Goal: Task Accomplishment & Management: Use online tool/utility

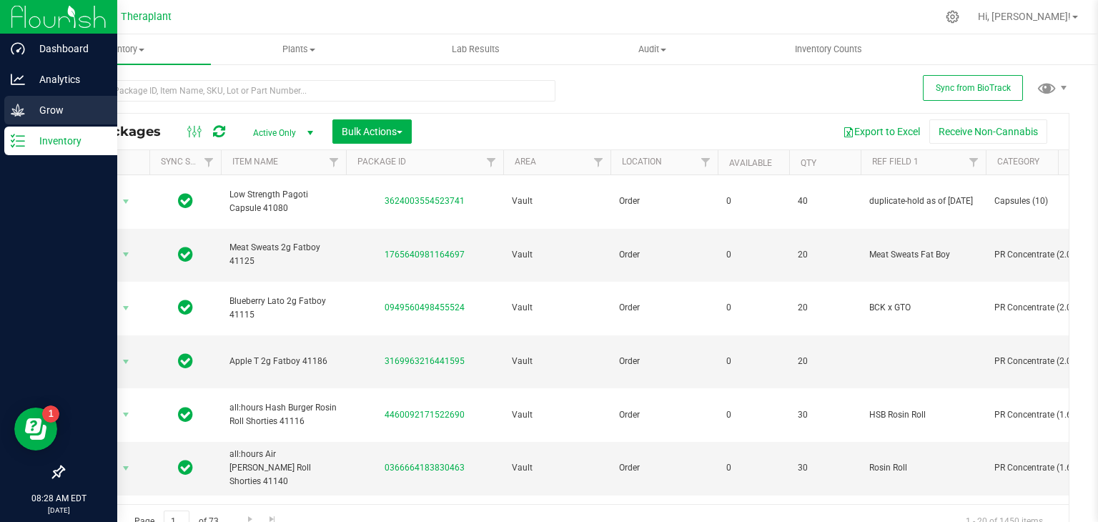
click at [55, 107] on p "Grow" at bounding box center [68, 110] width 86 height 17
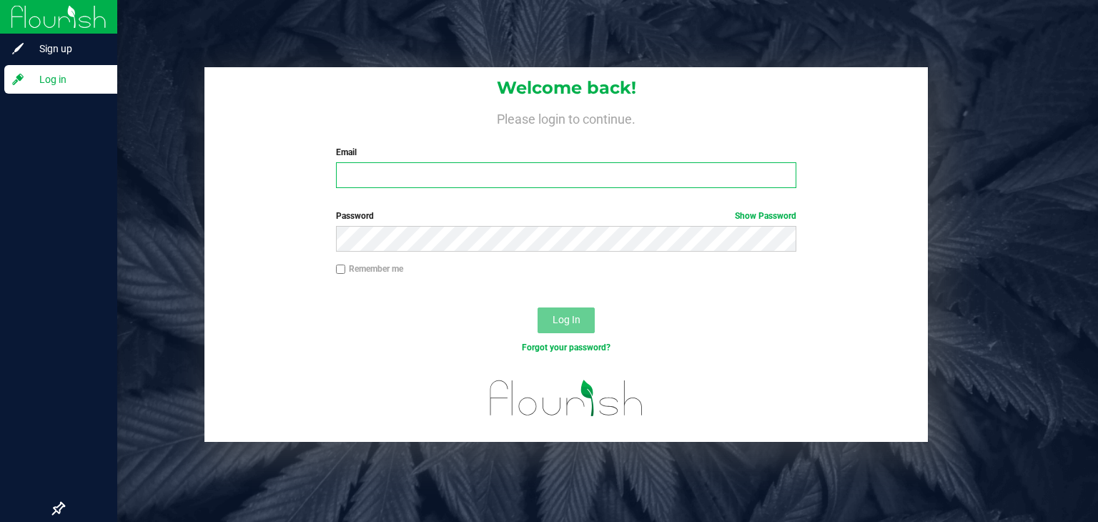
type input "[PERSON_NAME][EMAIL_ADDRESS][DOMAIN_NAME]"
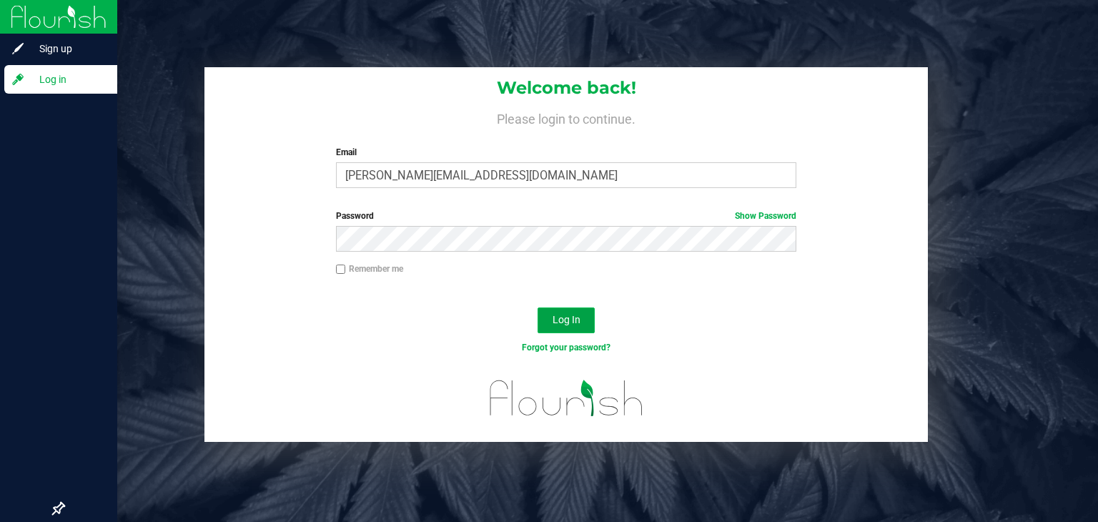
click at [575, 315] on span "Log In" at bounding box center [567, 319] width 28 height 11
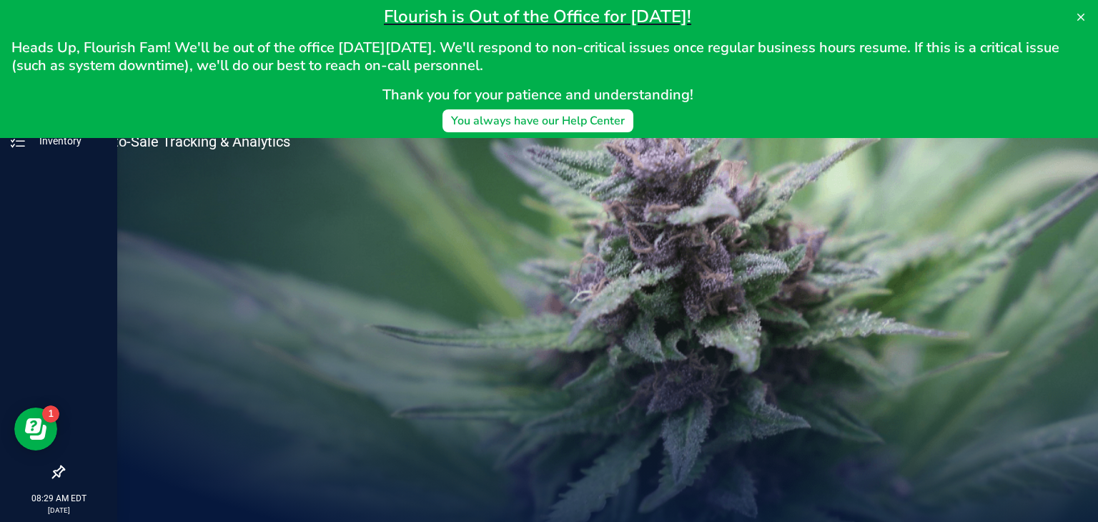
click at [227, 286] on div "Welcome to Flourish Software Seed-to-Sale Tracking & Analytics" at bounding box center [212, 278] width 357 height 488
click at [1078, 22] on icon at bounding box center [1080, 16] width 11 height 11
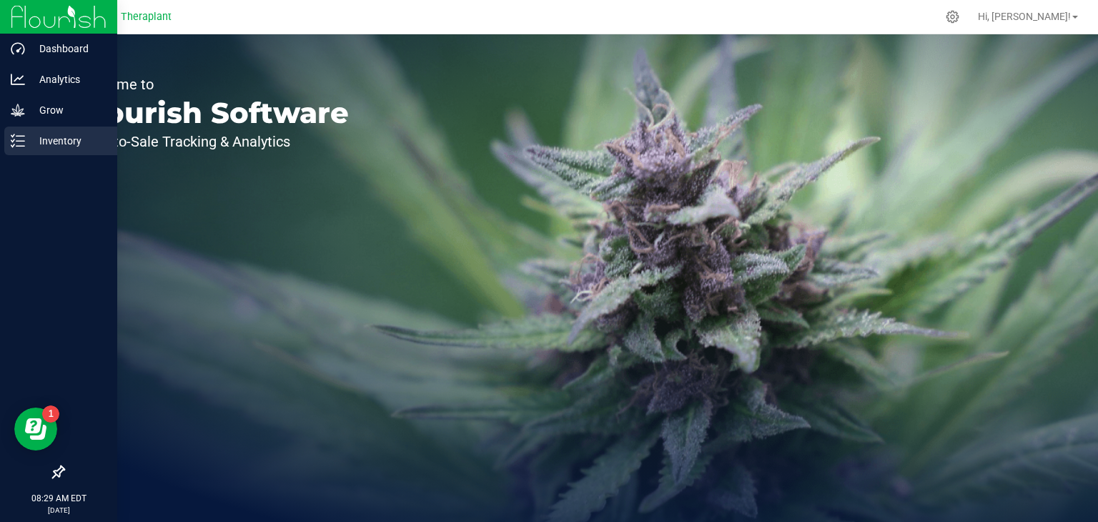
click at [58, 142] on p "Inventory" at bounding box center [68, 140] width 86 height 17
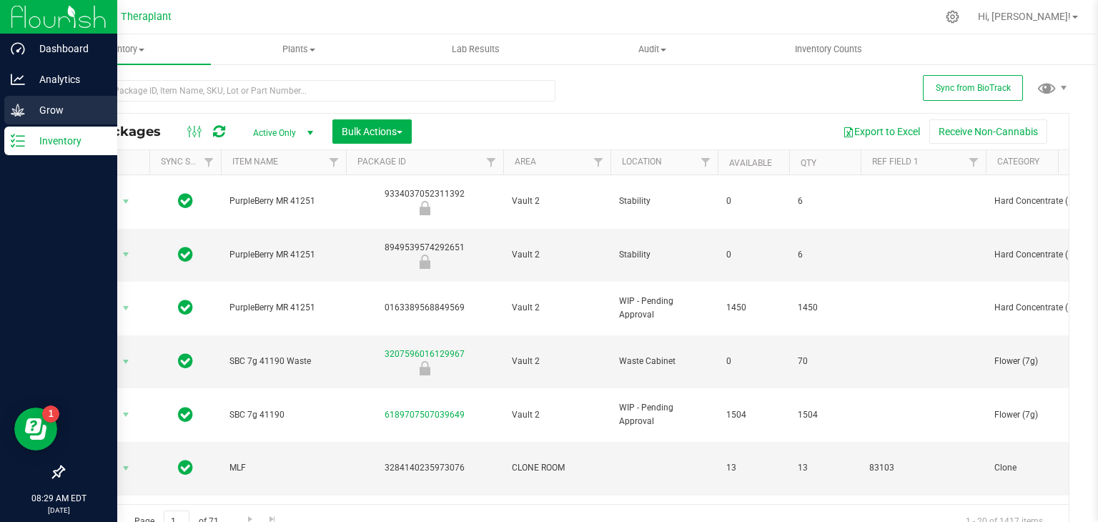
click at [44, 108] on p "Grow" at bounding box center [68, 110] width 86 height 17
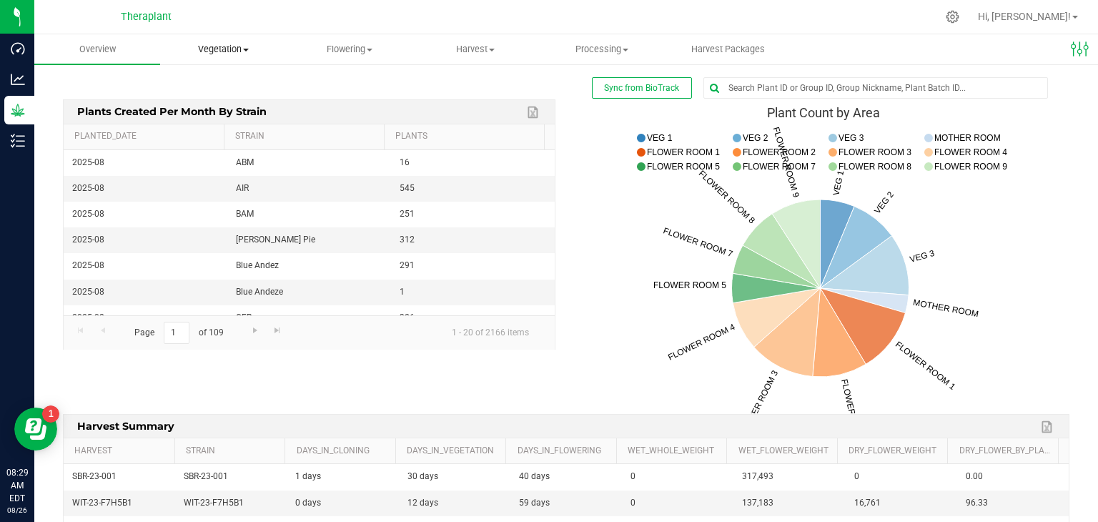
click at [229, 45] on span "Vegetation" at bounding box center [223, 49] width 124 height 13
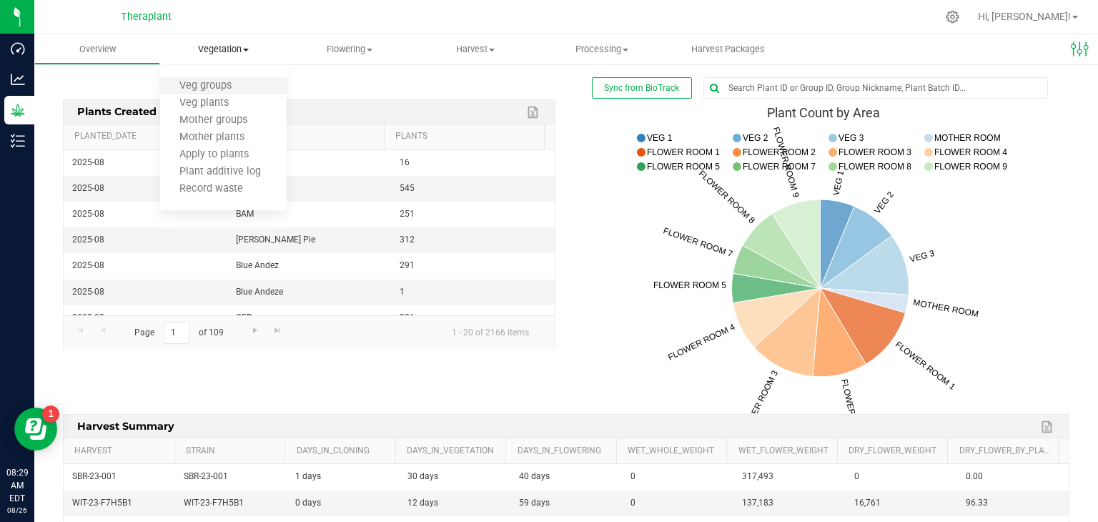
click at [200, 79] on li "Veg groups" at bounding box center [223, 86] width 126 height 17
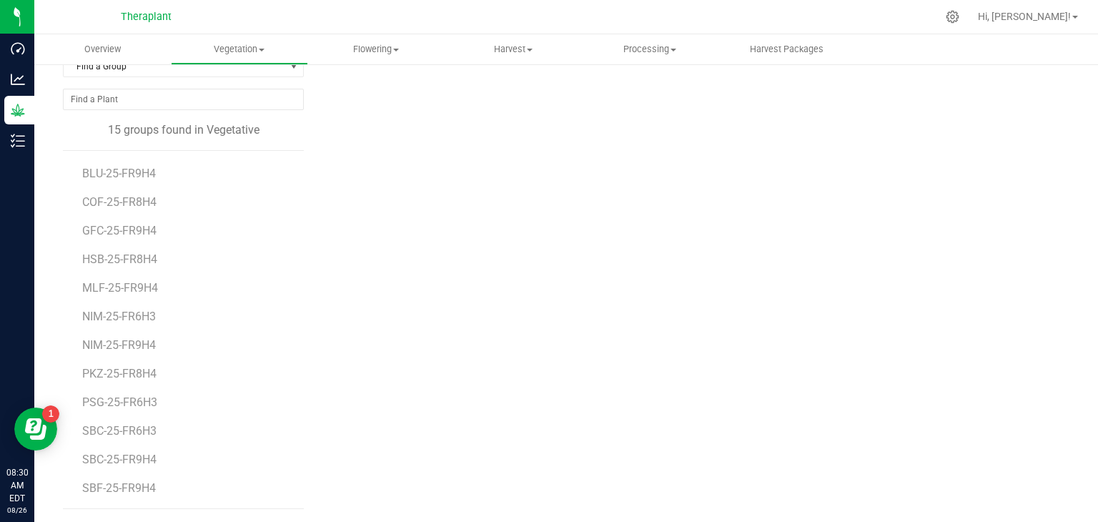
scroll to position [86, 0]
click at [131, 399] on span "PSG-25-FR6H3" at bounding box center [121, 404] width 78 height 14
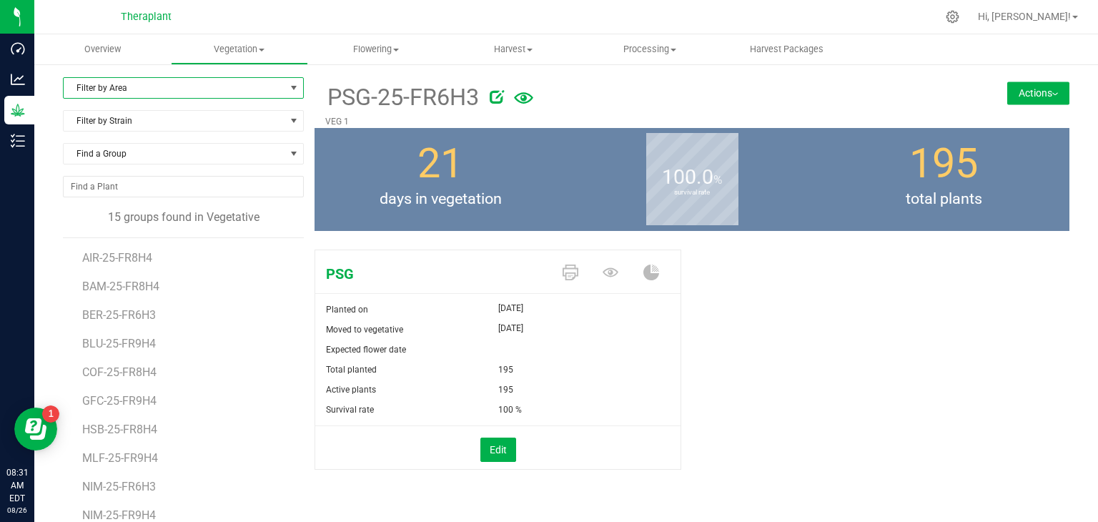
click at [288, 91] on span "select" at bounding box center [293, 87] width 11 height 11
click at [81, 135] on li "VEG 1" at bounding box center [182, 133] width 237 height 21
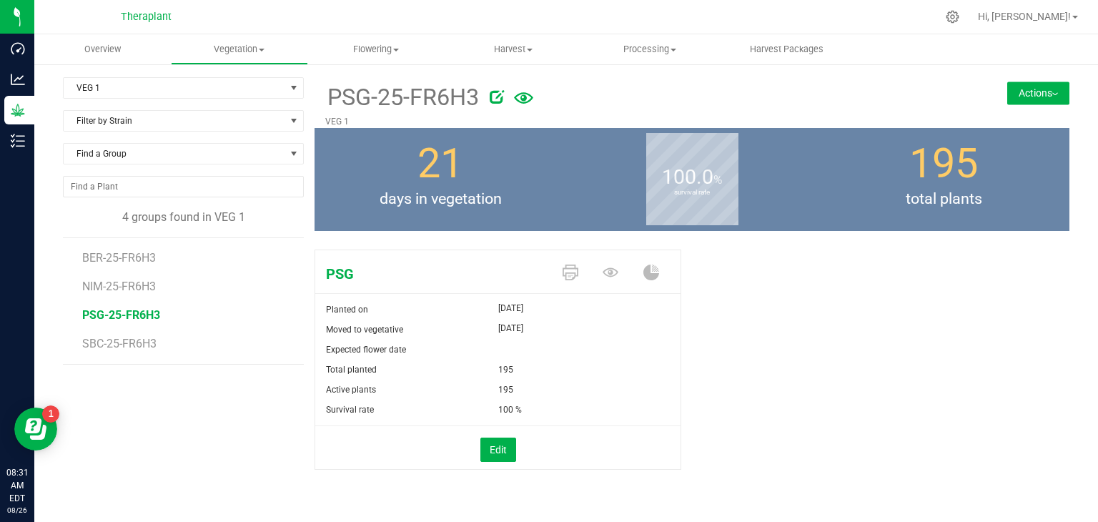
click at [1058, 92] on button "Actions" at bounding box center [1038, 92] width 62 height 23
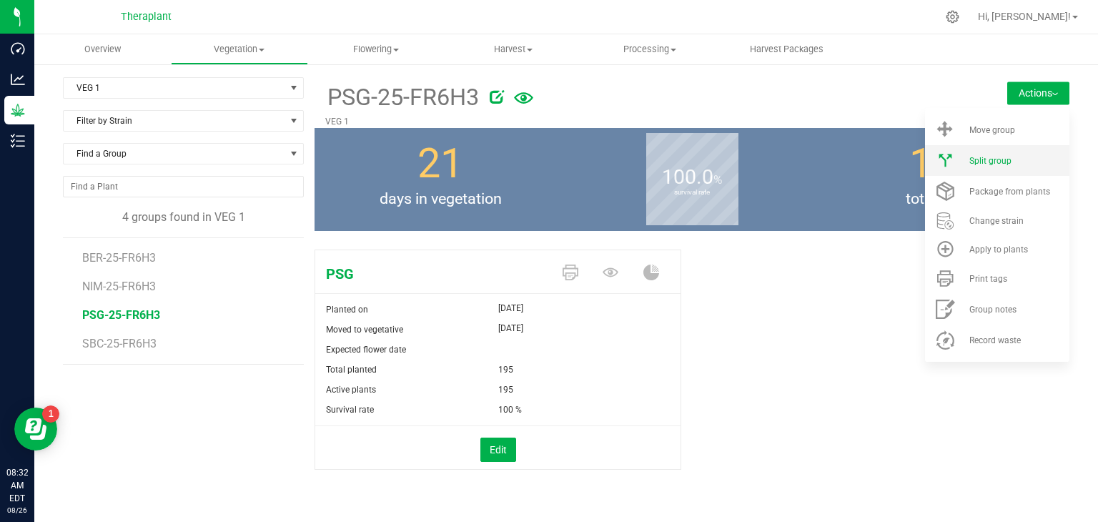
click at [973, 165] on span "Split group" at bounding box center [990, 161] width 42 height 10
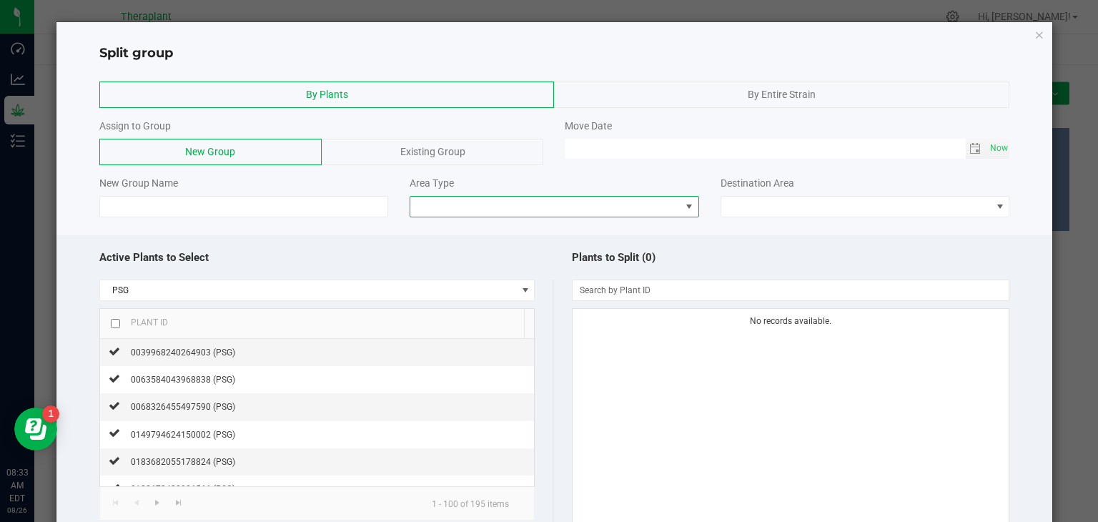
click at [464, 204] on span at bounding box center [545, 207] width 270 height 20
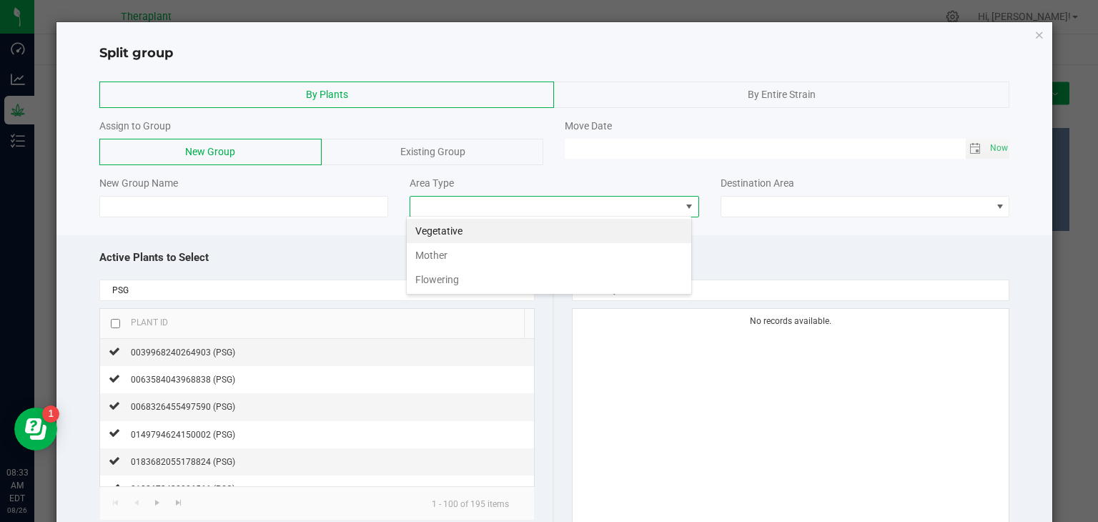
scroll to position [21, 286]
click at [460, 224] on li "Vegetative" at bounding box center [549, 231] width 285 height 24
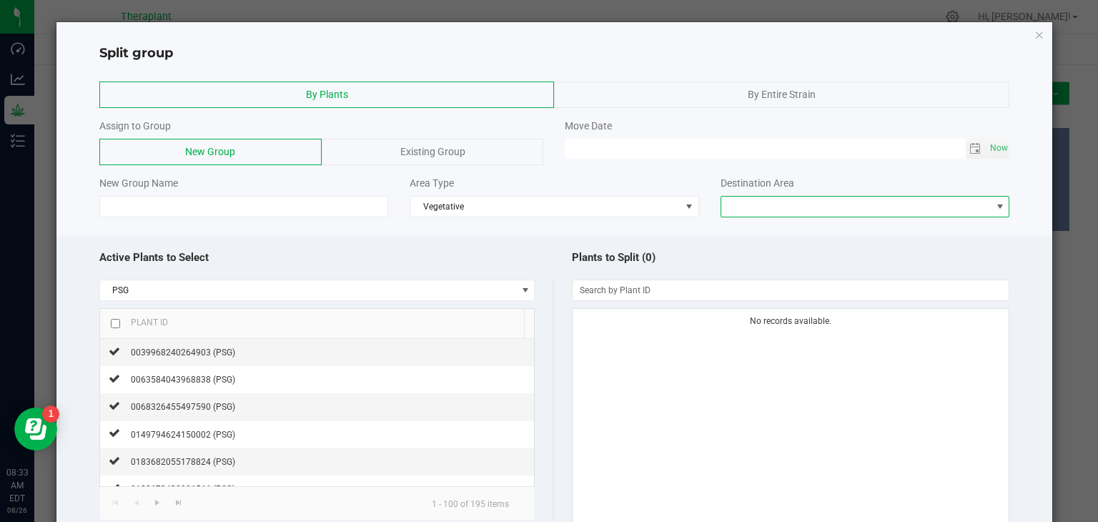
click at [735, 198] on span at bounding box center [856, 207] width 270 height 20
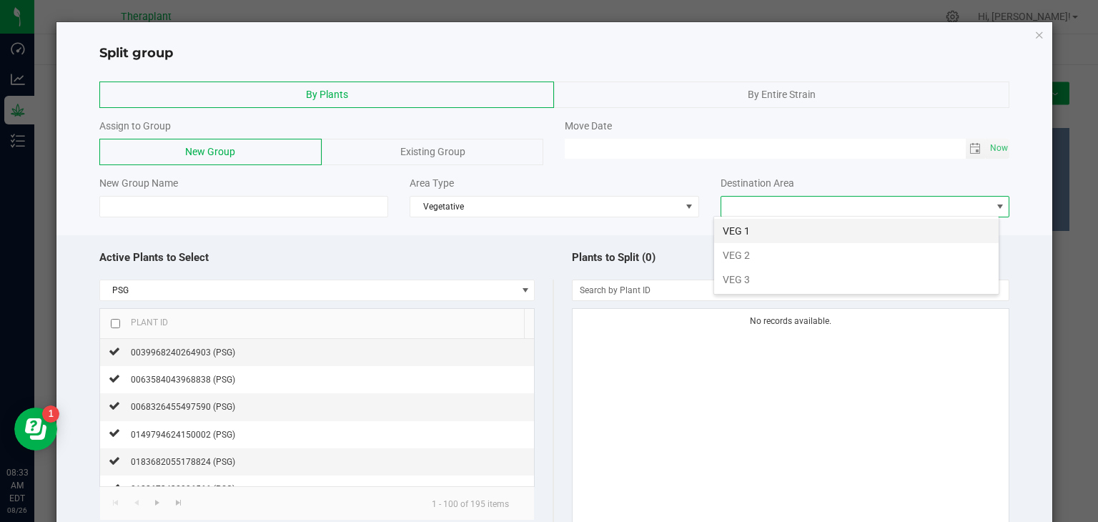
click at [746, 237] on li "VEG 1" at bounding box center [856, 231] width 285 height 24
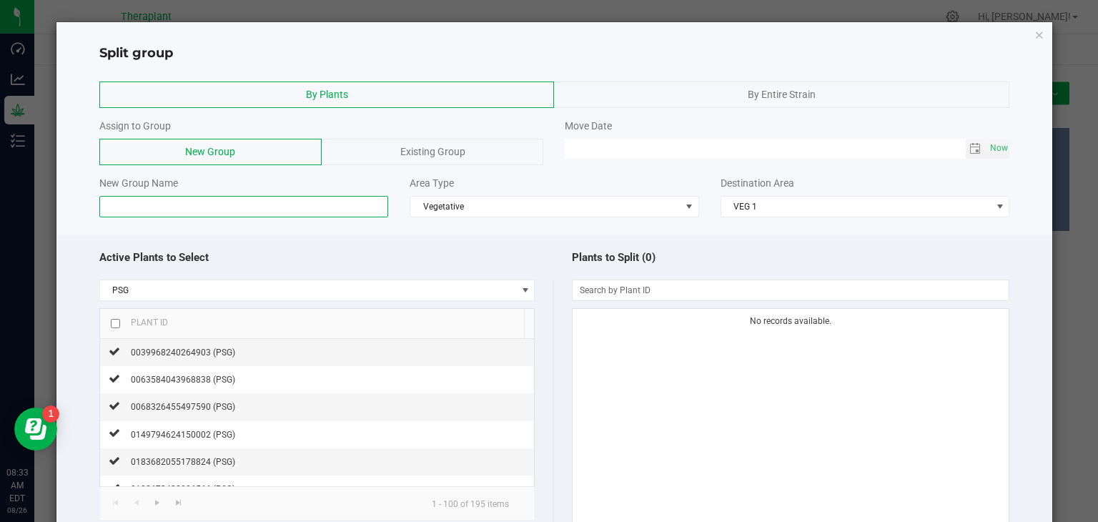
click at [281, 208] on input at bounding box center [244, 206] width 290 height 21
type input "C"
click at [1034, 33] on icon "button" at bounding box center [1039, 34] width 10 height 17
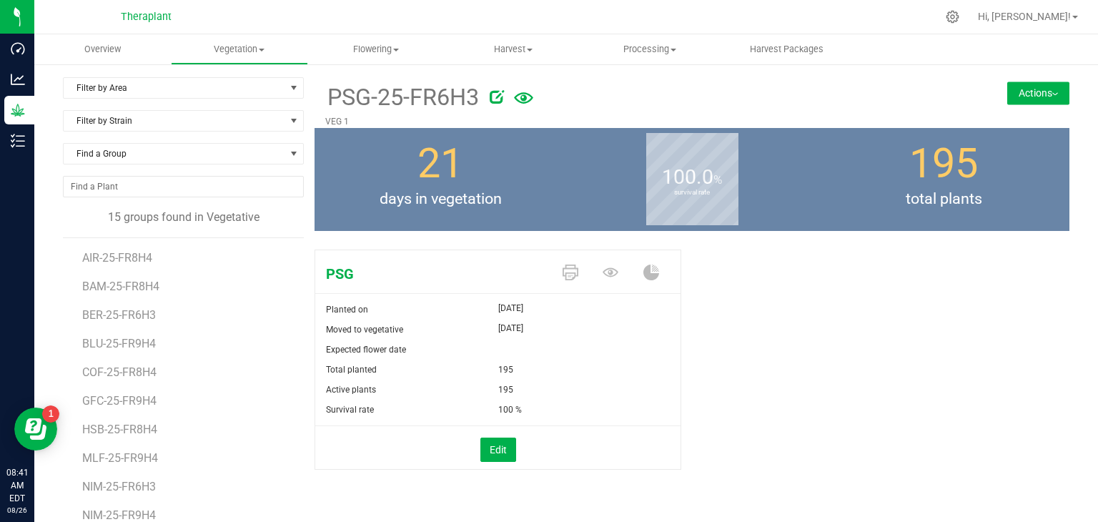
click at [1040, 97] on button "Actions" at bounding box center [1038, 92] width 62 height 23
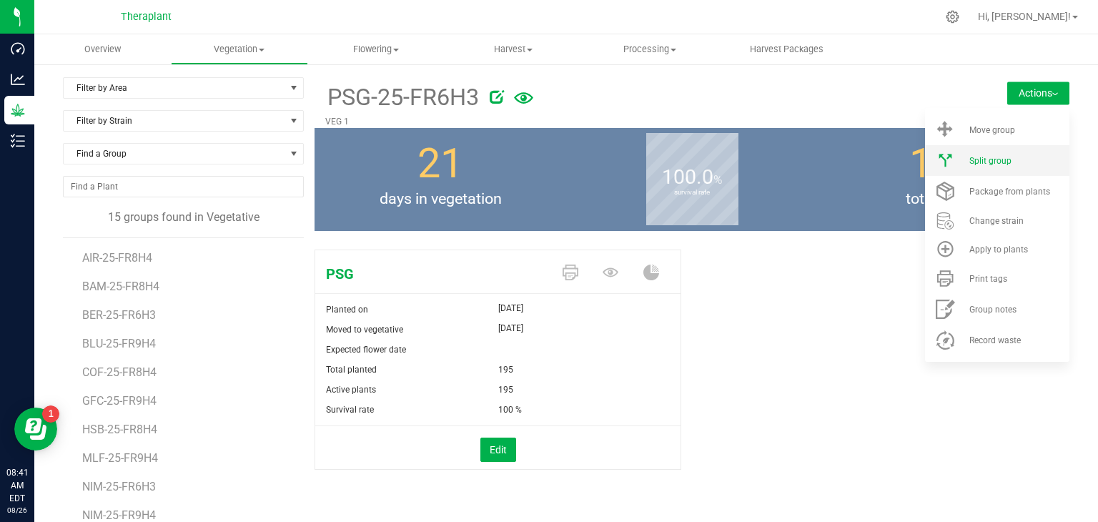
click at [969, 161] on span "Split group" at bounding box center [990, 161] width 42 height 10
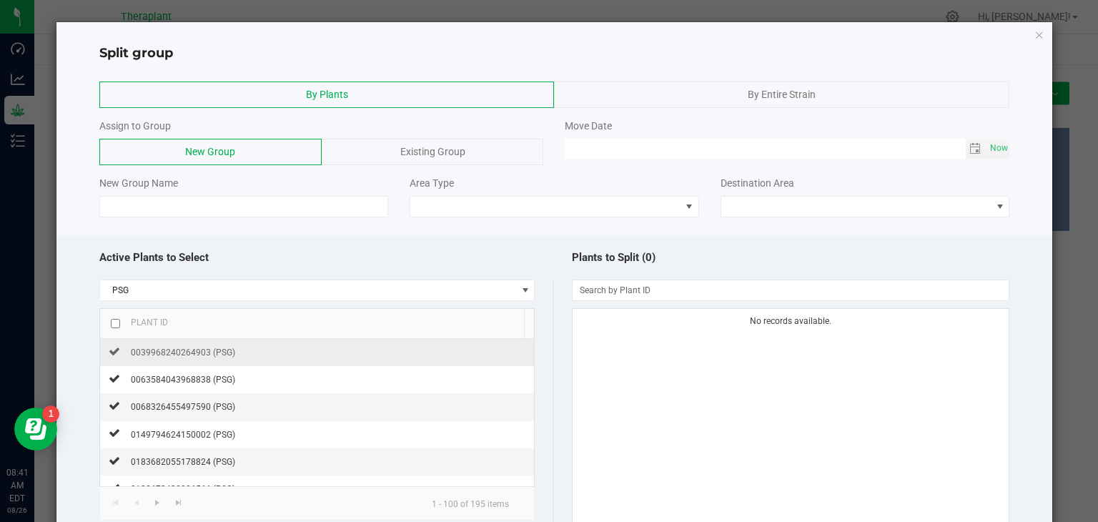
click at [317, 352] on td "0039968240264903 (PSG)" at bounding box center [317, 352] width 435 height 27
click at [182, 350] on span "0039968240264903 (PSG)" at bounding box center [183, 352] width 104 height 10
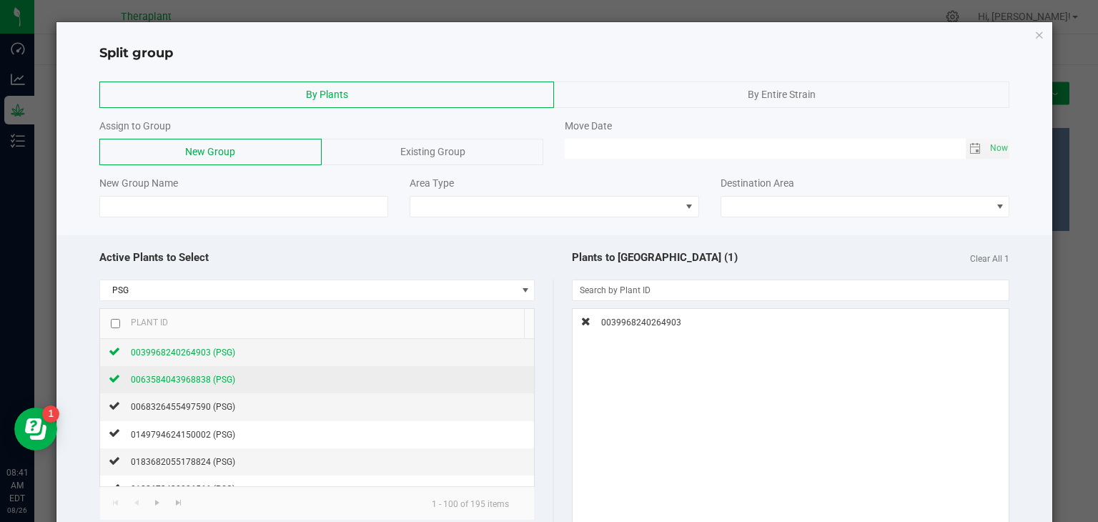
click at [182, 375] on span "0063584043968838 (PSG)" at bounding box center [183, 380] width 104 height 10
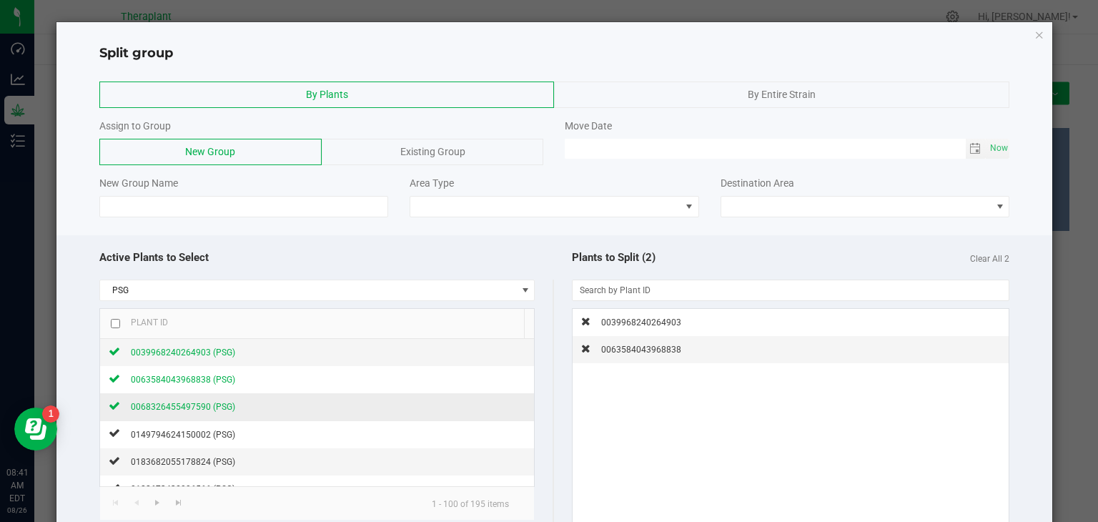
click at [177, 405] on span "0068326455497590 (PSG)" at bounding box center [183, 407] width 104 height 10
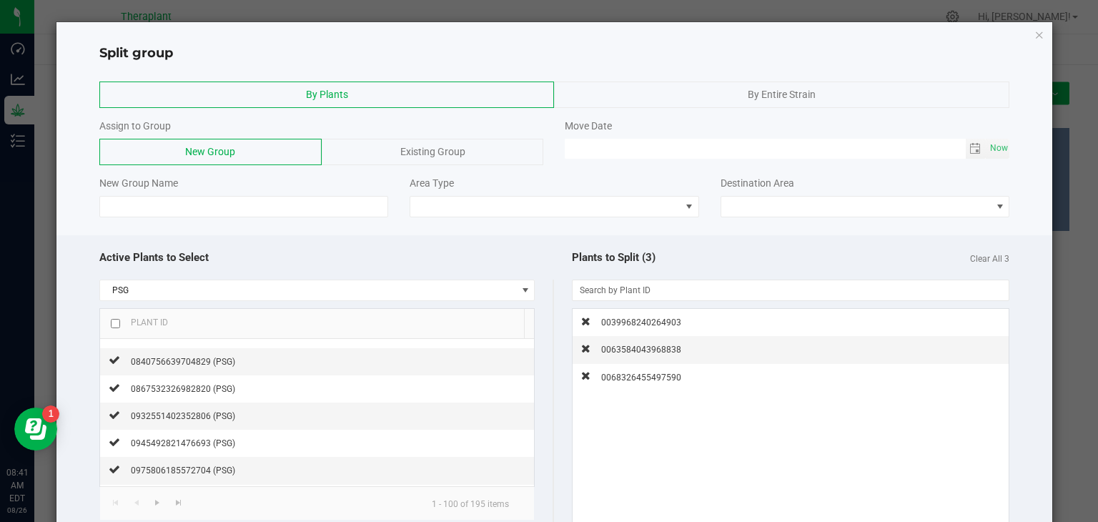
scroll to position [593, 0]
click at [173, 410] on span "0932551402352806 (PSG)" at bounding box center [183, 415] width 104 height 10
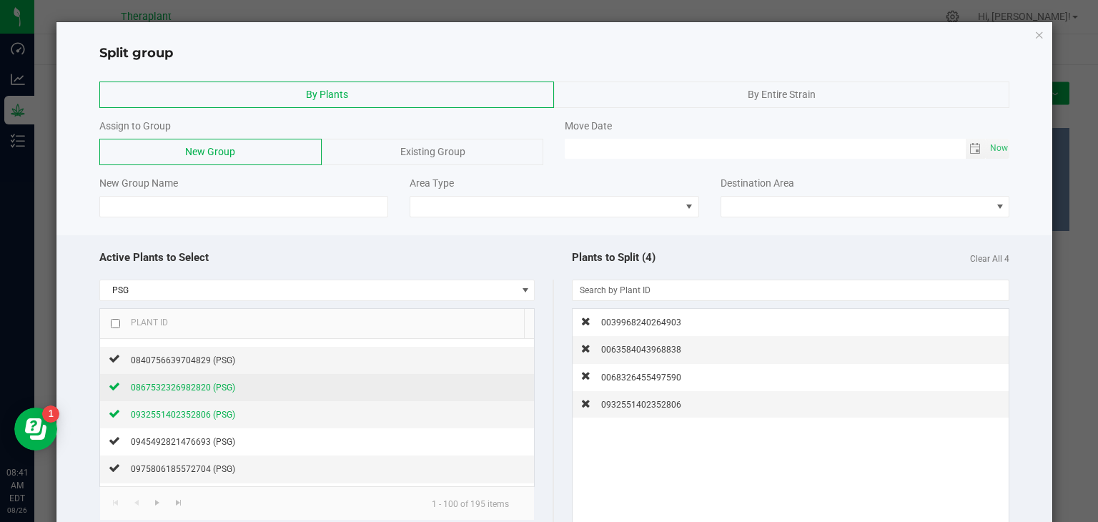
click at [177, 387] on span "0867532326982820 (PSG)" at bounding box center [183, 387] width 104 height 10
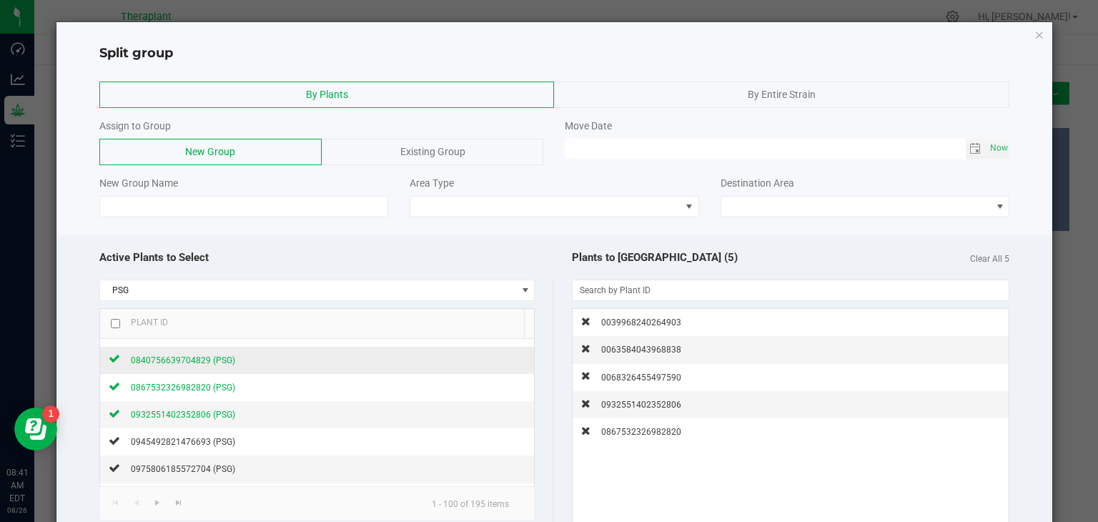
click at [180, 359] on span "0840756639704829 (PSG)" at bounding box center [183, 360] width 104 height 10
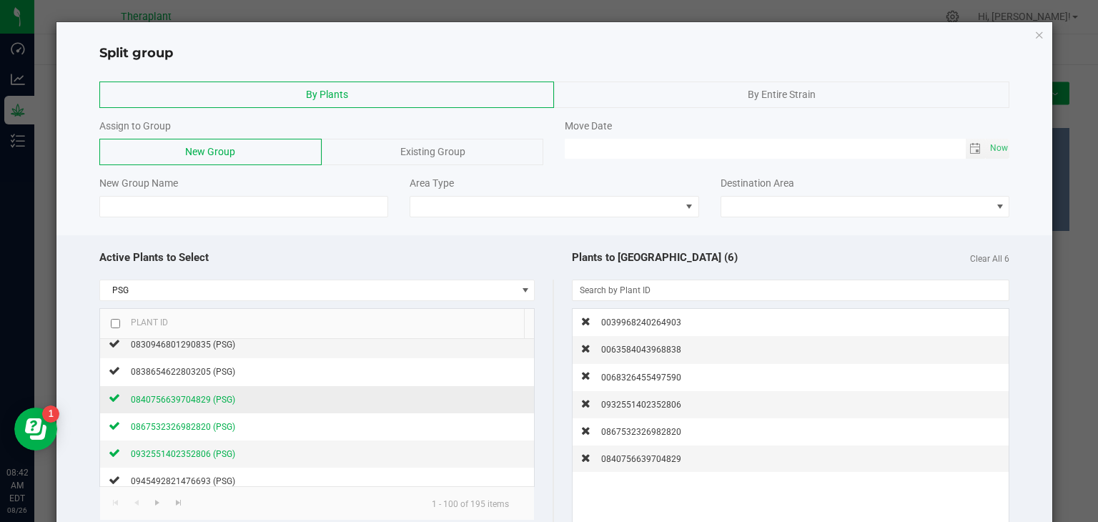
scroll to position [553, 0]
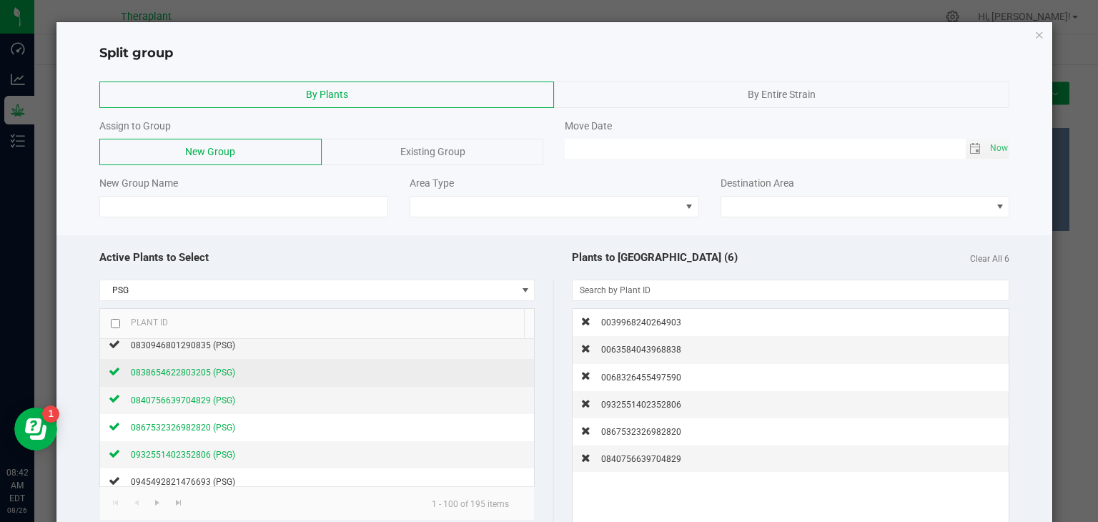
click at [180, 367] on span "0838654622803205 (PSG)" at bounding box center [183, 372] width 104 height 10
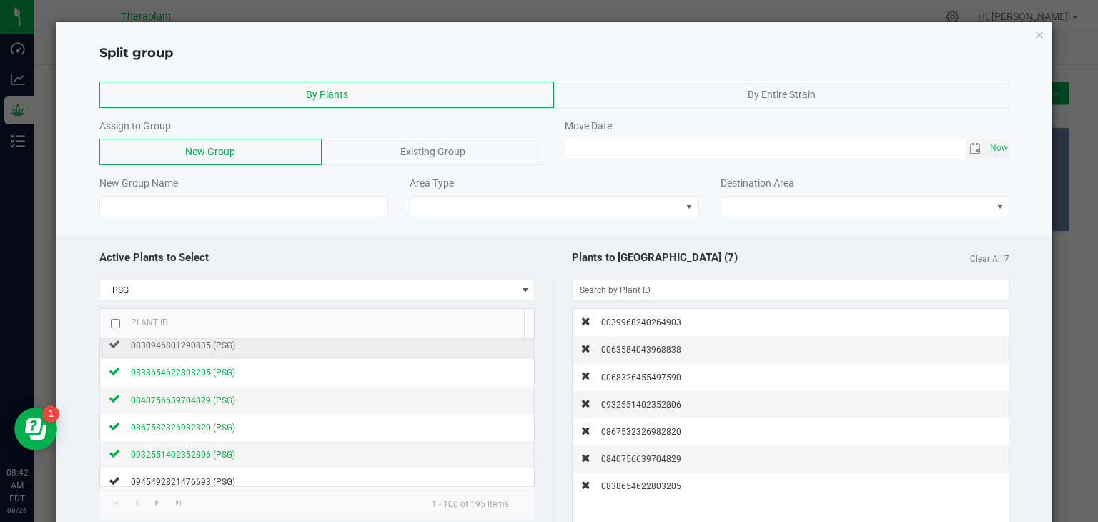
click at [179, 352] on td "0830946801290835 (PSG)" at bounding box center [317, 345] width 435 height 27
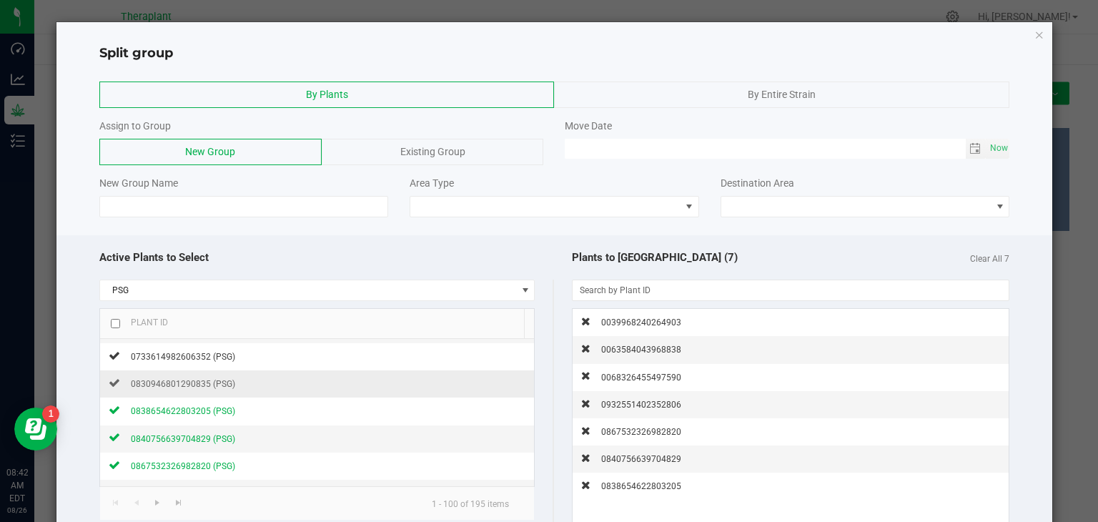
scroll to position [516, 0]
click at [172, 383] on span "0830946801290835 (PSG)" at bounding box center [183, 382] width 104 height 10
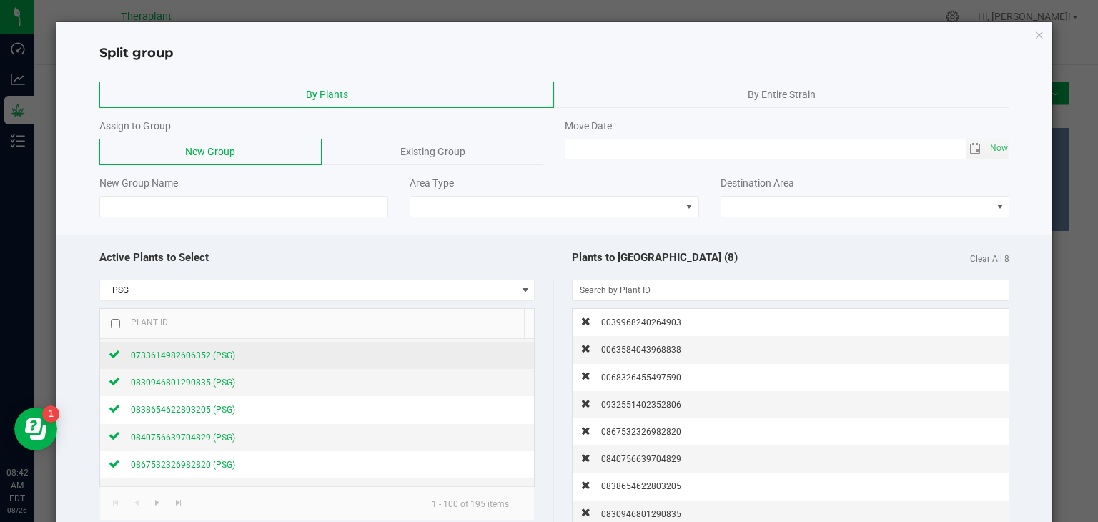
click at [183, 352] on span "0733614982606352 (PSG)" at bounding box center [183, 355] width 104 height 10
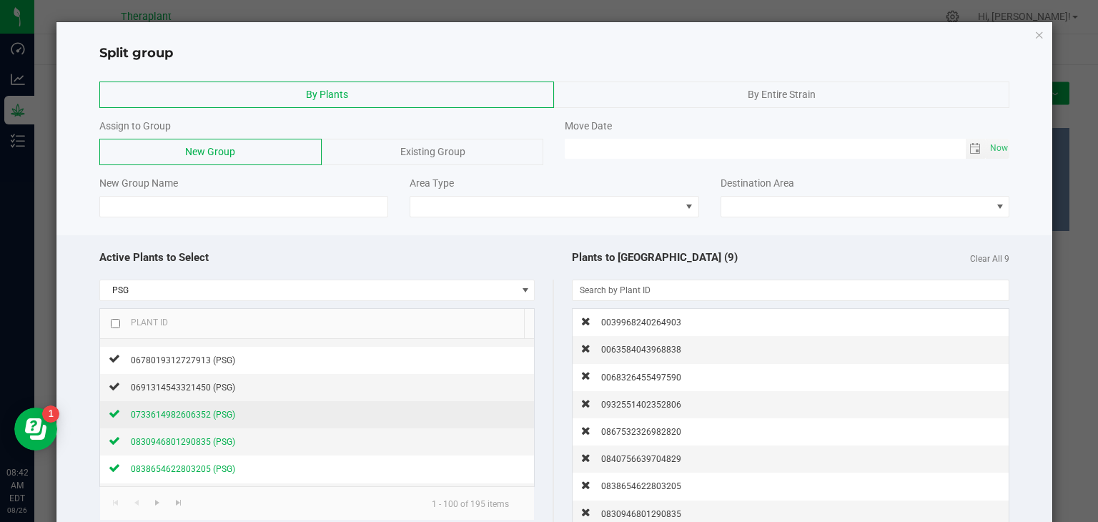
scroll to position [458, 0]
click at [183, 355] on span "0678019312727913 (PSG)" at bounding box center [183, 360] width 104 height 10
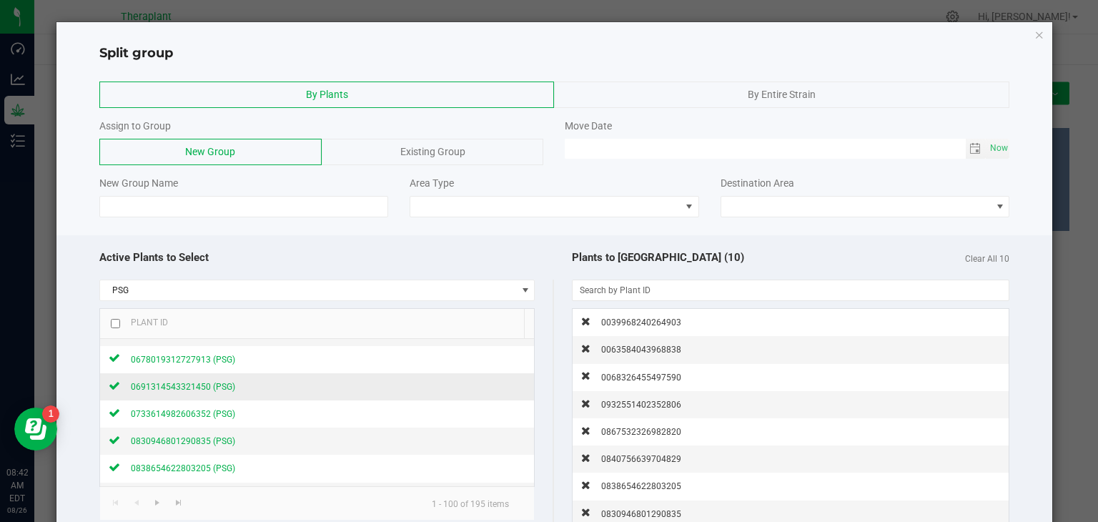
click at [167, 386] on span "0691314543321450 (PSG)" at bounding box center [183, 387] width 104 height 10
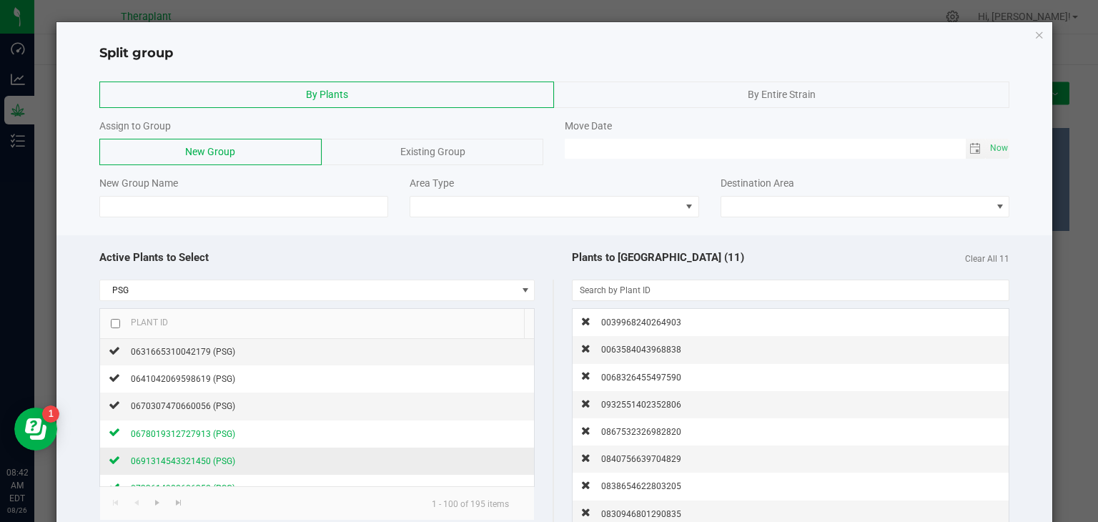
scroll to position [383, 0]
click at [165, 401] on span "0670307470660056 (PSG)" at bounding box center [183, 406] width 104 height 10
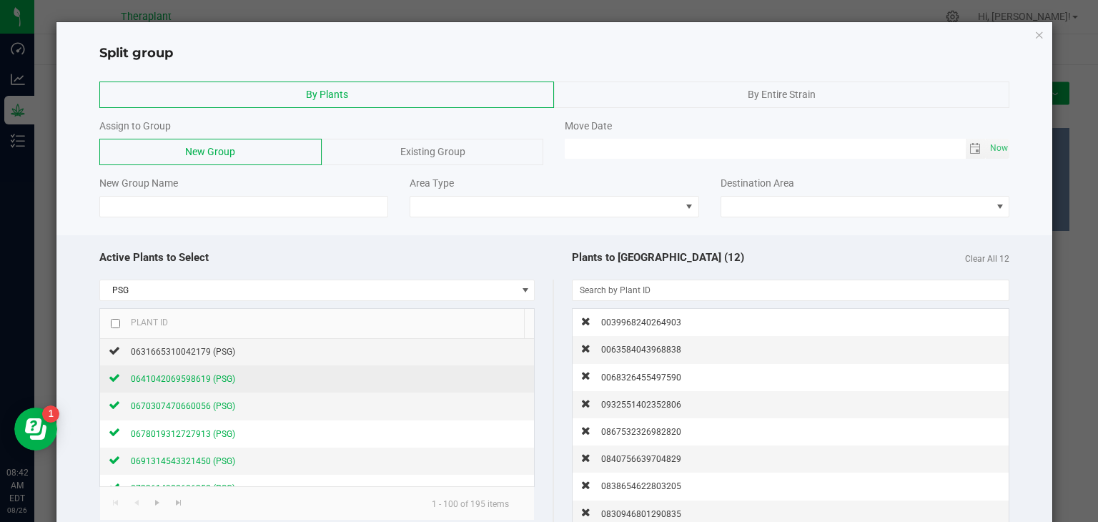
click at [165, 380] on span "0641042069598619 (PSG)" at bounding box center [183, 379] width 104 height 10
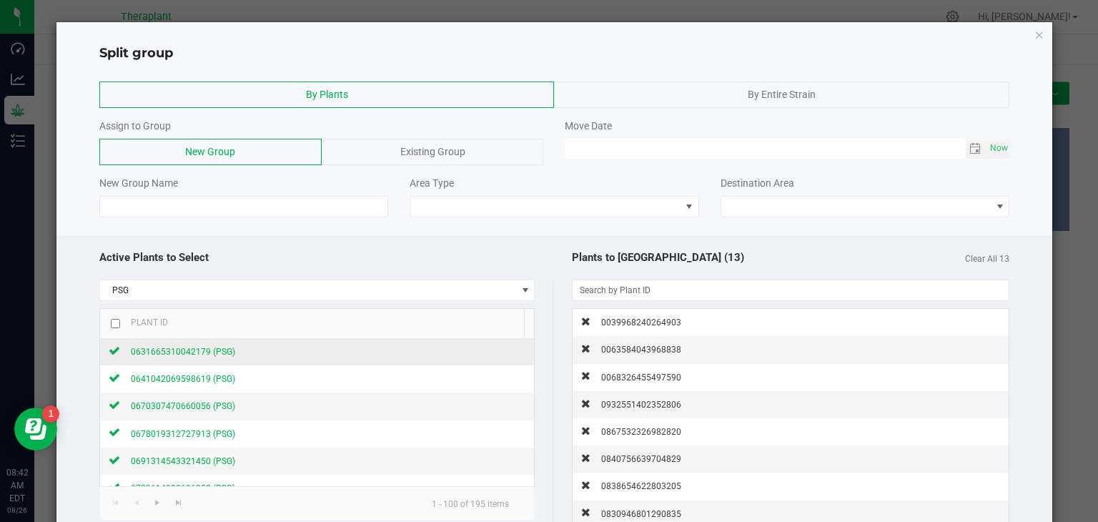
click at [166, 347] on span "0631665310042179 (PSG)" at bounding box center [183, 352] width 104 height 10
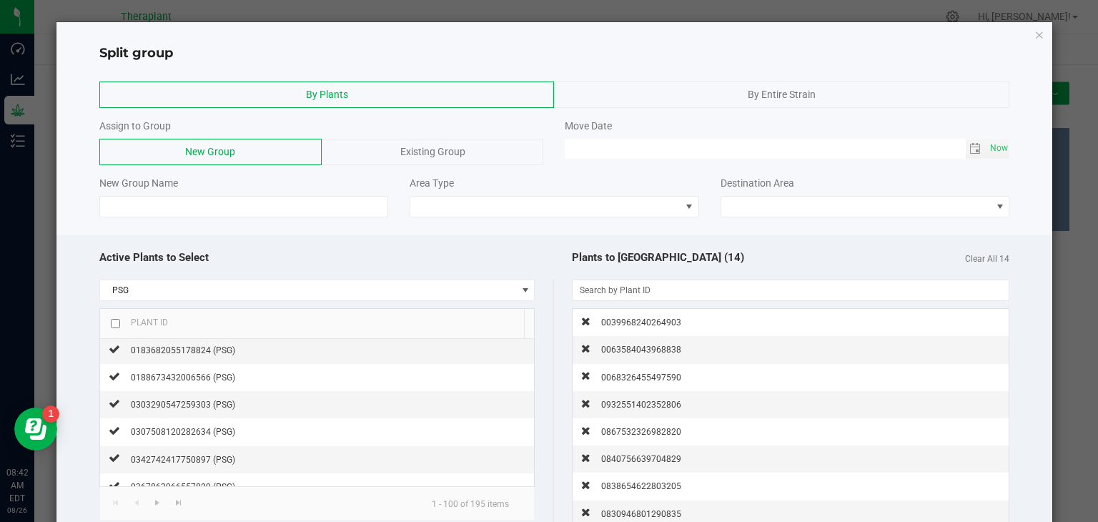
scroll to position [0, 0]
click at [114, 322] on input "checkbox" at bounding box center [115, 323] width 9 height 9
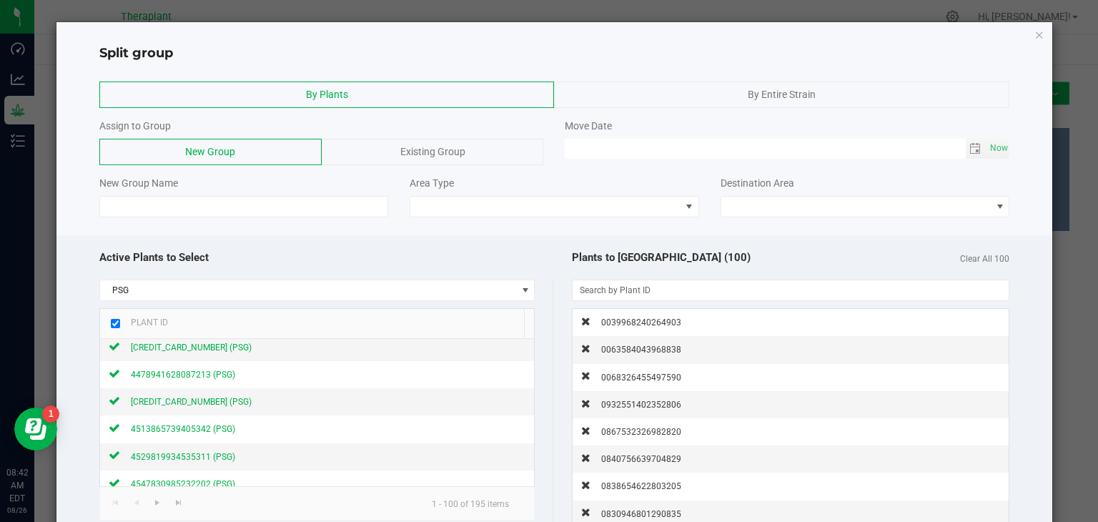
scroll to position [2568, 0]
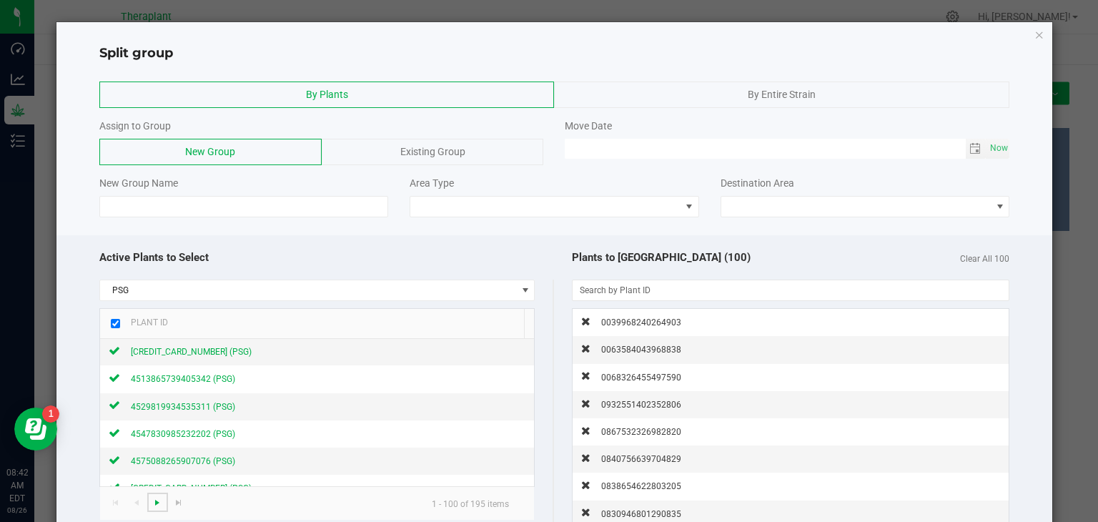
click at [154, 498] on span "Go to the next page" at bounding box center [157, 502] width 11 height 11
checkbox input "false"
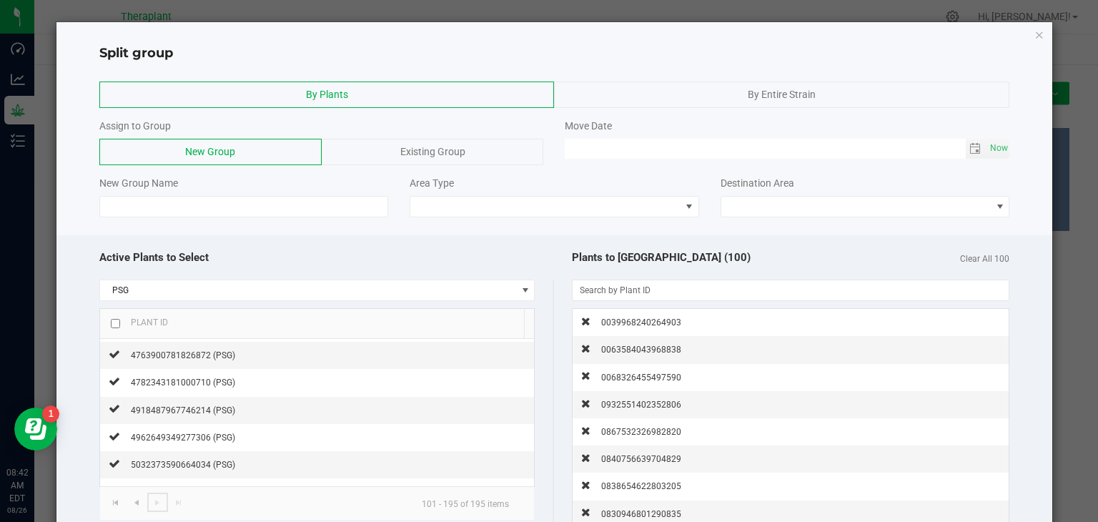
scroll to position [0, 0]
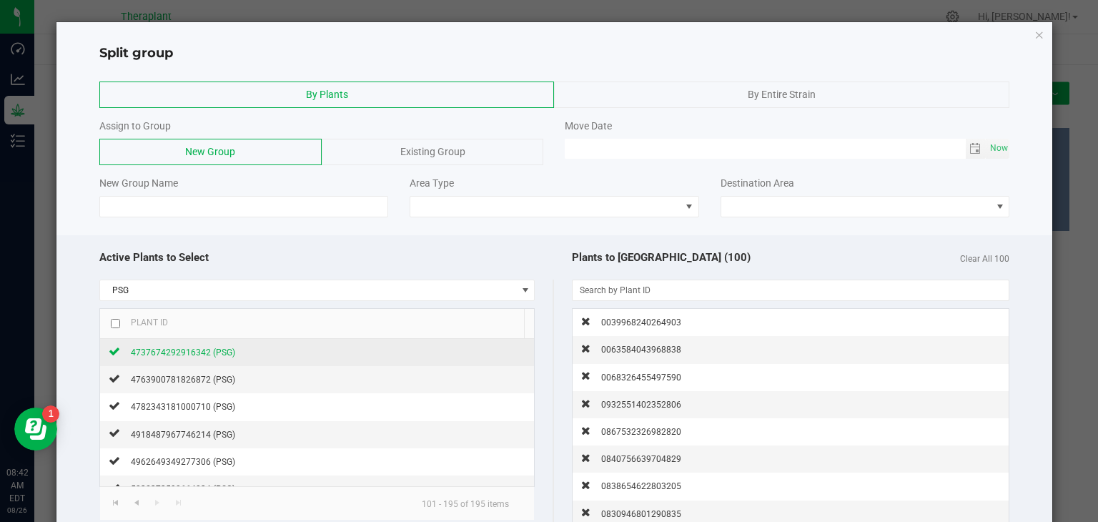
click at [150, 352] on span "4737674292916342 (PSG)" at bounding box center [183, 352] width 104 height 10
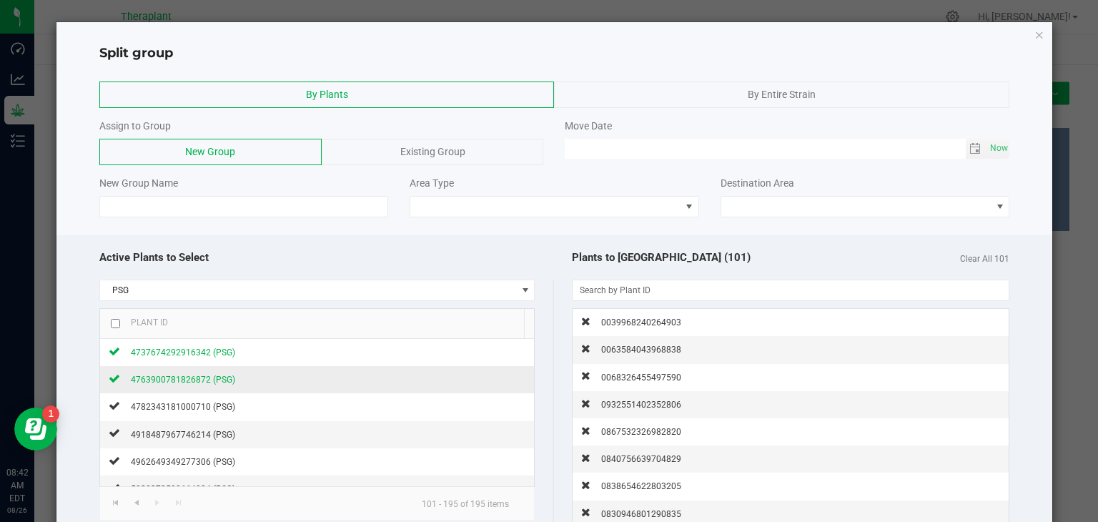
click at [151, 375] on span "4763900781826872 (PSG)" at bounding box center [183, 380] width 104 height 10
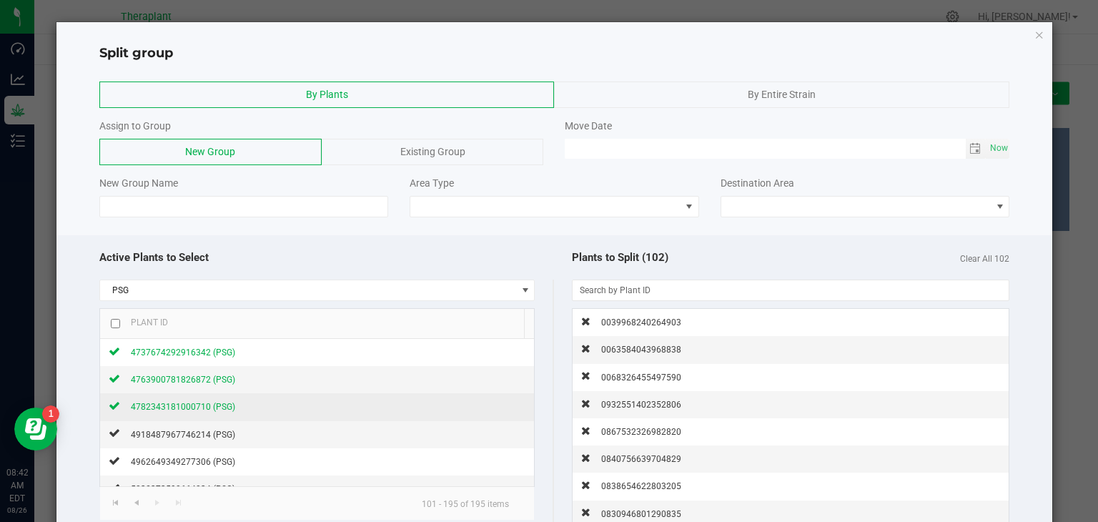
click at [154, 410] on span "4782343181000710 (PSG)" at bounding box center [183, 407] width 104 height 10
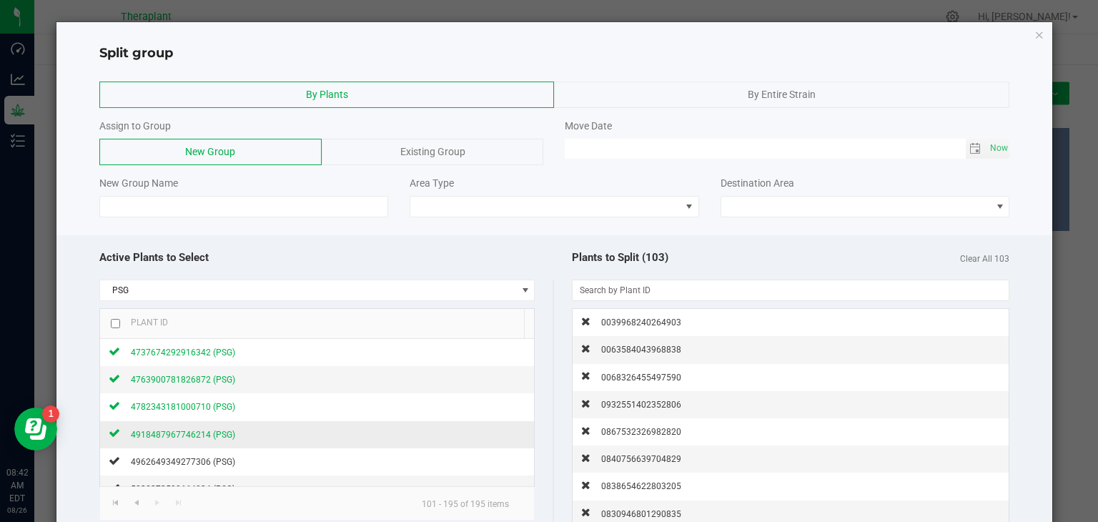
click at [154, 431] on span "4918487967746214 (PSG)" at bounding box center [183, 435] width 104 height 10
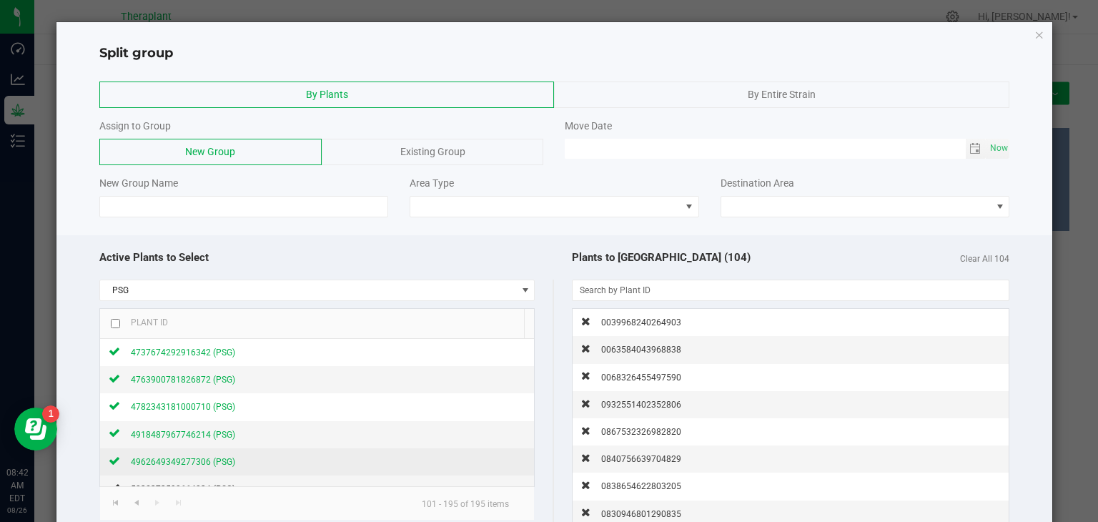
click at [155, 454] on div "4962649349277306 (PSG)" at bounding box center [177, 461] width 115 height 15
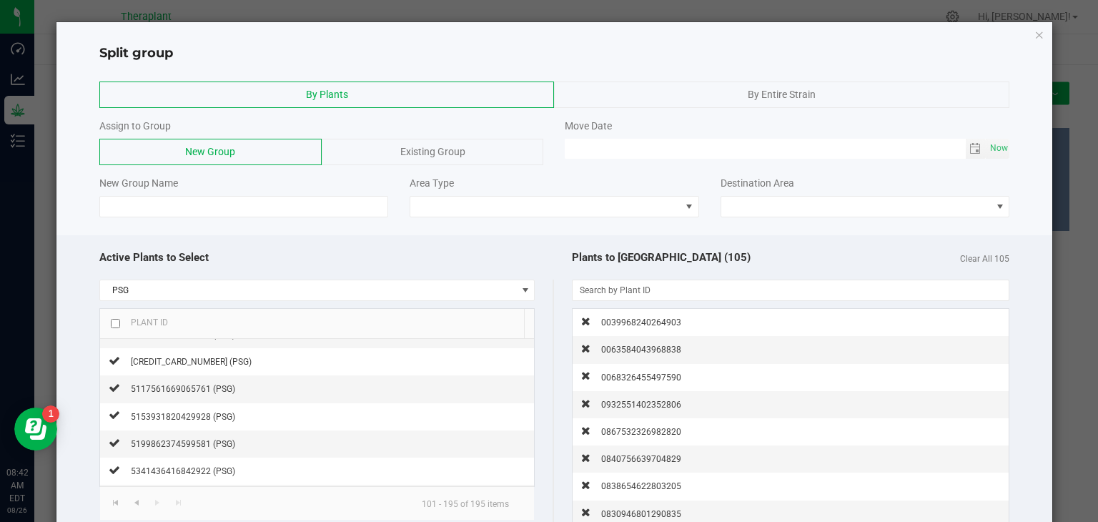
scroll to position [156, 0]
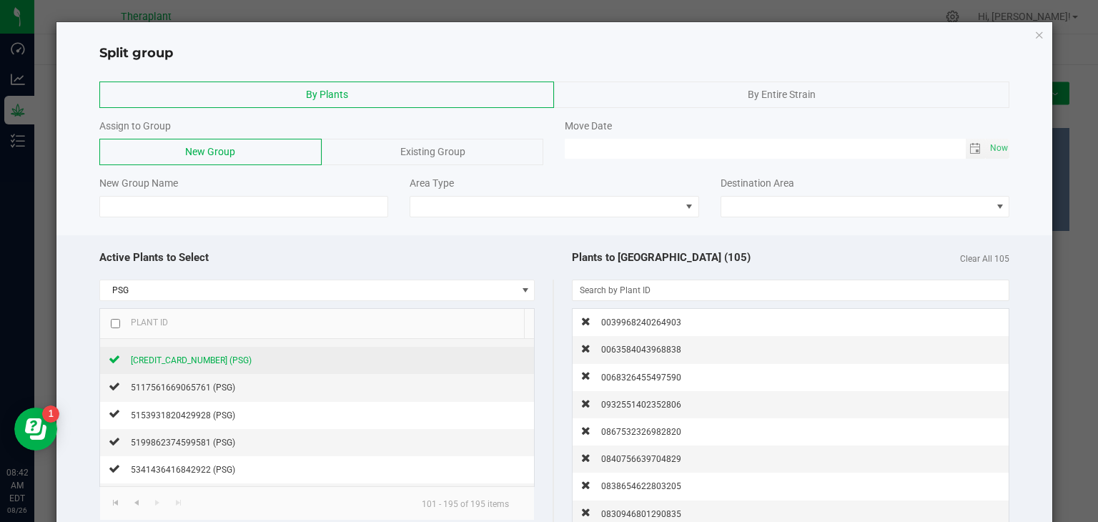
click at [180, 359] on span "[CREDIT_CARD_NUMBER] (PSG)" at bounding box center [191, 360] width 121 height 10
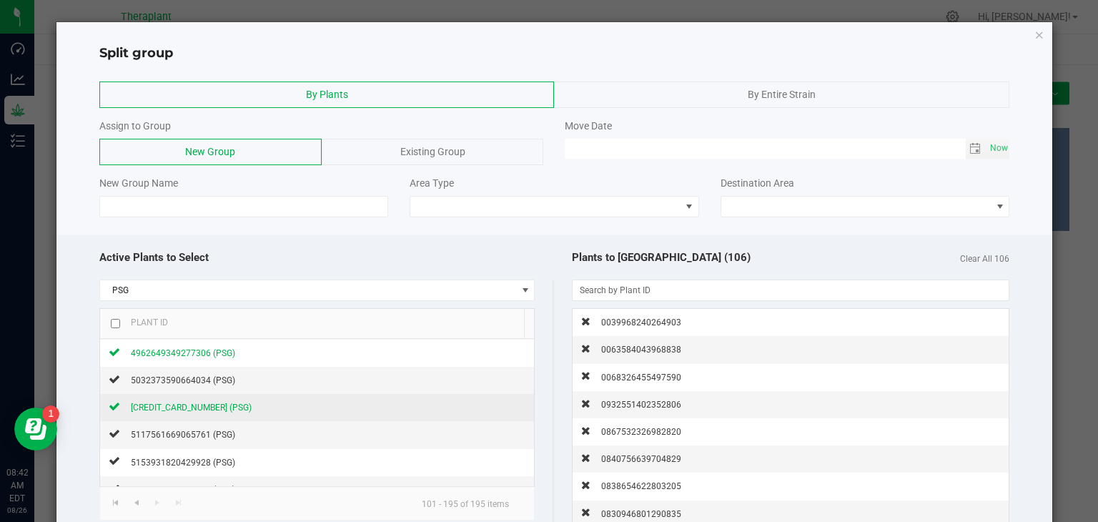
scroll to position [109, 0]
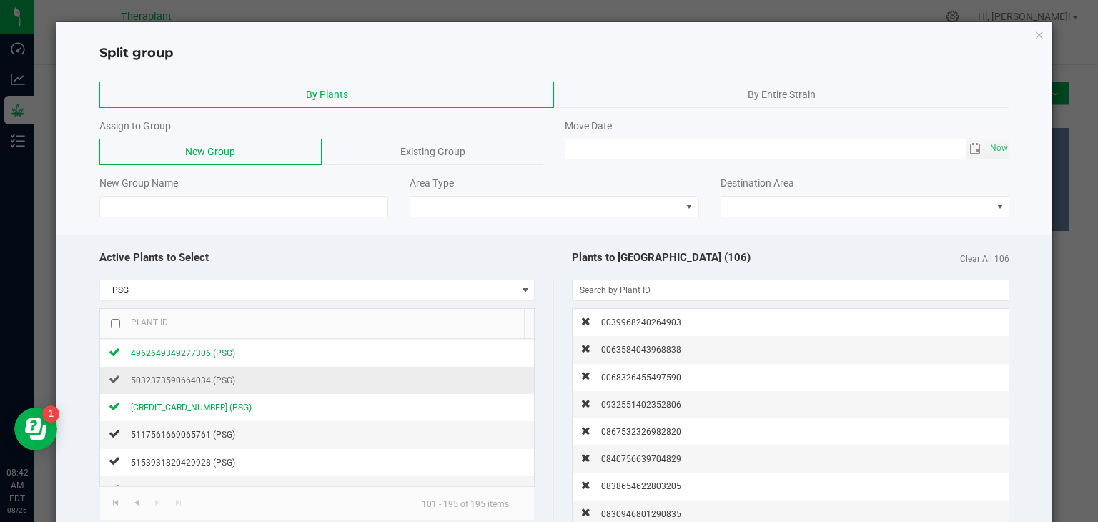
click at [179, 367] on td "5032373590664034 (PSG)" at bounding box center [317, 380] width 435 height 27
click at [176, 378] on span "5032373590664034 (PSG)" at bounding box center [183, 380] width 104 height 10
click at [169, 432] on span "5117561669065761 (PSG)" at bounding box center [183, 435] width 104 height 10
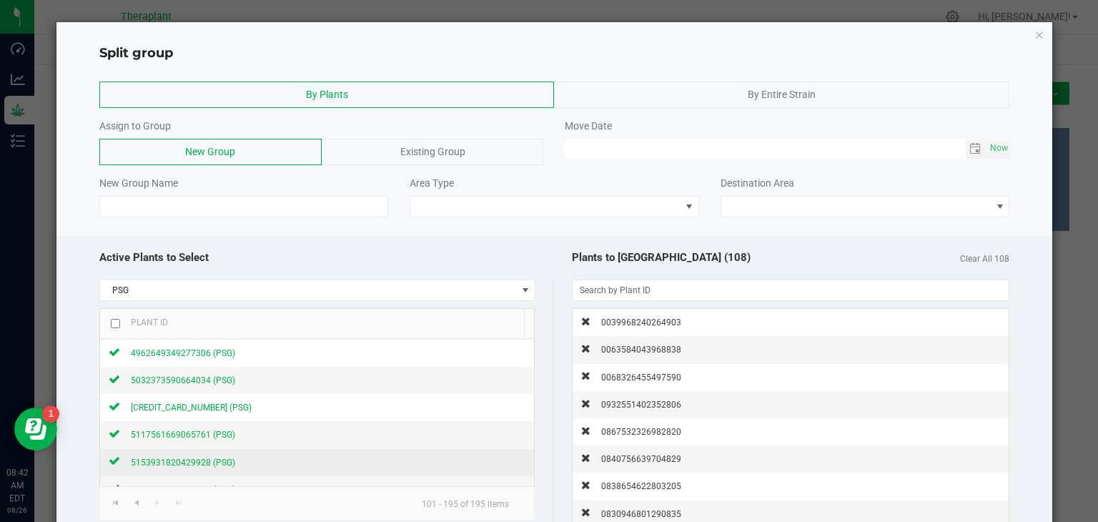
click at [165, 458] on span "5153931820429928 (PSG)" at bounding box center [183, 463] width 104 height 10
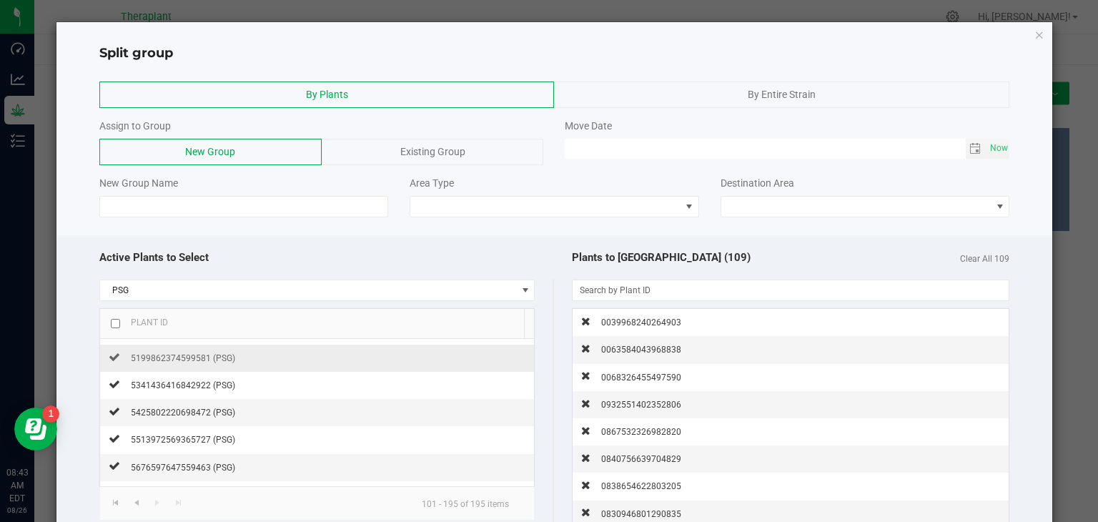
scroll to position [243, 0]
click at [166, 352] on span "5199862374599581 (PSG)" at bounding box center [183, 355] width 104 height 10
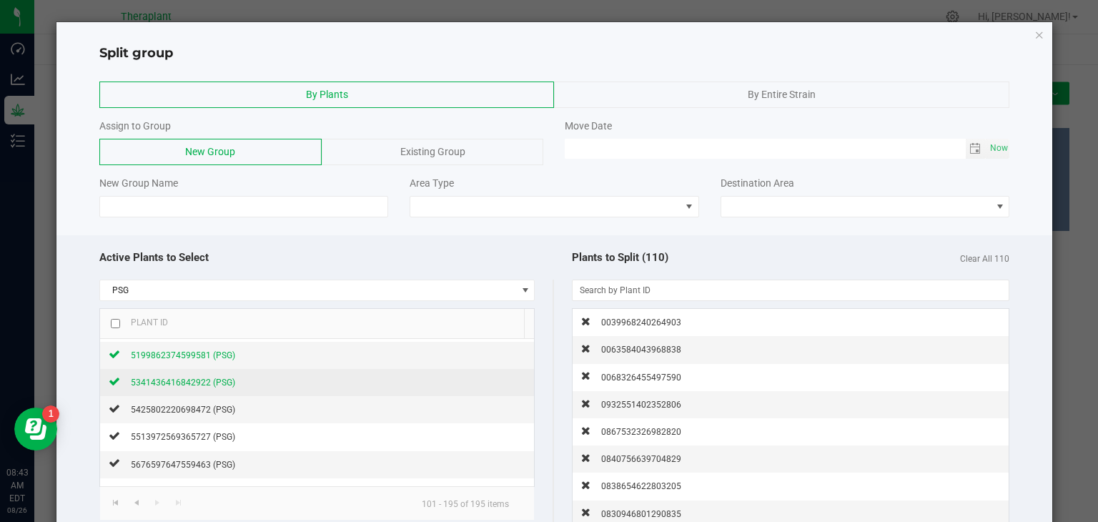
click at [166, 377] on span "5341436416842922 (PSG)" at bounding box center [183, 382] width 104 height 10
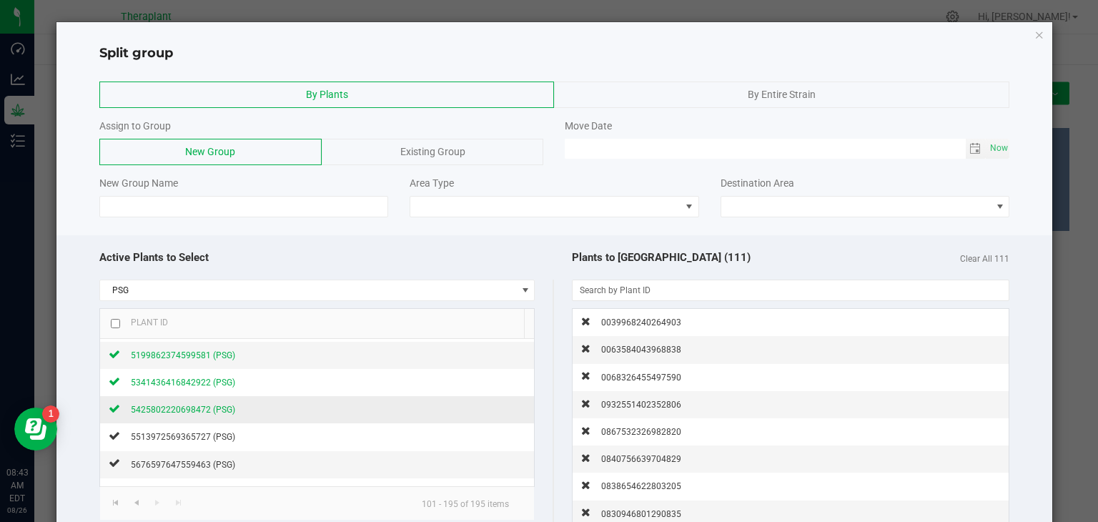
click at [157, 407] on span "5425802220698472 (PSG)" at bounding box center [183, 410] width 104 height 10
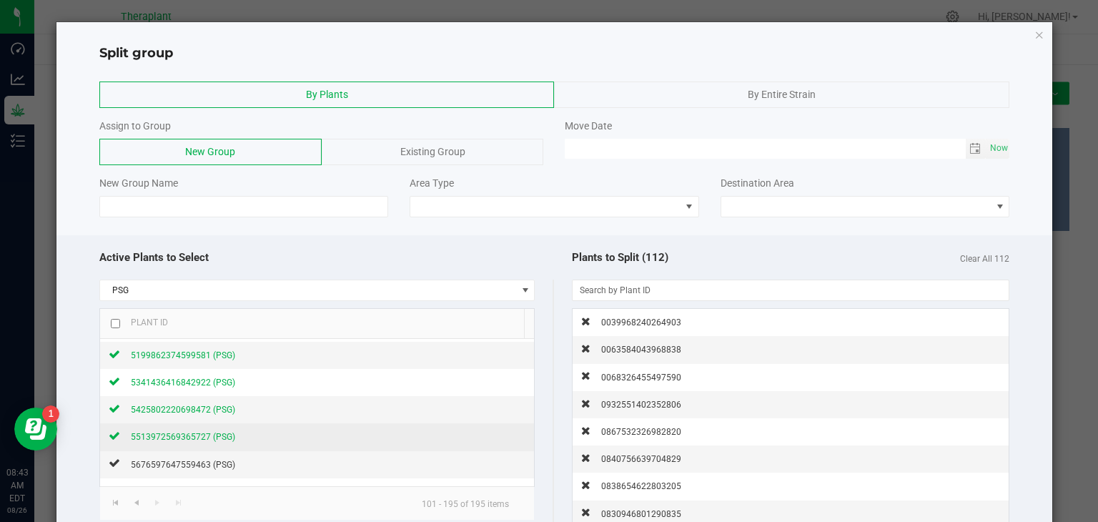
click at [154, 438] on span "5513972569365727 (PSG)" at bounding box center [183, 437] width 104 height 10
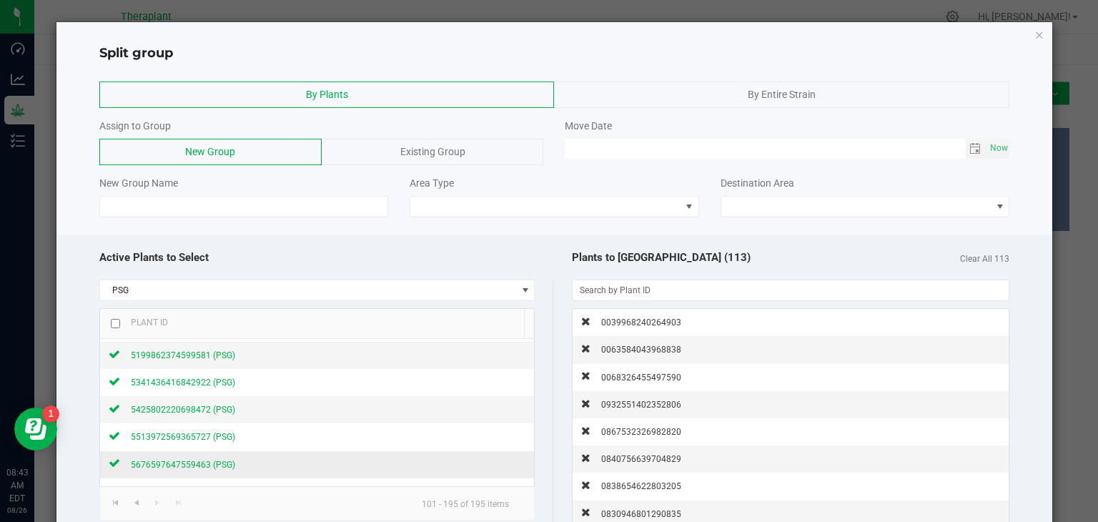
click at [154, 460] on span "5676597647559463 (PSG)" at bounding box center [183, 465] width 104 height 10
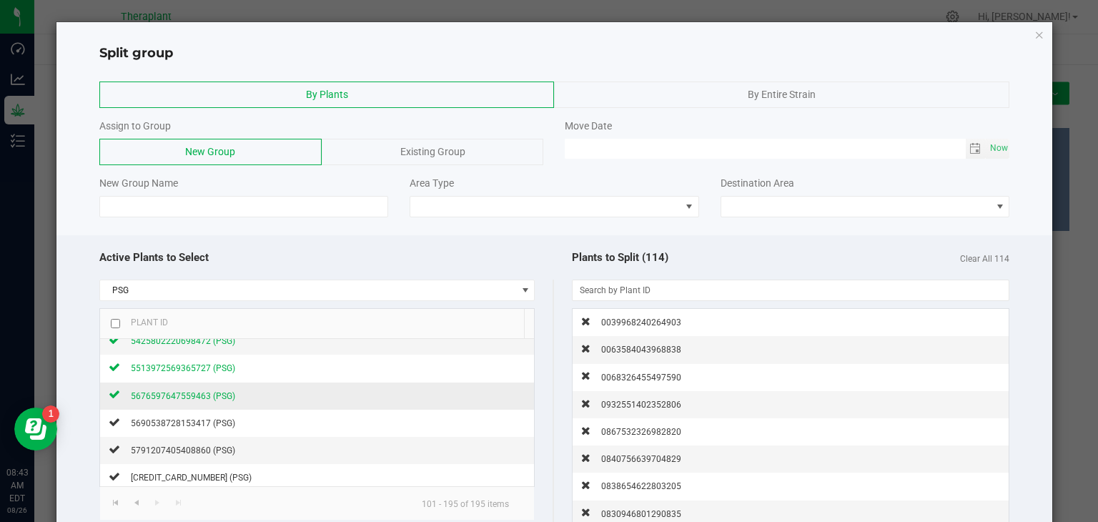
scroll to position [312, 0]
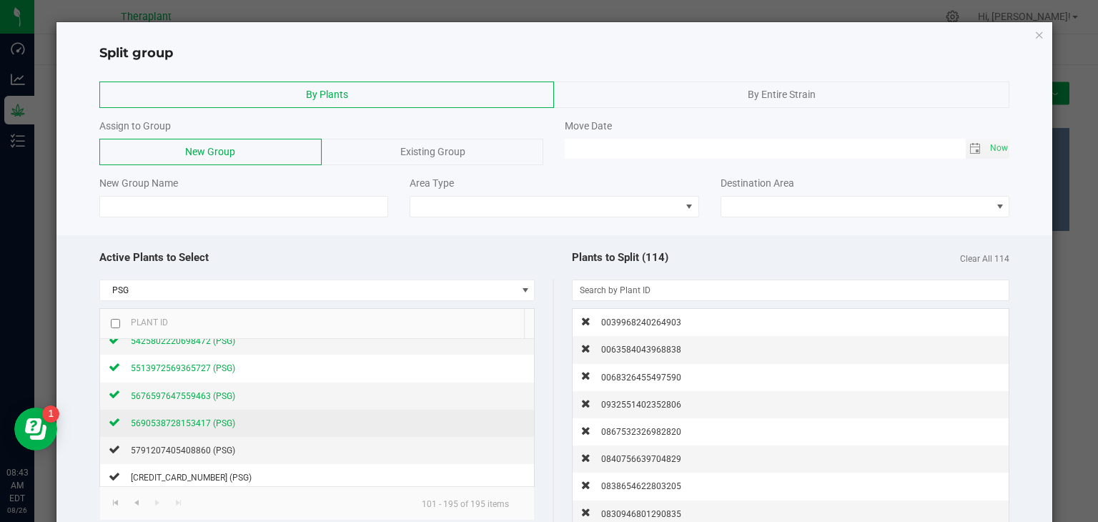
click at [163, 418] on span "5690538728153417 (PSG)" at bounding box center [183, 423] width 104 height 10
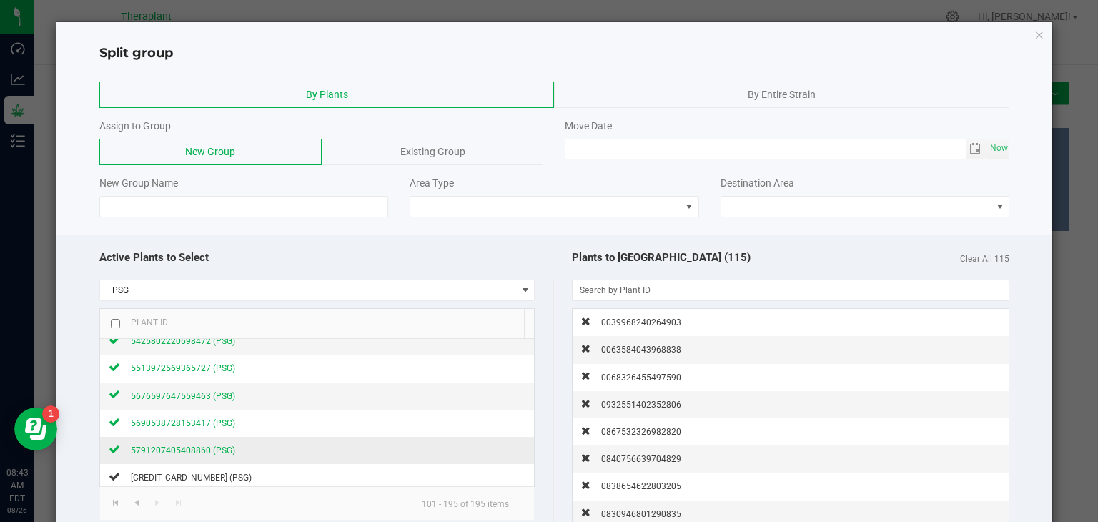
click at [154, 452] on div "5791207405408860 (PSG)" at bounding box center [177, 449] width 115 height 15
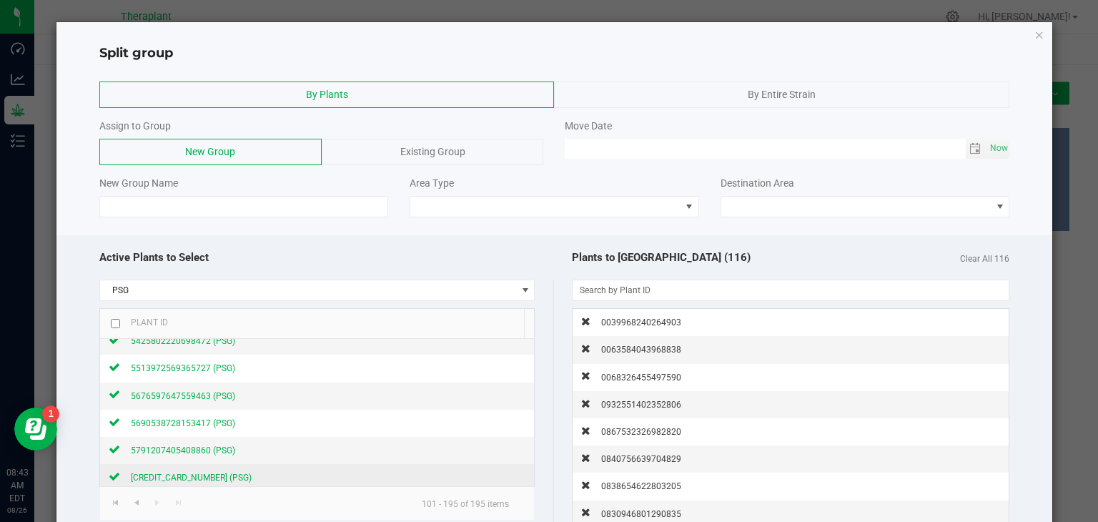
click at [149, 480] on div "[CREDIT_CARD_NUMBER] (PSG)" at bounding box center [186, 477] width 132 height 15
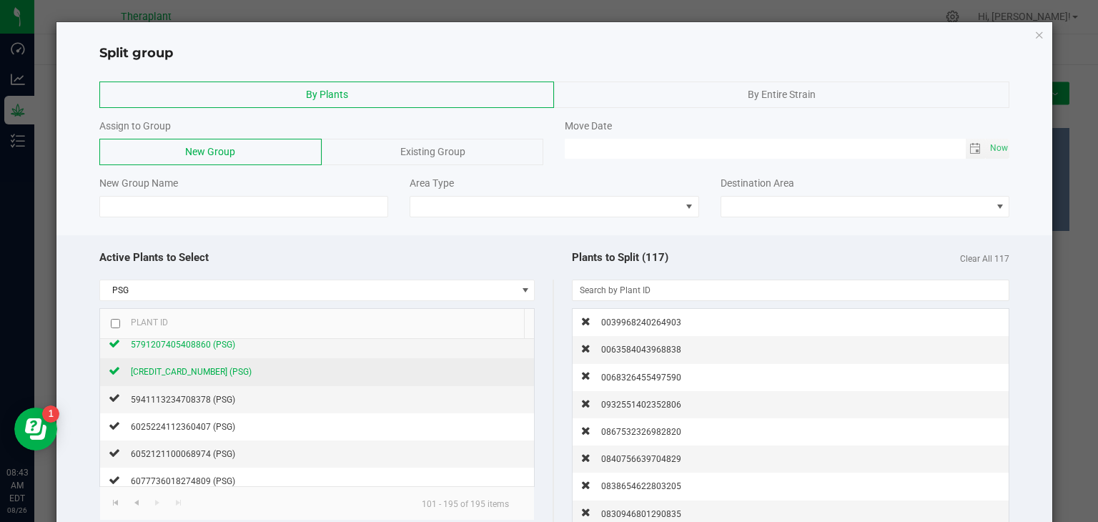
scroll to position [417, 0]
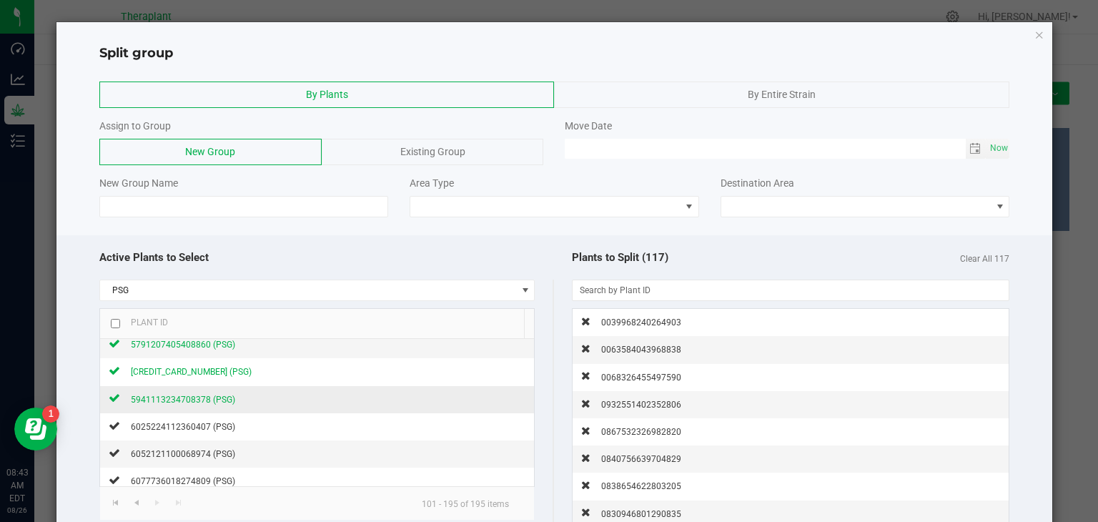
click at [173, 397] on span "5941113234708378 (PSG)" at bounding box center [183, 400] width 104 height 10
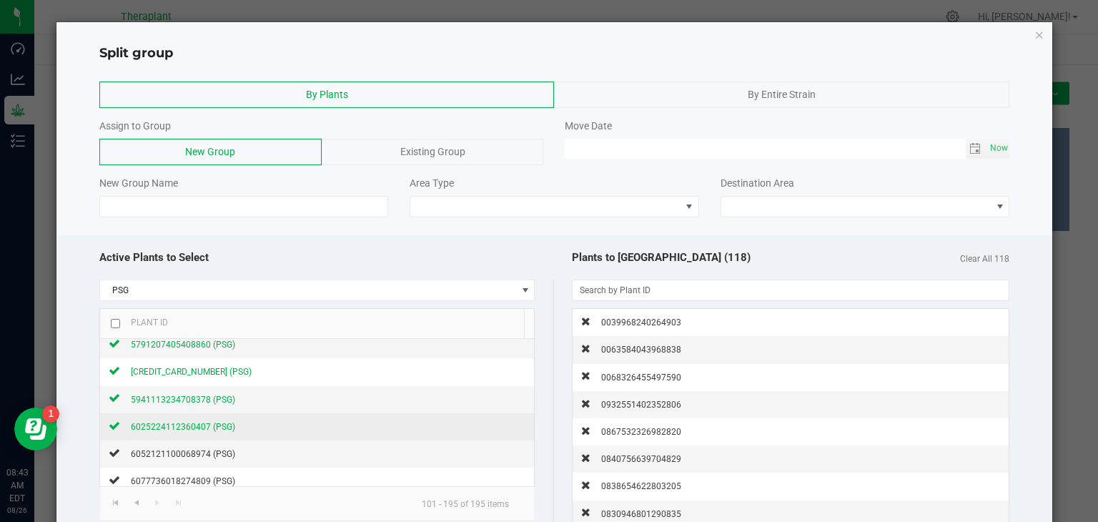
click at [164, 427] on span "6025224112360407 (PSG)" at bounding box center [183, 427] width 104 height 10
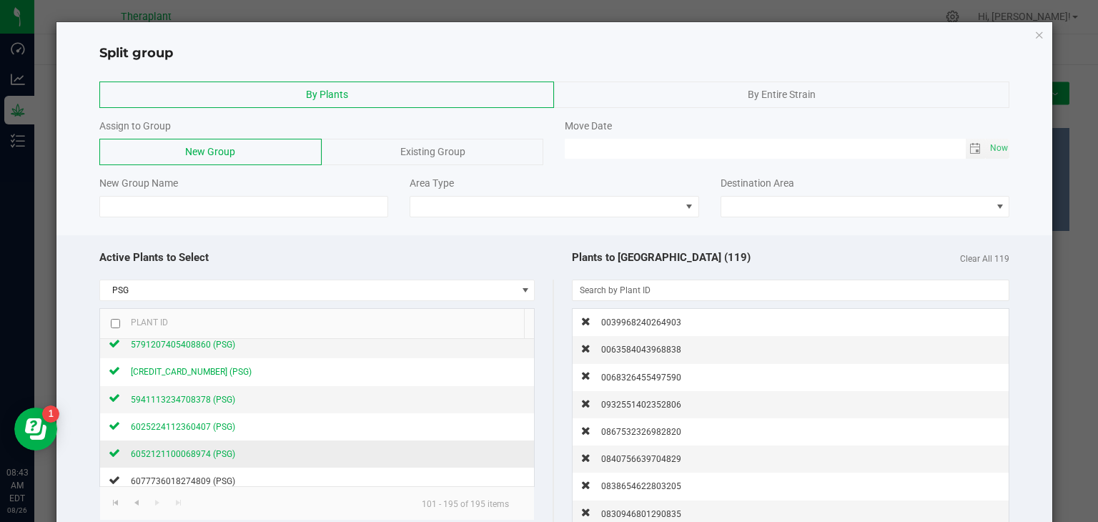
click at [161, 450] on span "6052121100068974 (PSG)" at bounding box center [183, 454] width 104 height 10
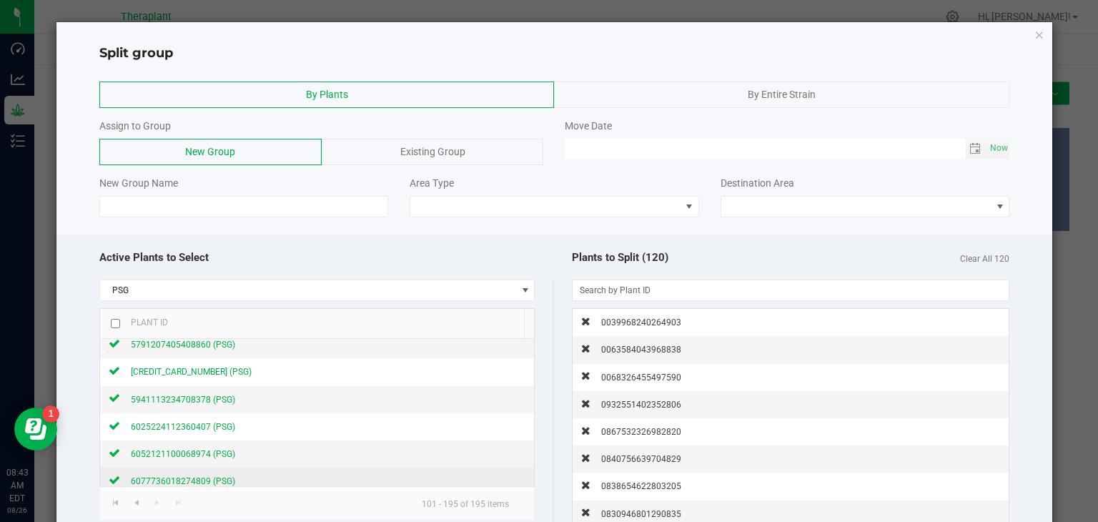
click at [160, 481] on span "6077736018274809 (PSG)" at bounding box center [183, 481] width 104 height 10
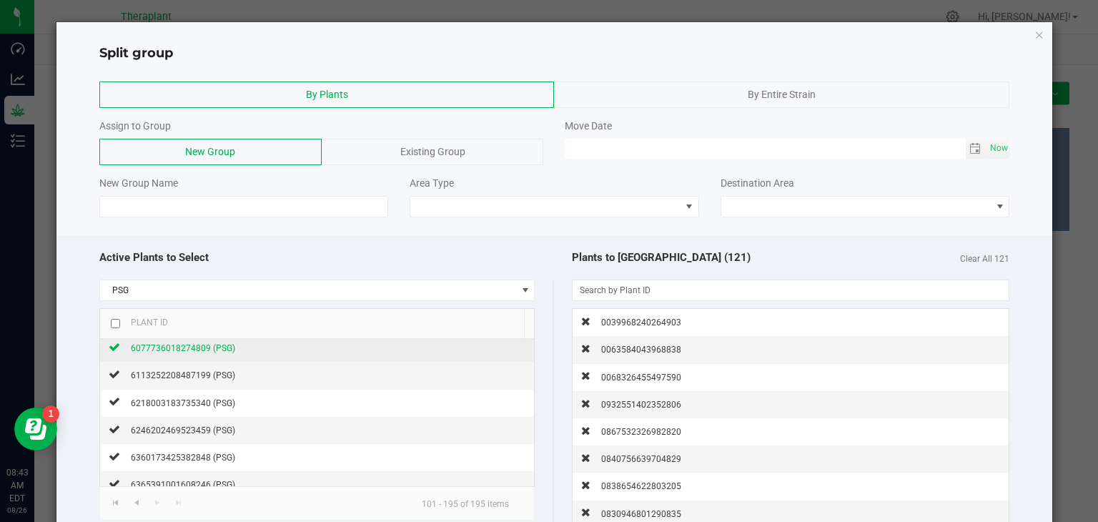
scroll to position [549, 0]
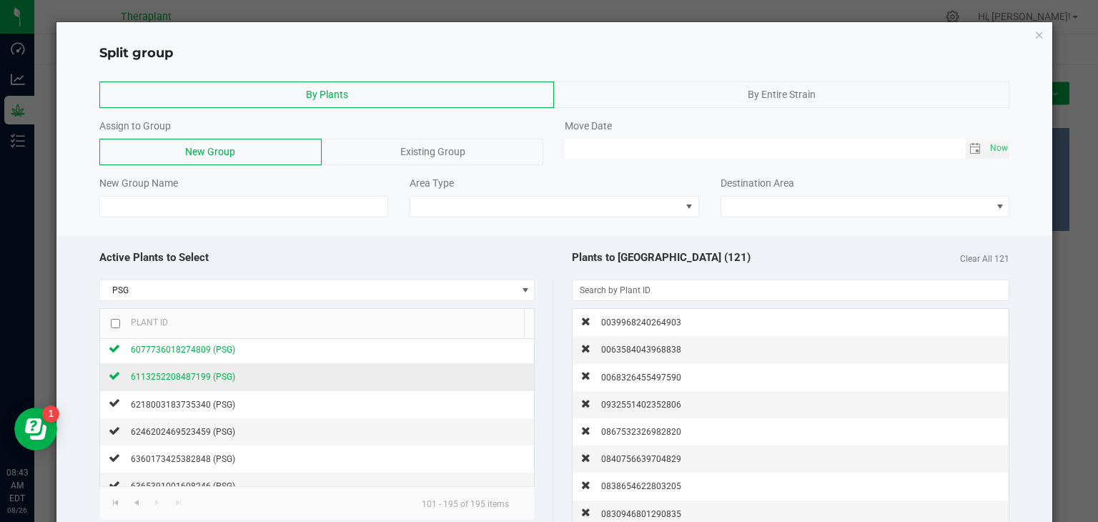
click at [174, 372] on span "6113252208487199 (PSG)" at bounding box center [183, 377] width 104 height 10
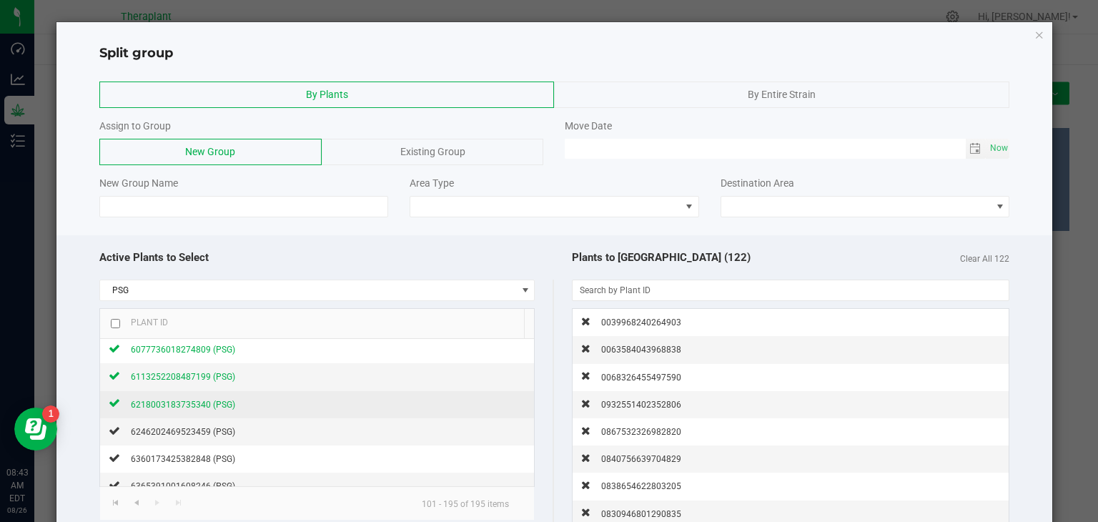
click at [172, 400] on span "6218003183735340 (PSG)" at bounding box center [183, 405] width 104 height 10
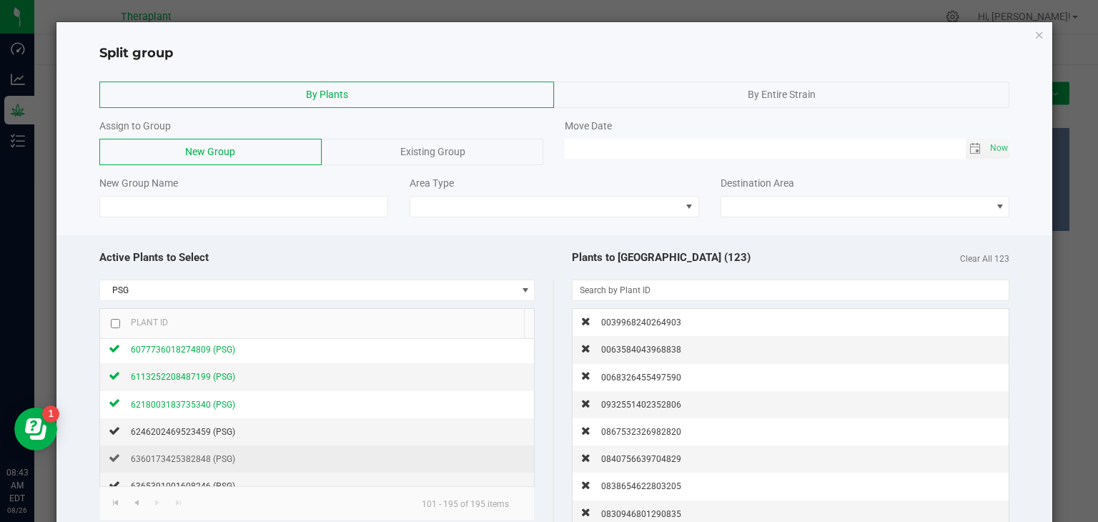
click at [171, 445] on td "6360173425382848 (PSG)" at bounding box center [317, 458] width 435 height 27
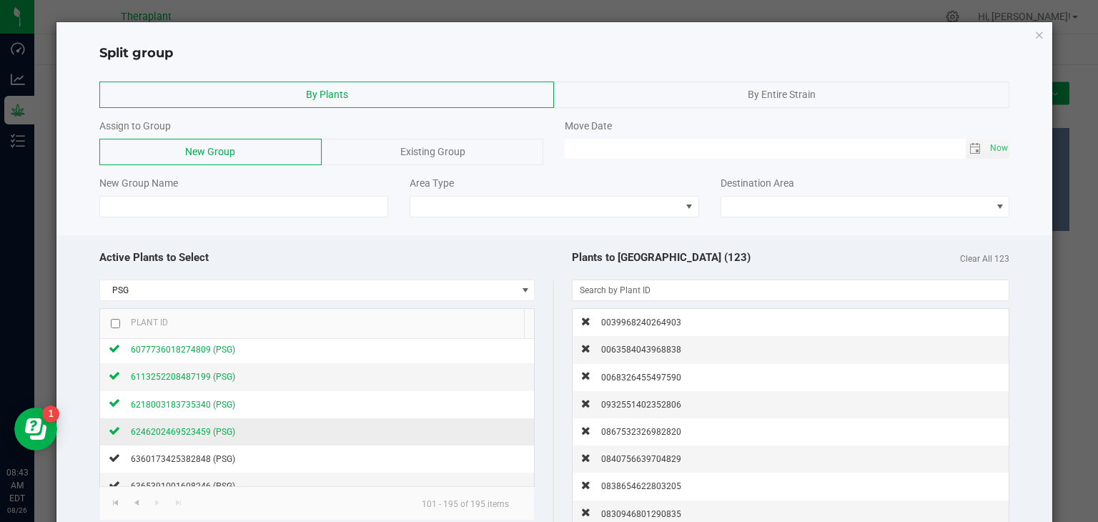
click at [171, 427] on span "6246202469523459 (PSG)" at bounding box center [183, 432] width 104 height 10
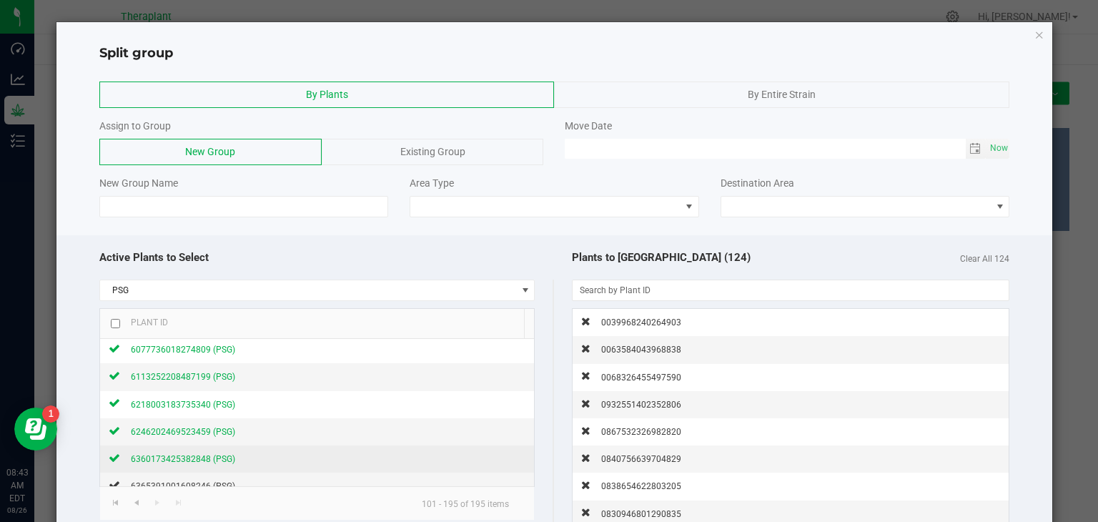
click at [172, 454] on span "6360173425382848 (PSG)" at bounding box center [183, 459] width 104 height 10
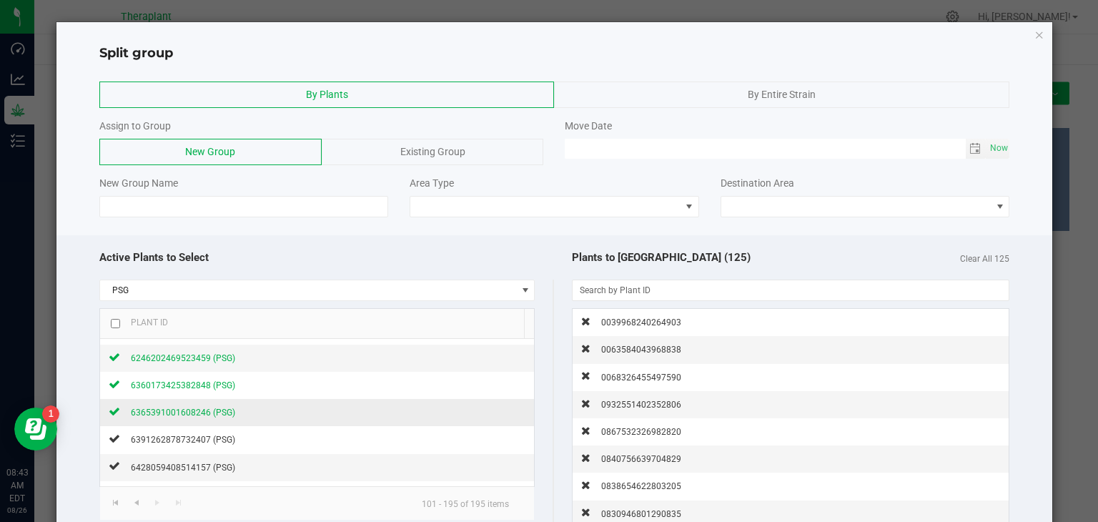
click at [169, 409] on span "6365391001608246 (PSG)" at bounding box center [183, 412] width 104 height 10
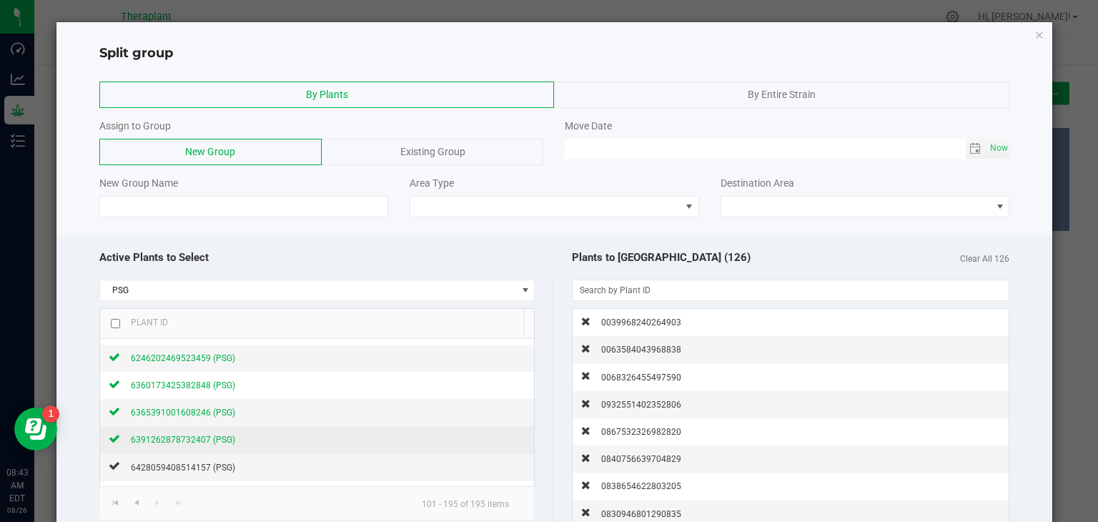
click at [154, 438] on span "6391262878732407 (PSG)" at bounding box center [183, 440] width 104 height 10
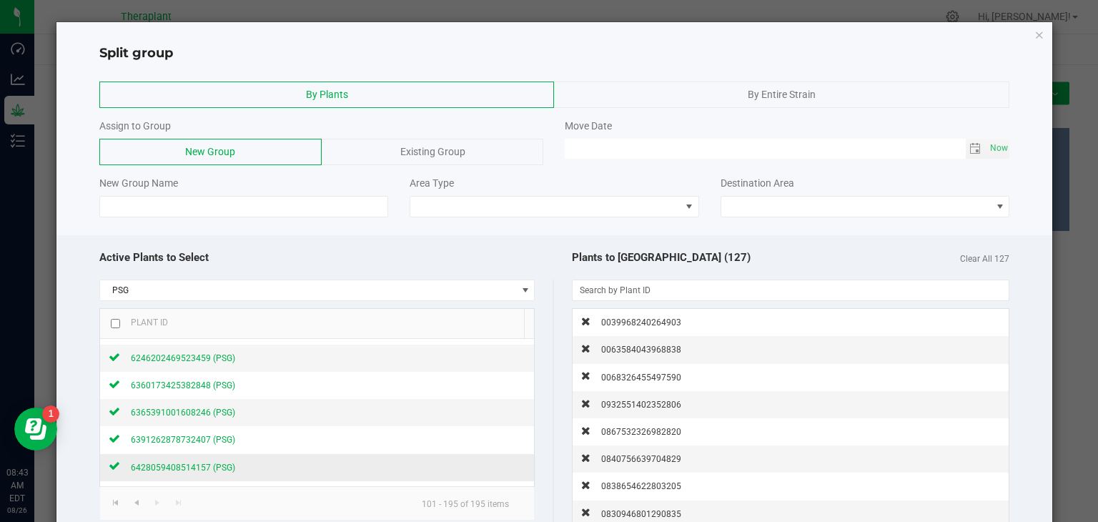
click at [152, 463] on span "6428059408514157 (PSG)" at bounding box center [183, 468] width 104 height 10
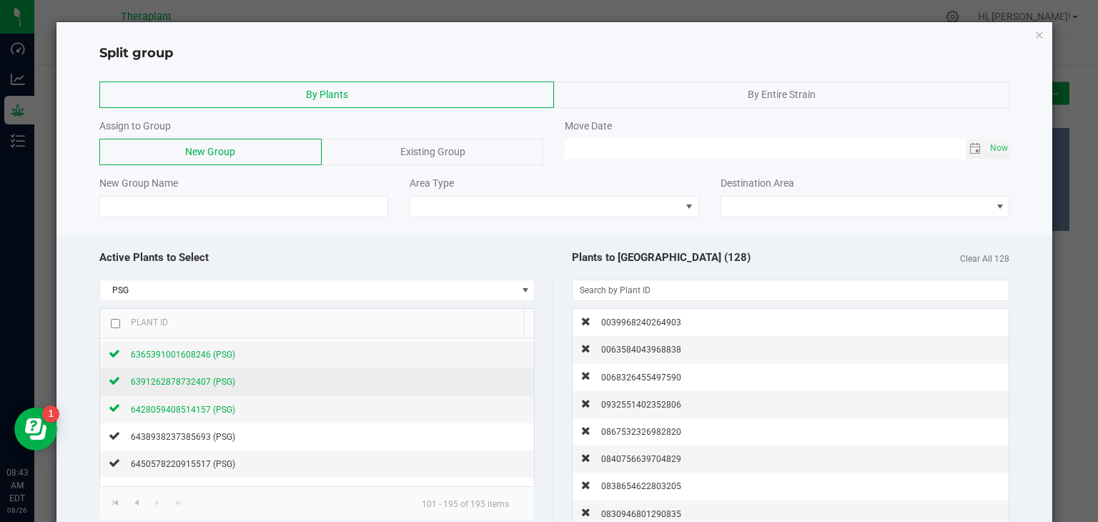
scroll to position [683, 0]
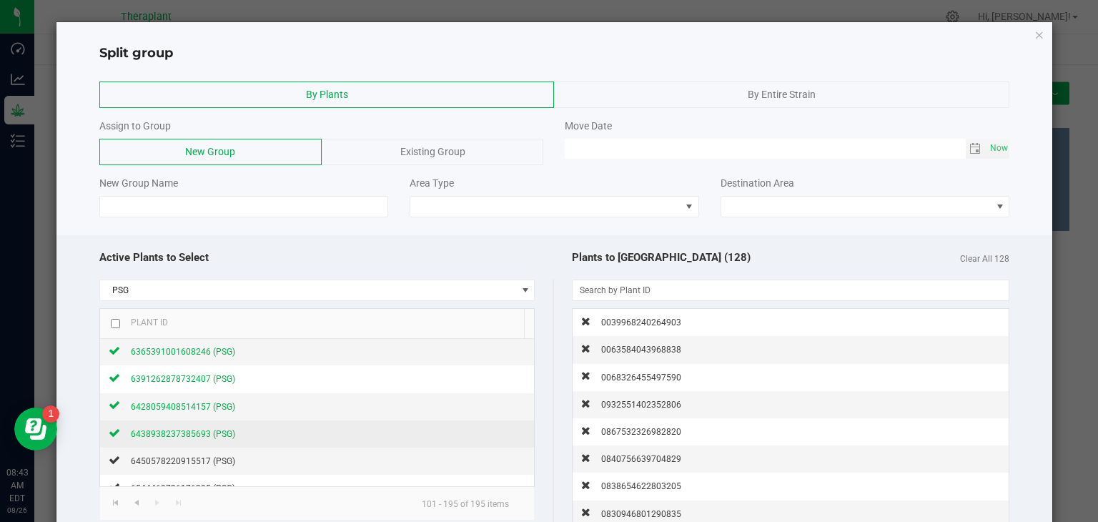
click at [217, 429] on span "6438938237385693 (PSG)" at bounding box center [183, 434] width 104 height 10
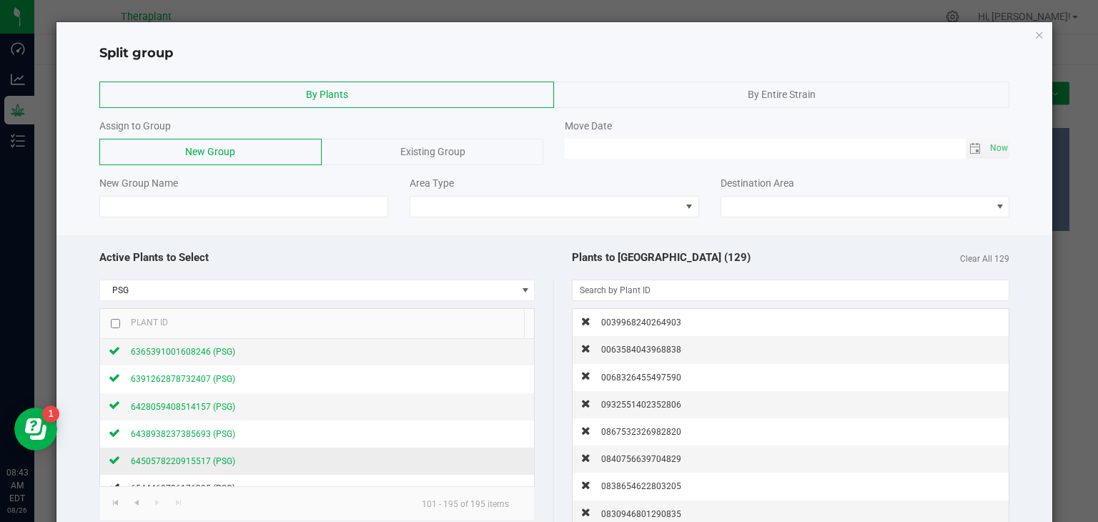
click at [203, 456] on span "6450578220915517 (PSG)" at bounding box center [183, 461] width 104 height 10
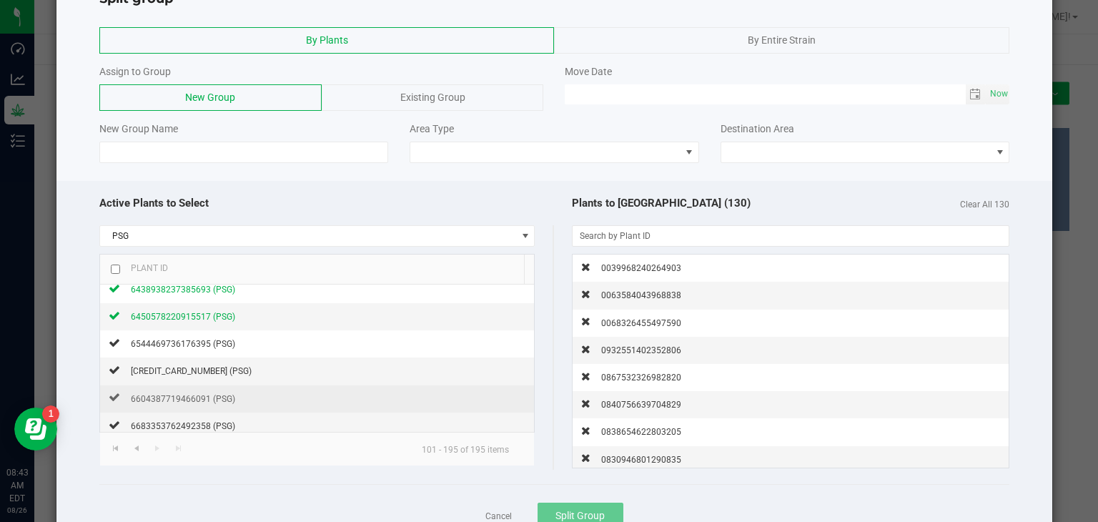
scroll to position [772, 0]
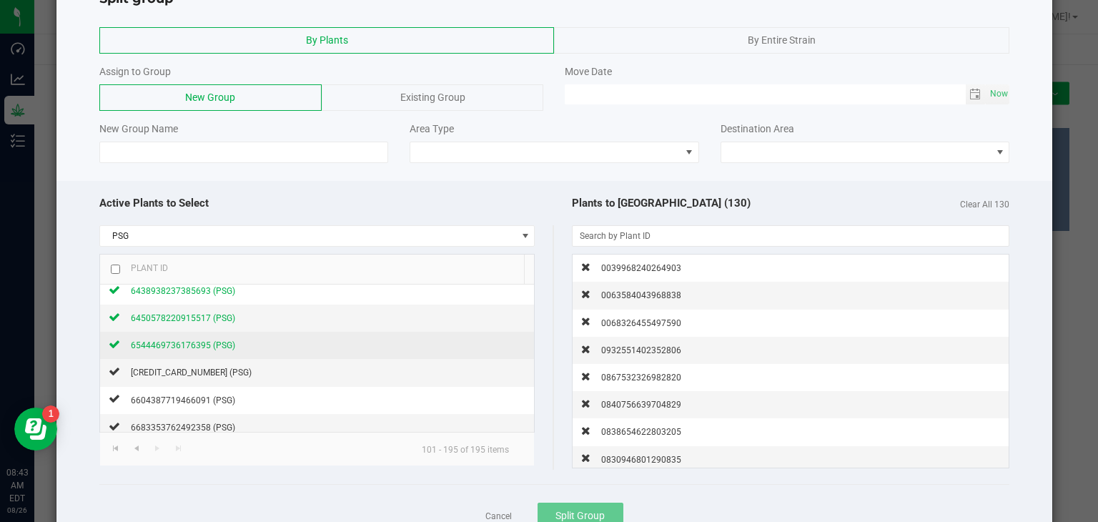
click at [203, 340] on span "6544469736176395 (PSG)" at bounding box center [183, 345] width 104 height 10
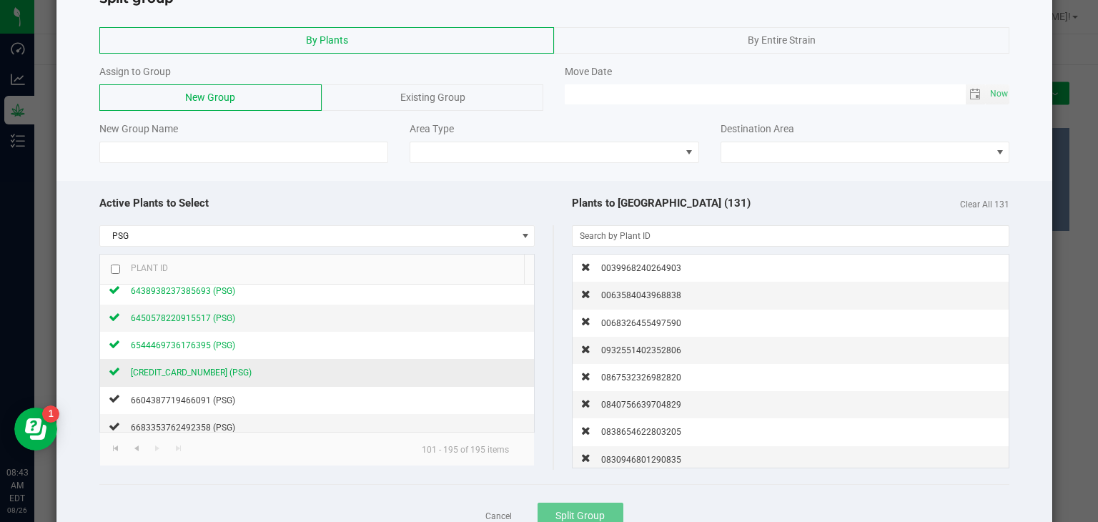
click at [200, 370] on span "[CREDIT_CARD_NUMBER] (PSG)" at bounding box center [191, 372] width 121 height 10
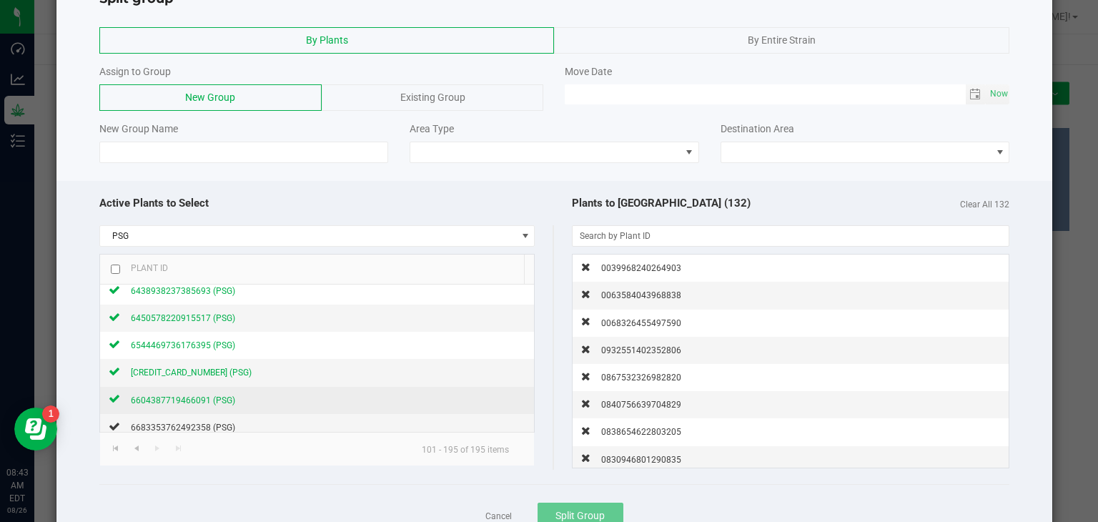
click at [194, 395] on span "6604387719466091 (PSG)" at bounding box center [183, 400] width 104 height 10
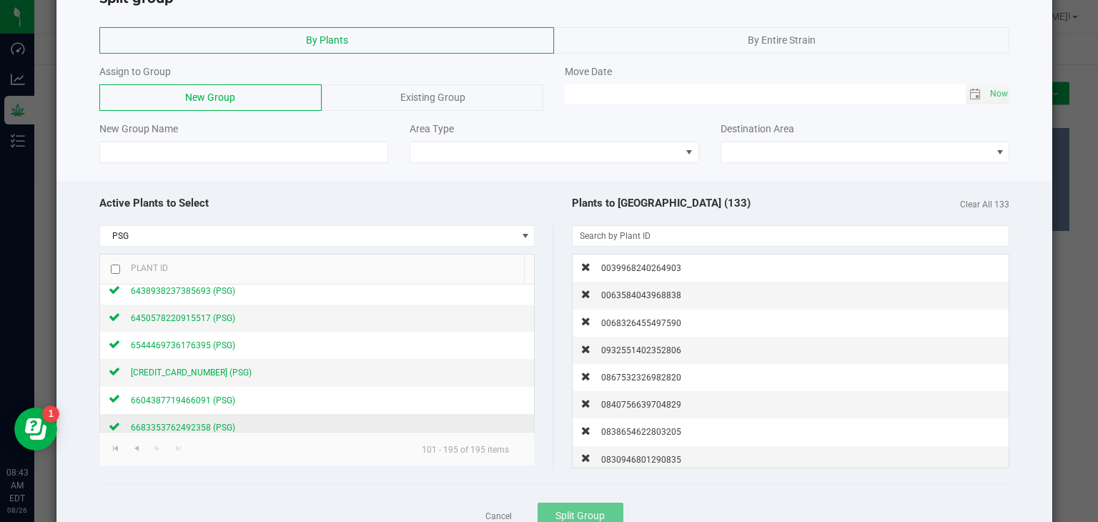
click at [191, 425] on span "6683353762492358 (PSG)" at bounding box center [183, 427] width 104 height 10
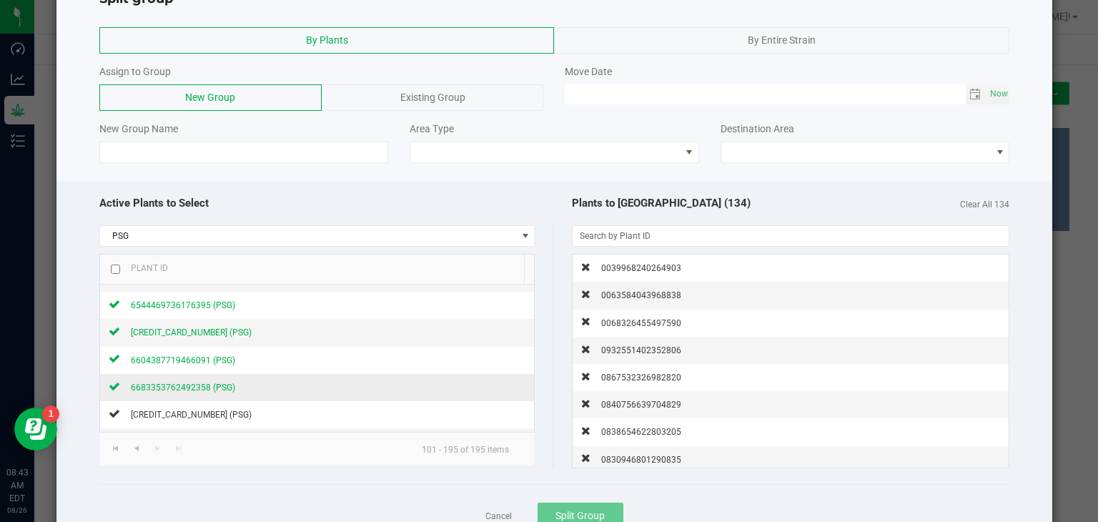
scroll to position [825, 0]
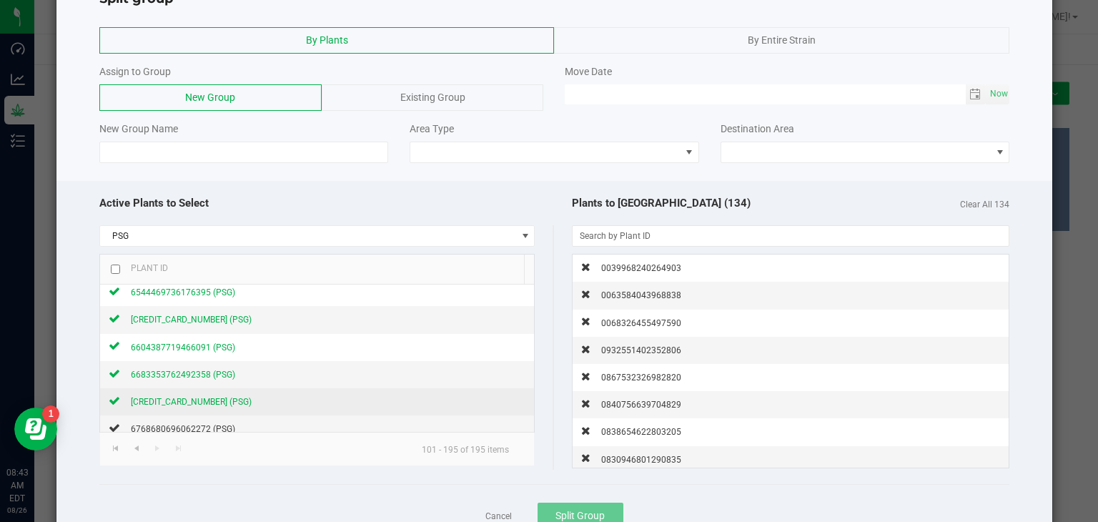
click at [194, 397] on span "[CREDIT_CARD_NUMBER] (PSG)" at bounding box center [191, 402] width 121 height 10
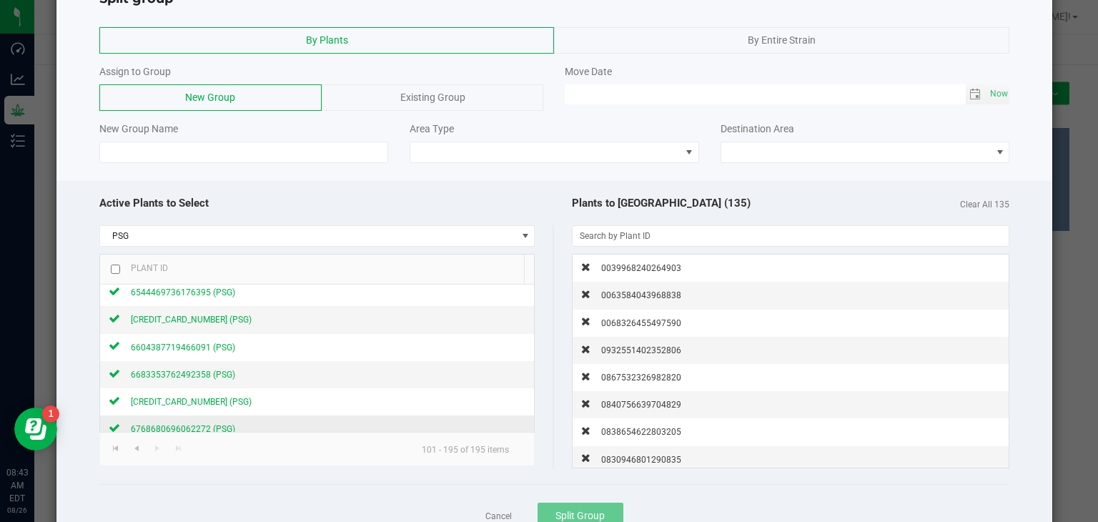
click at [192, 424] on span "6768680696062272 (PSG)" at bounding box center [183, 429] width 104 height 10
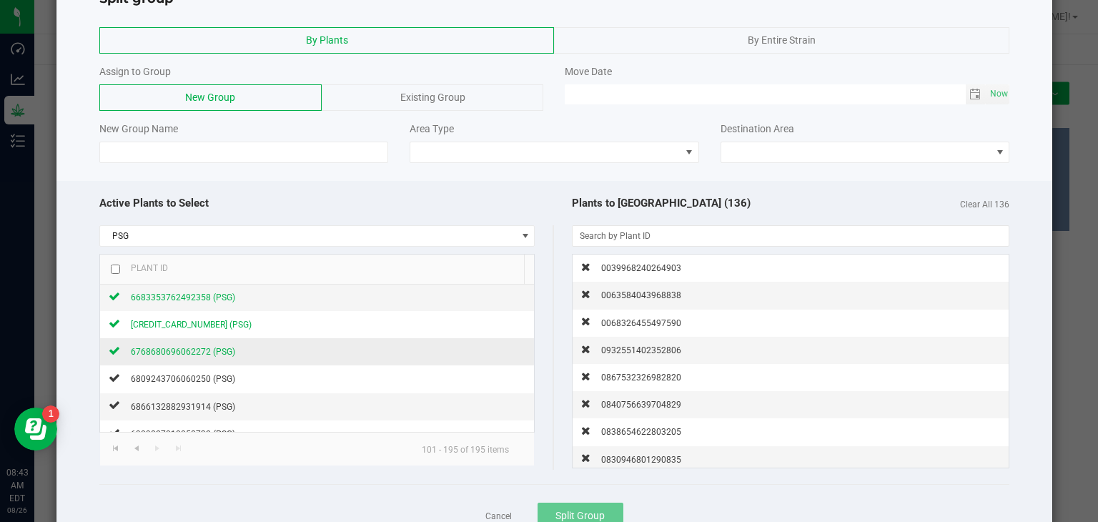
scroll to position [903, 0]
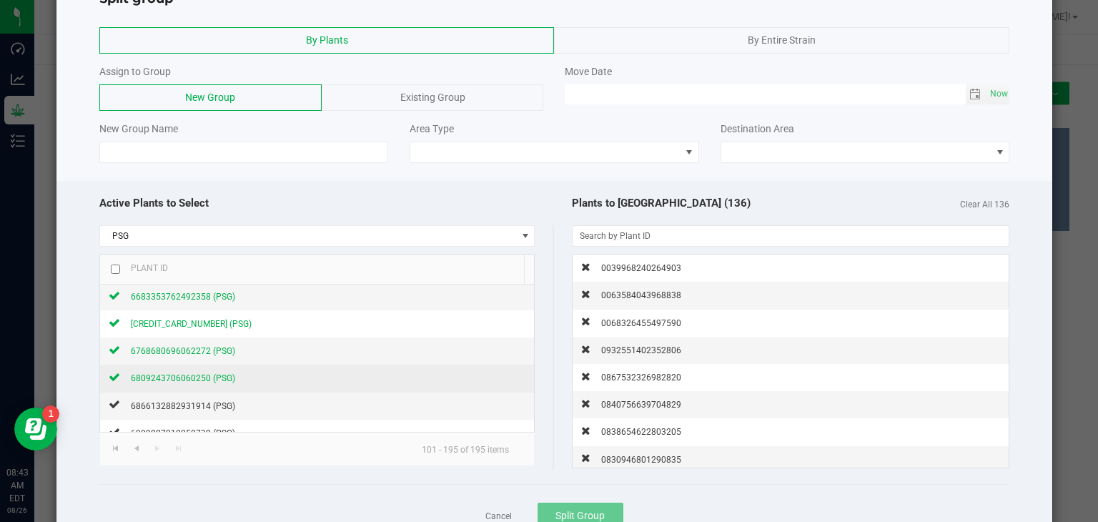
click at [192, 373] on span "6809243706060250 (PSG)" at bounding box center [183, 378] width 104 height 10
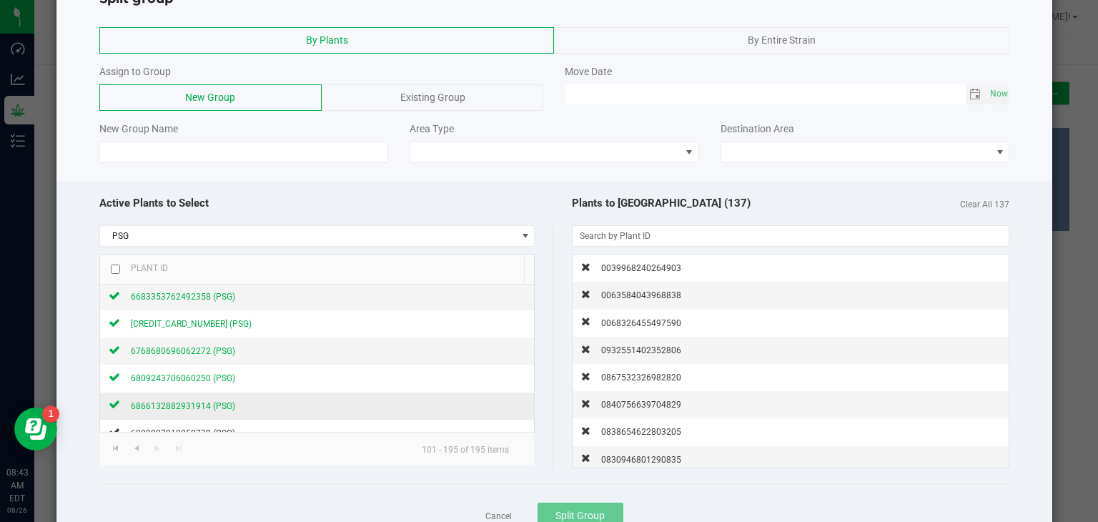
click at [187, 401] on span "6866132882931914 (PSG)" at bounding box center [183, 406] width 104 height 10
click at [183, 428] on span "6909827010058732 (PSG)" at bounding box center [183, 433] width 104 height 10
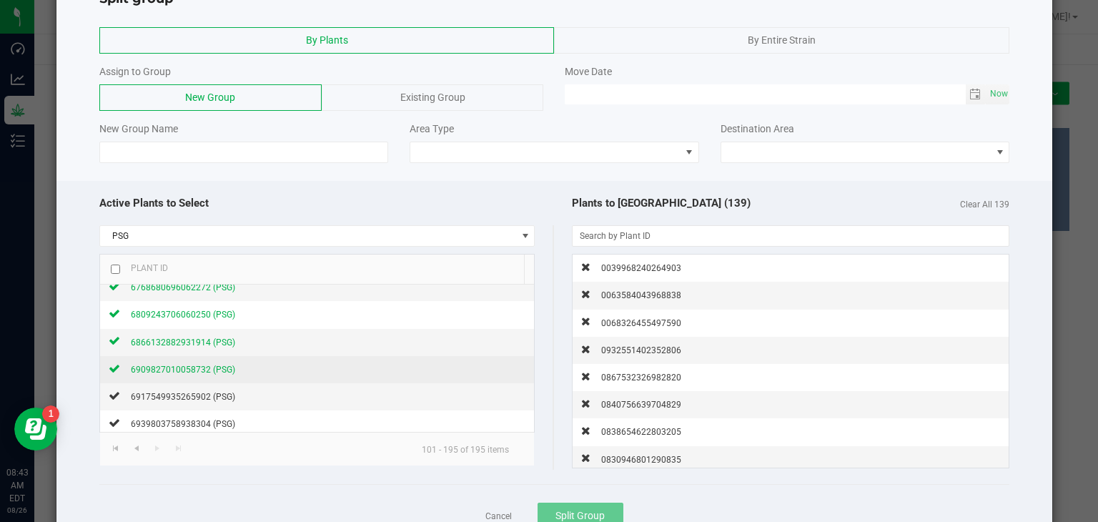
scroll to position [974, 0]
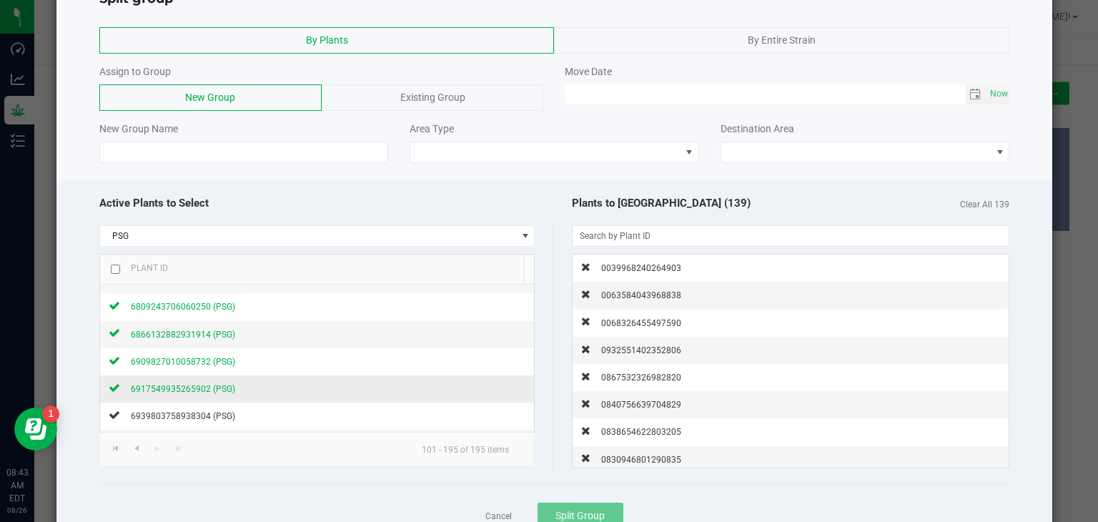
click at [183, 384] on span "6917549935265902 (PSG)" at bounding box center [183, 389] width 104 height 10
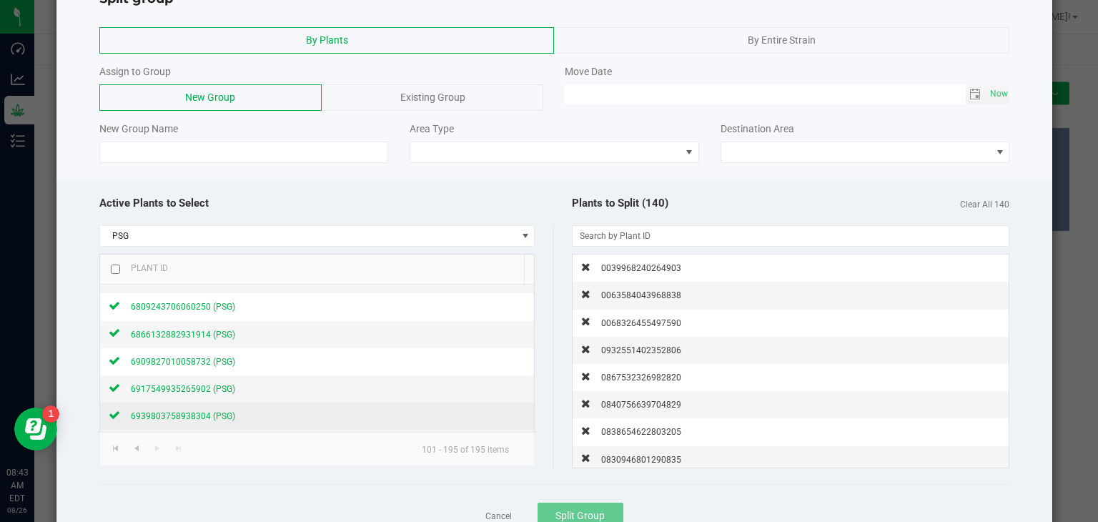
click at [180, 411] on span "6939803758938304 (PSG)" at bounding box center [183, 416] width 104 height 10
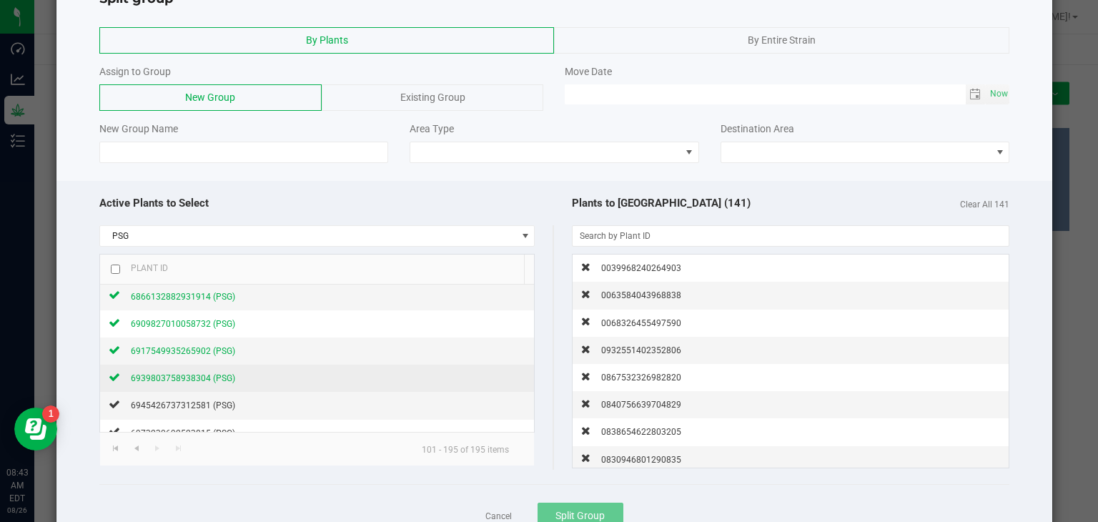
scroll to position [1035, 0]
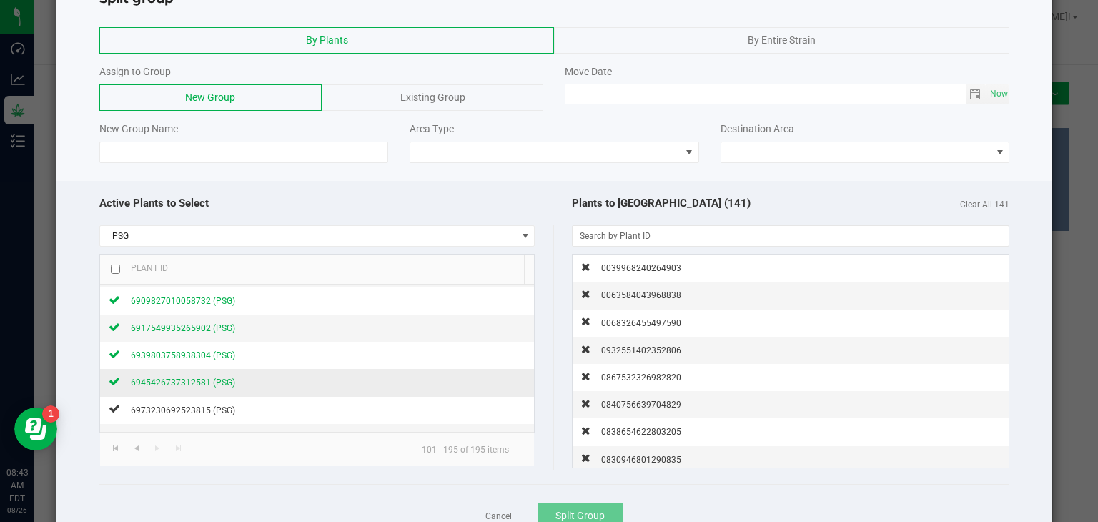
click at [184, 380] on span "6945426737312581 (PSG)" at bounding box center [183, 382] width 104 height 10
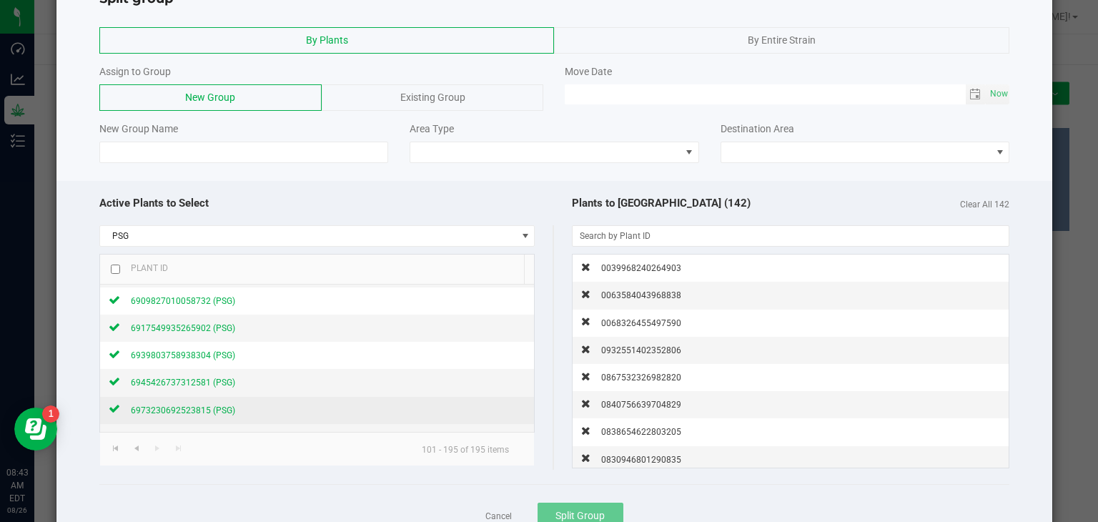
click at [177, 406] on span "6973230692523815 (PSG)" at bounding box center [183, 410] width 104 height 10
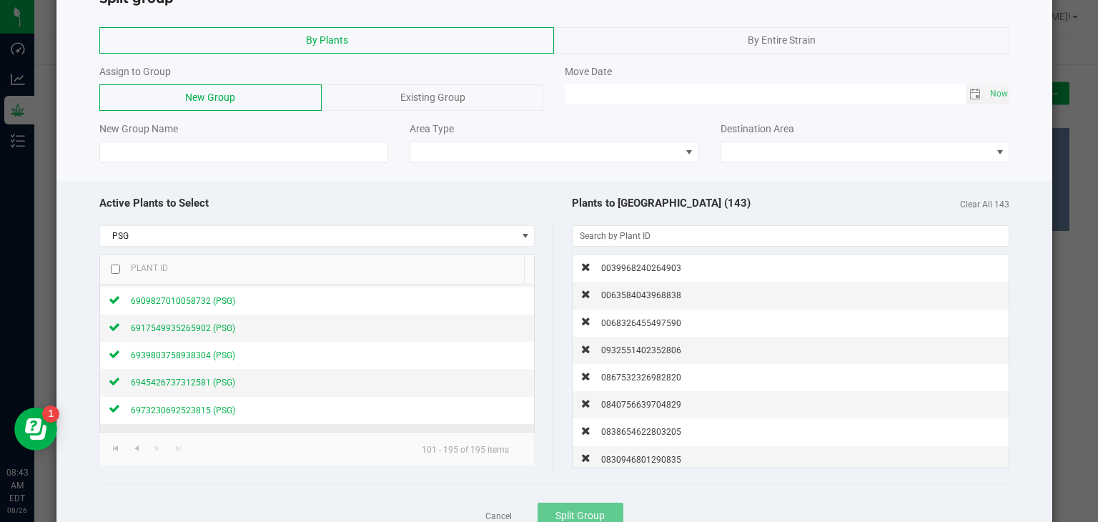
click at [177, 432] on span "7030455029868418 (PSG)" at bounding box center [183, 437] width 104 height 10
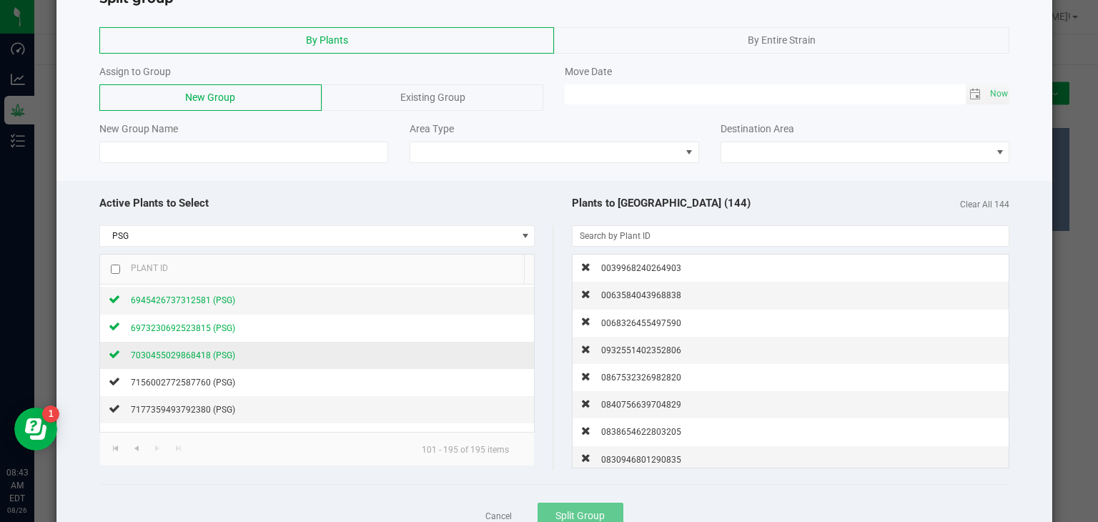
scroll to position [1129, 0]
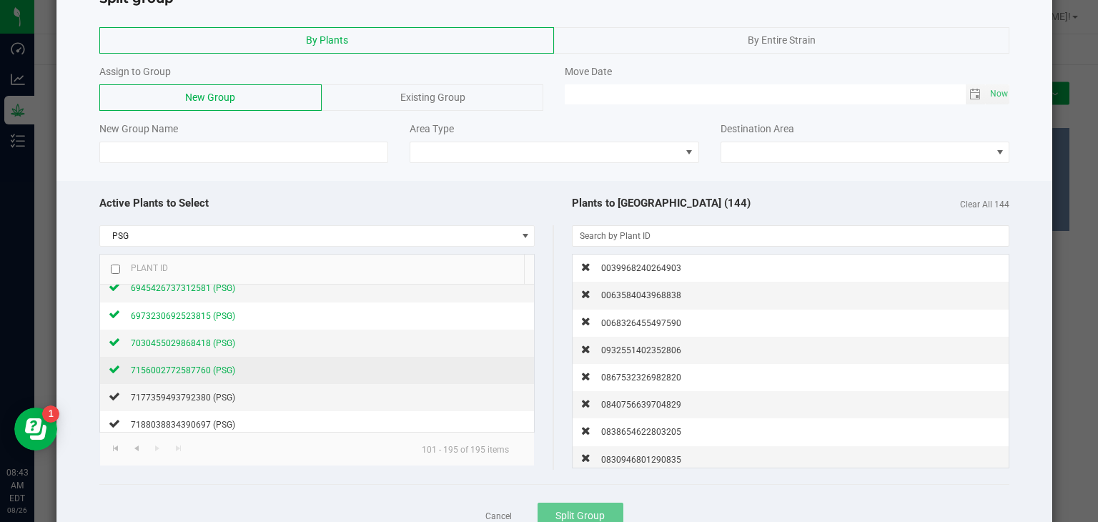
click at [189, 365] on span "7156002772587760 (PSG)" at bounding box center [183, 370] width 104 height 10
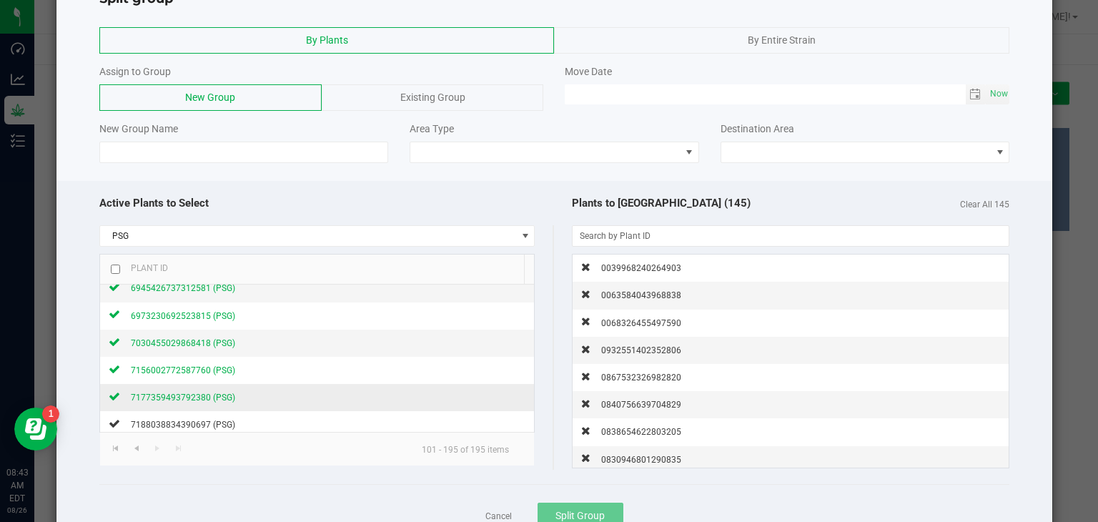
click at [183, 395] on div "7177359493792380 (PSG)" at bounding box center [177, 397] width 115 height 15
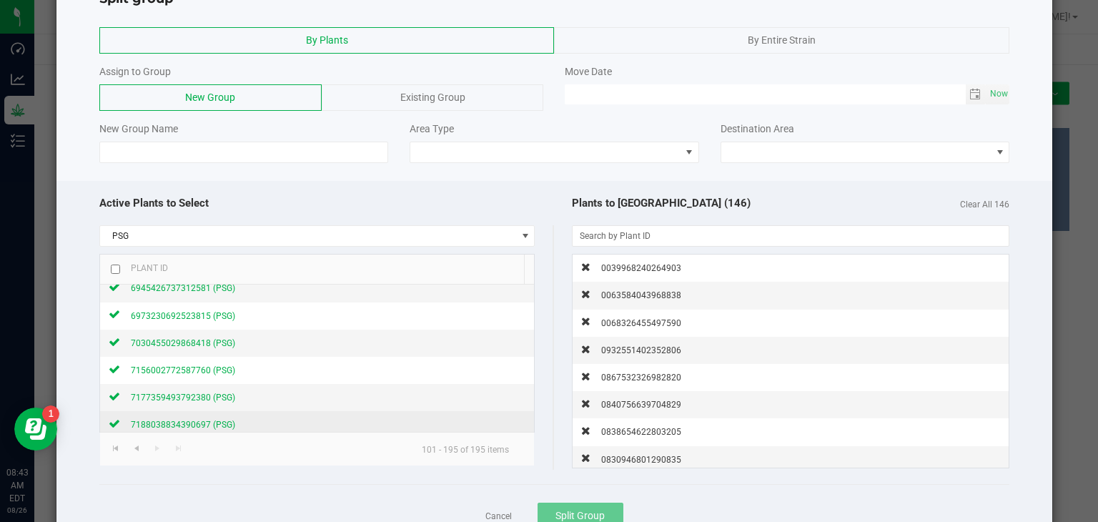
click at [183, 420] on span "7188038834390697 (PSG)" at bounding box center [183, 425] width 104 height 10
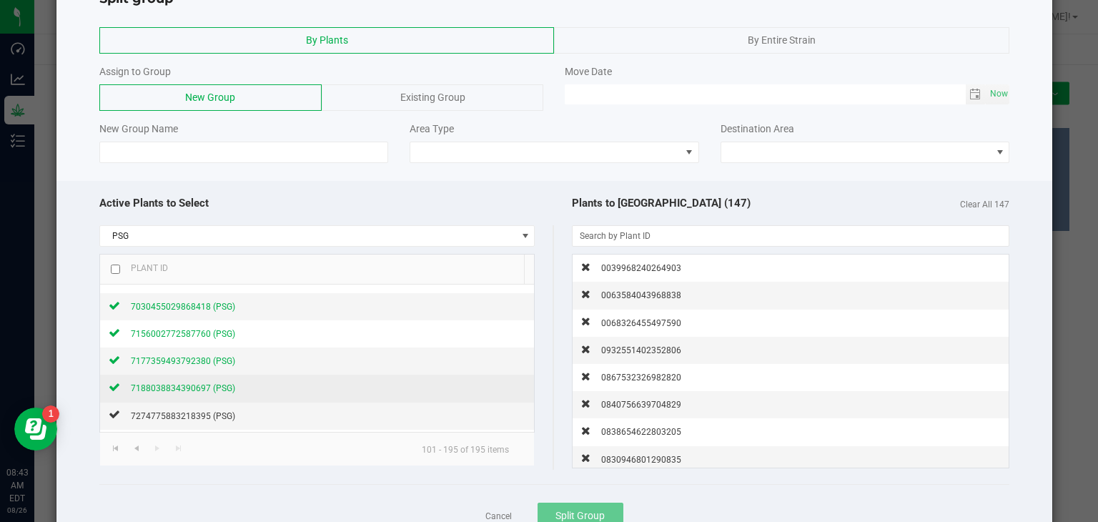
scroll to position [1202, 0]
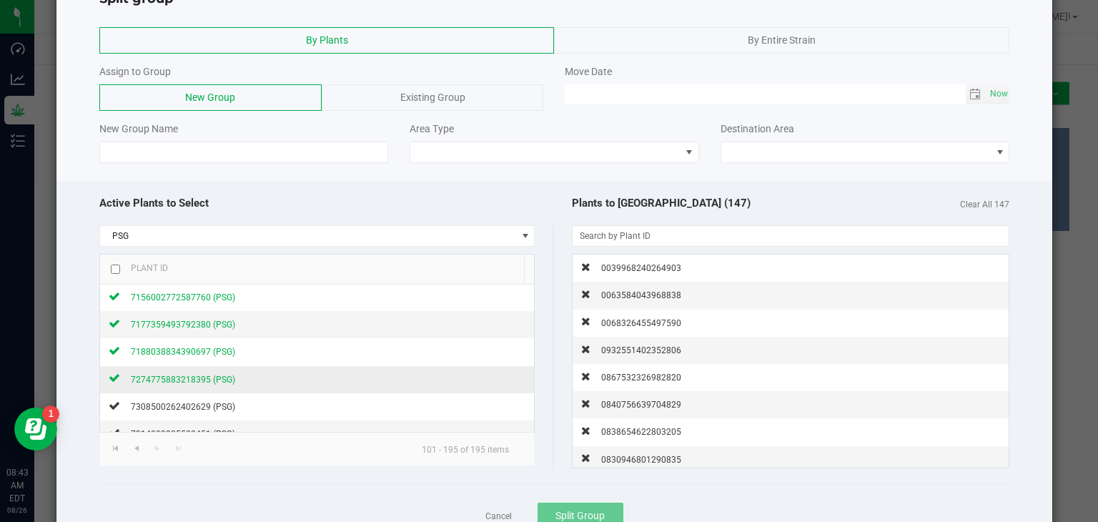
click at [186, 375] on span "7274775883218395 (PSG)" at bounding box center [183, 380] width 104 height 10
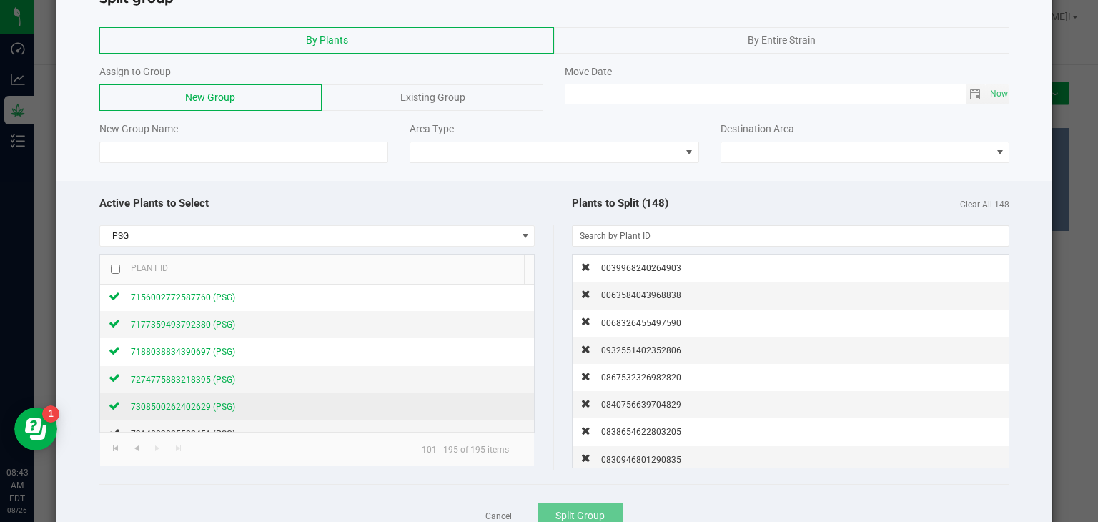
click at [182, 402] on span "7308500262402629 (PSG)" at bounding box center [183, 407] width 104 height 10
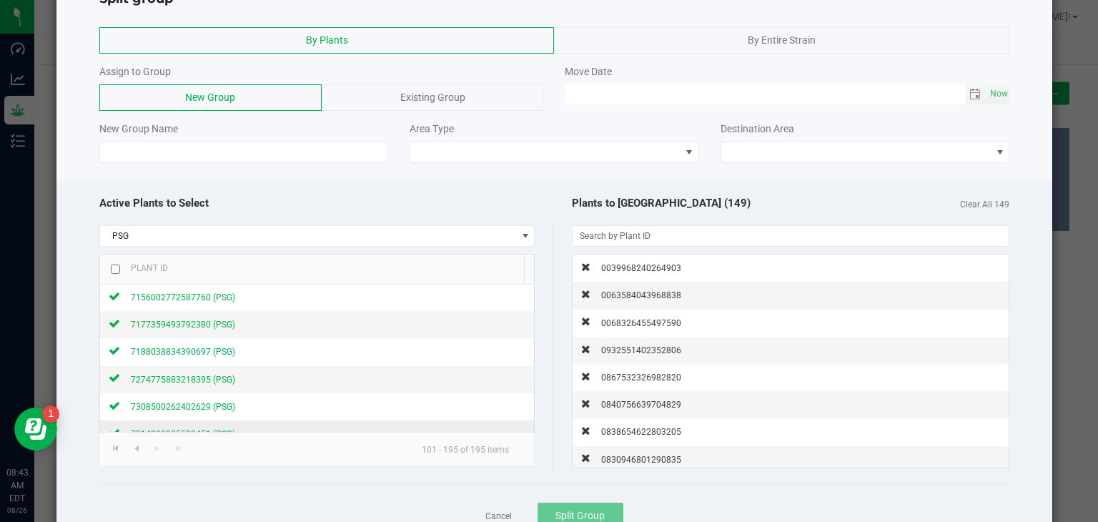
click at [175, 429] on span "7314803825522451 (PSG)" at bounding box center [183, 434] width 104 height 10
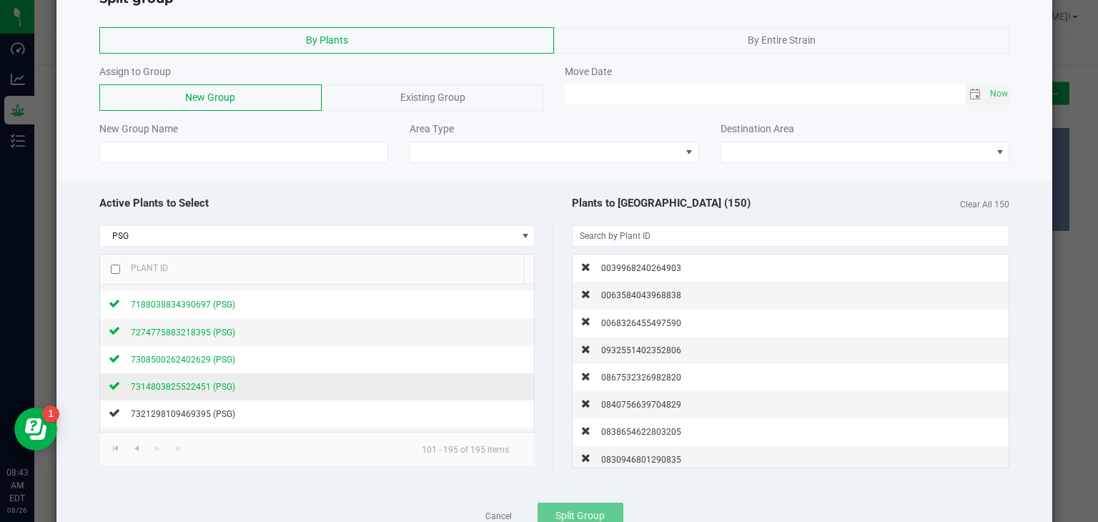
scroll to position [1272, 0]
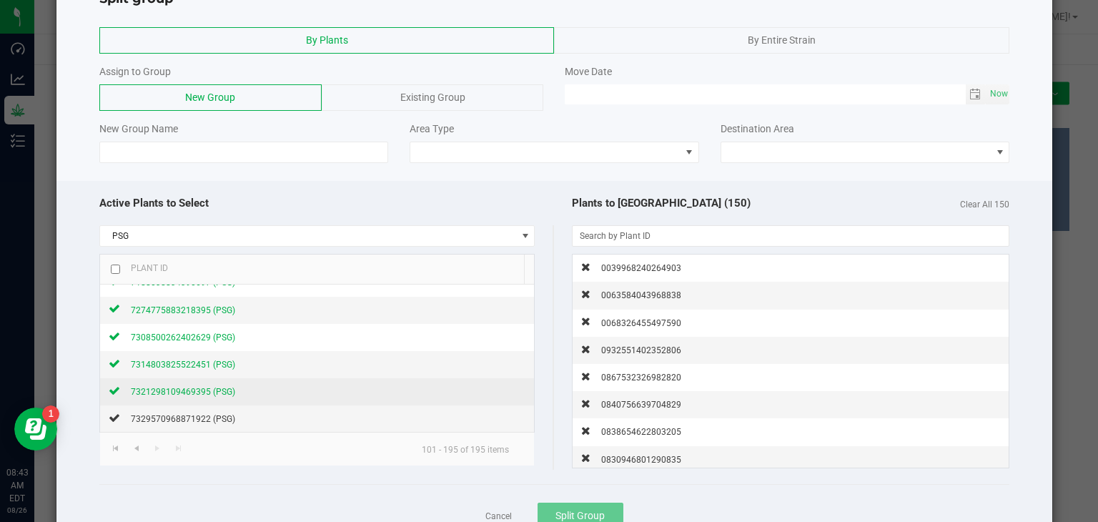
click at [179, 387] on span "7321298109469395 (PSG)" at bounding box center [183, 392] width 104 height 10
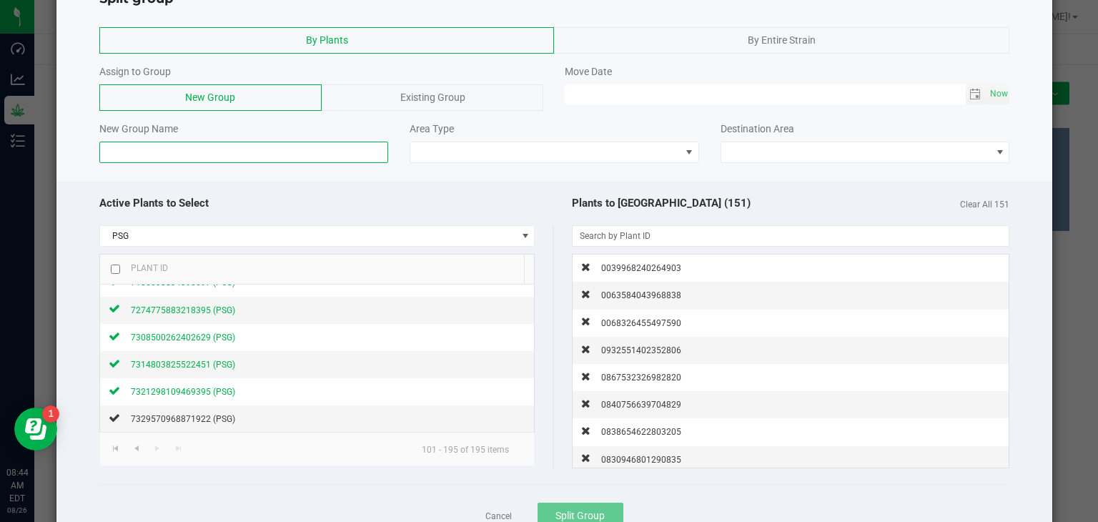
click at [306, 152] on input at bounding box center [244, 152] width 290 height 21
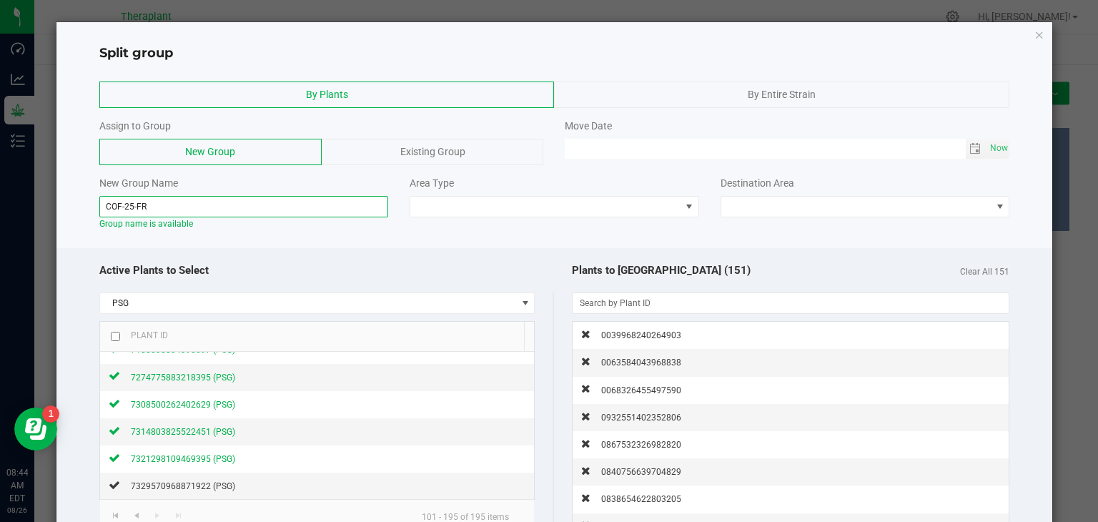
scroll to position [1, 0]
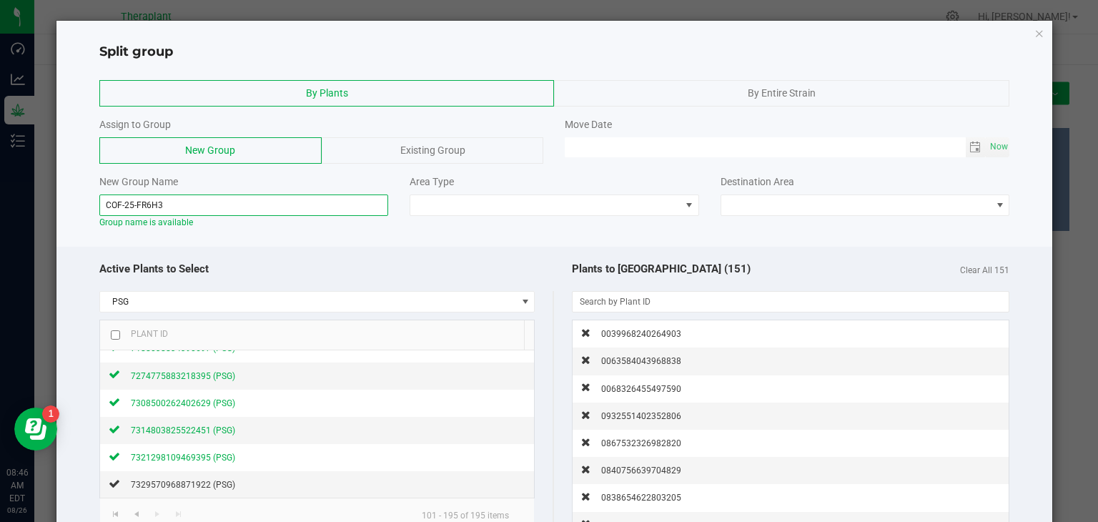
type input "COF-25-FR6H3"
drag, startPoint x: 438, startPoint y: 200, endPoint x: 412, endPoint y: 218, distance: 31.9
click at [412, 218] on div "New Group Name COF-25-FR6H3 Group name is available Area Type Destination Area" at bounding box center [555, 201] width 932 height 54
click at [683, 201] on span at bounding box center [688, 204] width 11 height 11
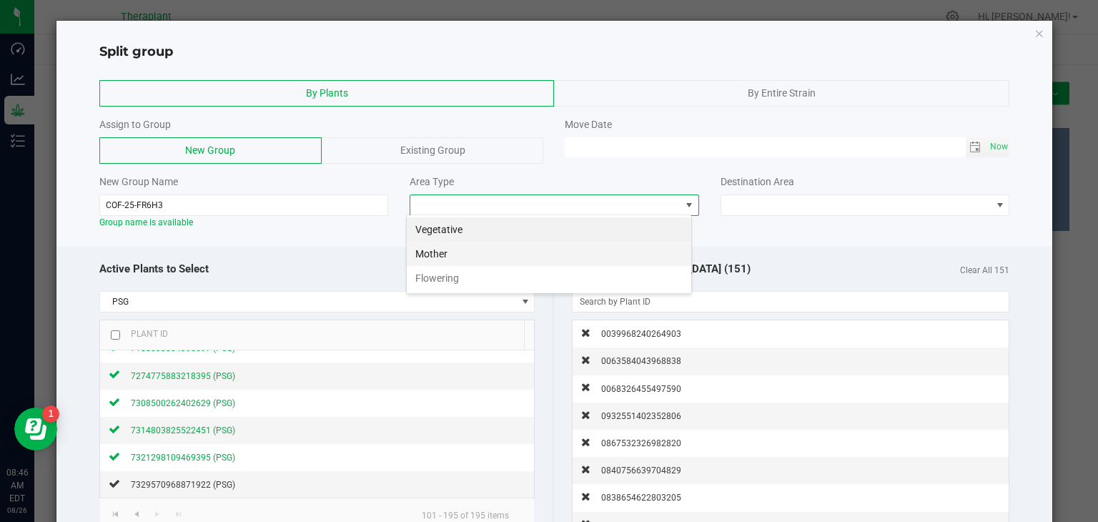
scroll to position [21, 286]
click at [509, 275] on li "Flowering" at bounding box center [549, 278] width 285 height 24
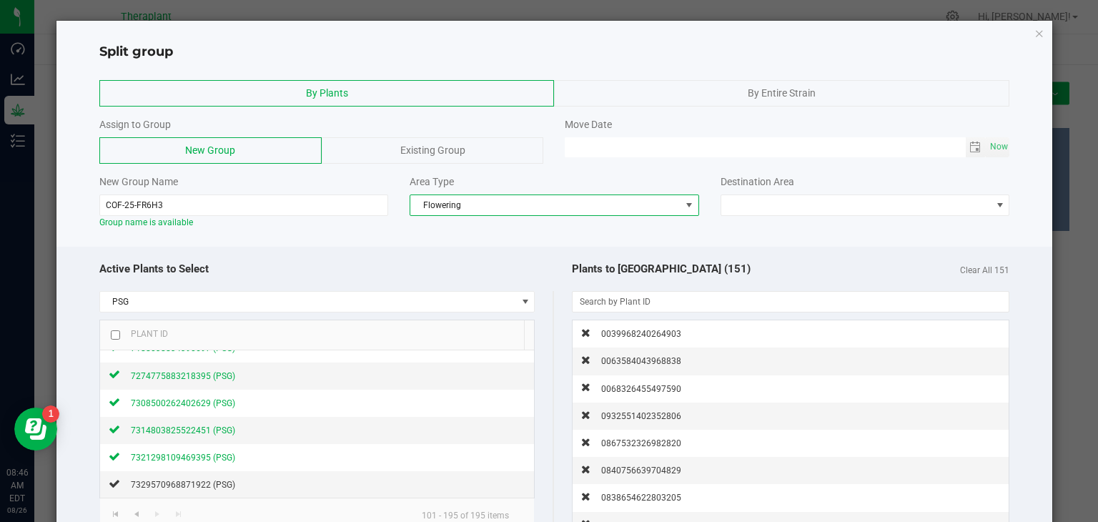
click at [681, 197] on span at bounding box center [690, 205] width 18 height 20
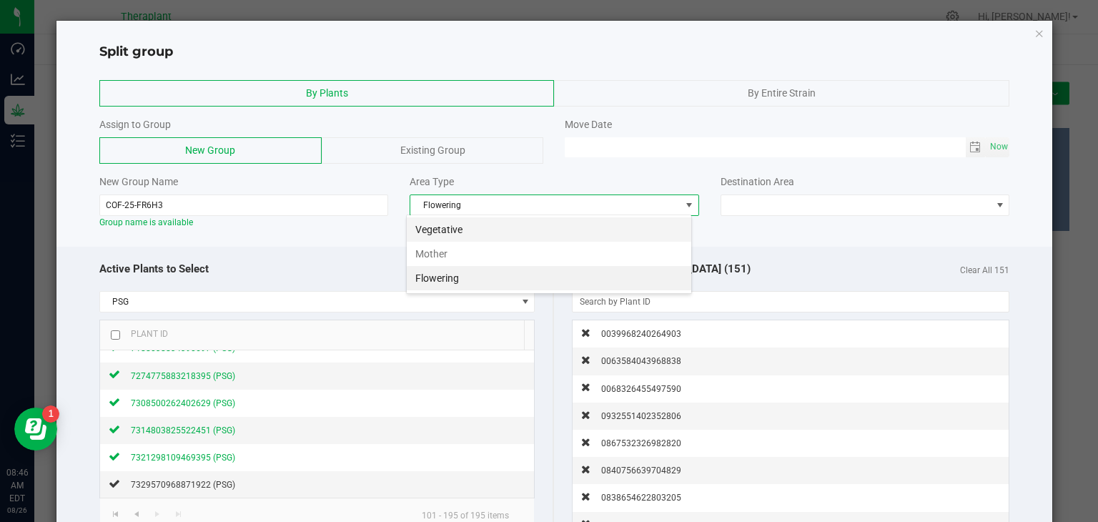
click at [533, 234] on li "Vegetative" at bounding box center [549, 229] width 285 height 24
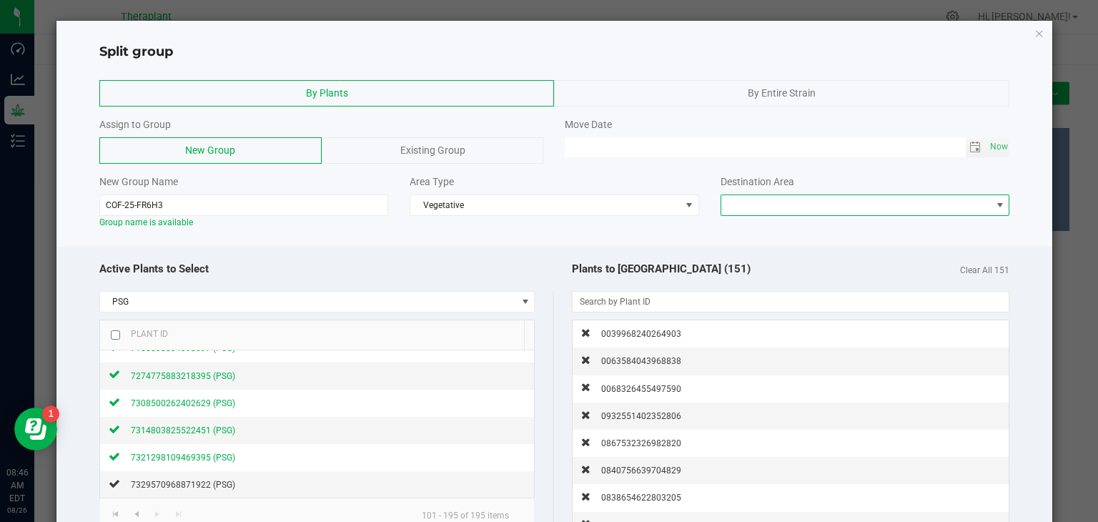
click at [768, 199] on span at bounding box center [856, 205] width 270 height 20
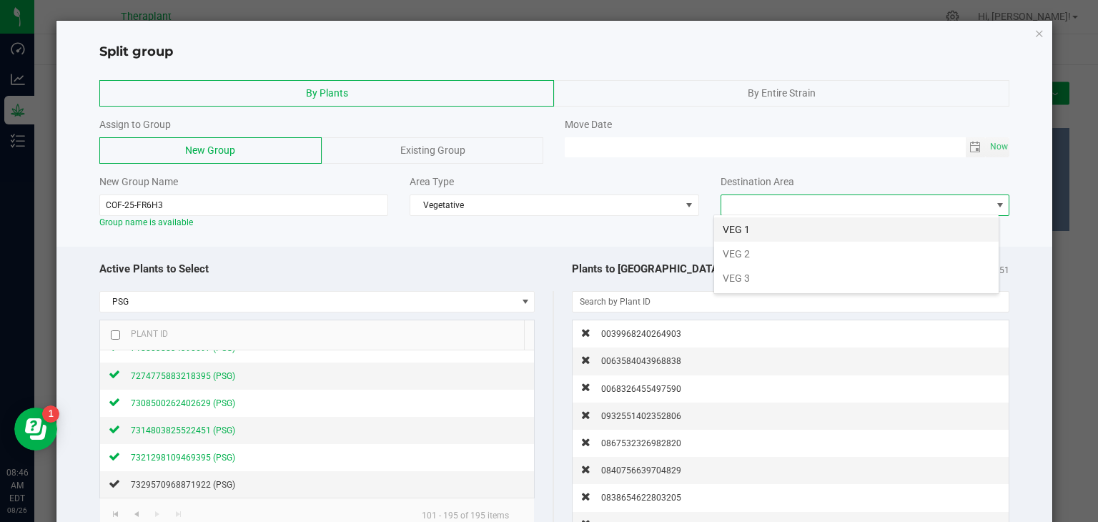
click at [738, 232] on li "VEG 1" at bounding box center [856, 229] width 285 height 24
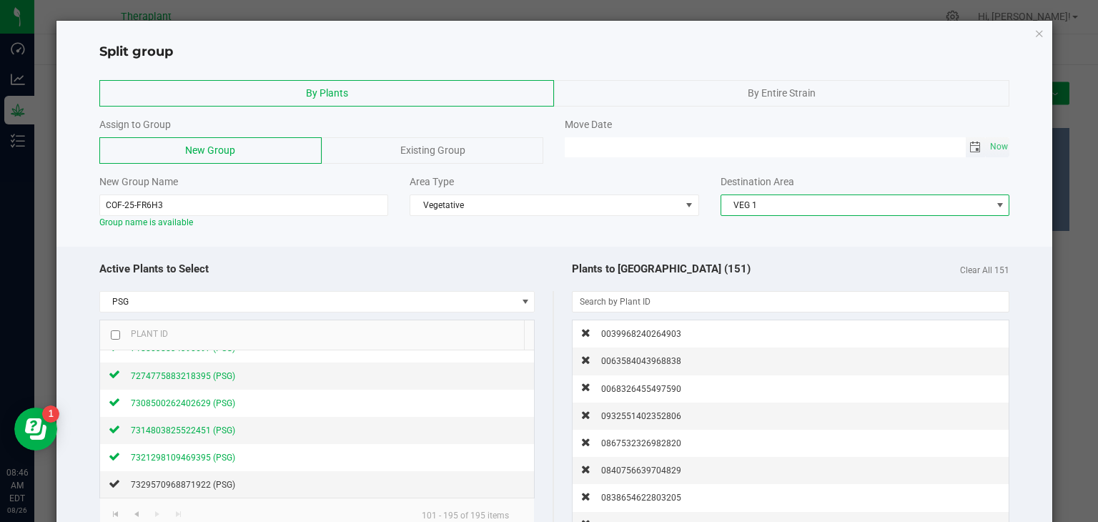
click at [969, 145] on span "Toggle calendar" at bounding box center [974, 147] width 11 height 11
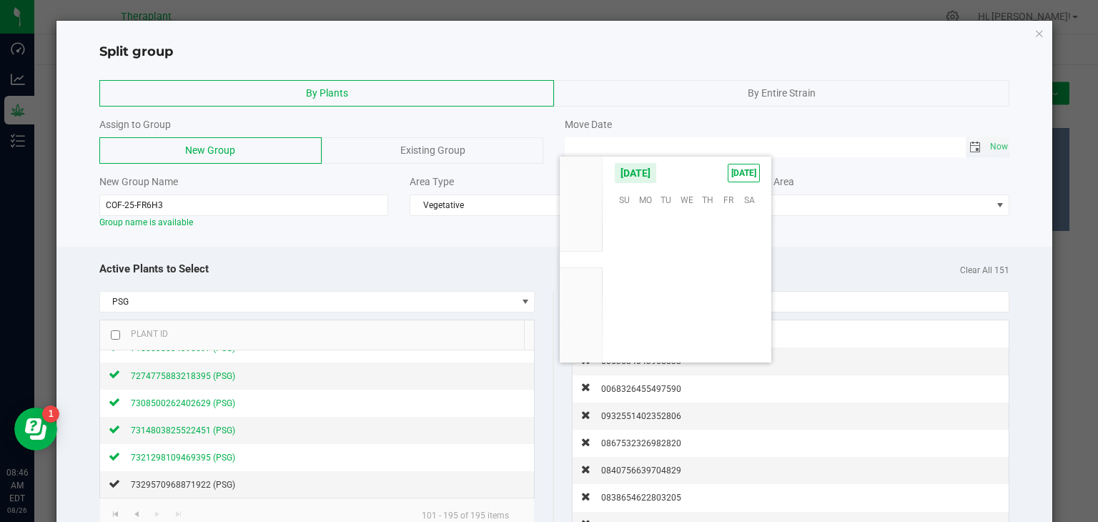
scroll to position [231723, 0]
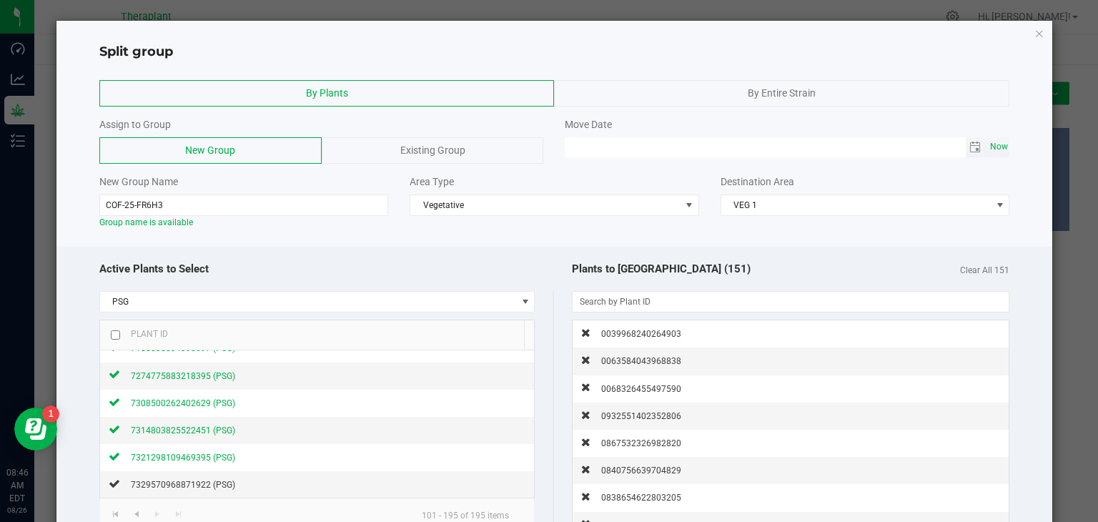
click at [986, 148] on span "Now" at bounding box center [998, 147] width 24 height 21
type input "[DATE] 08:46 AM"
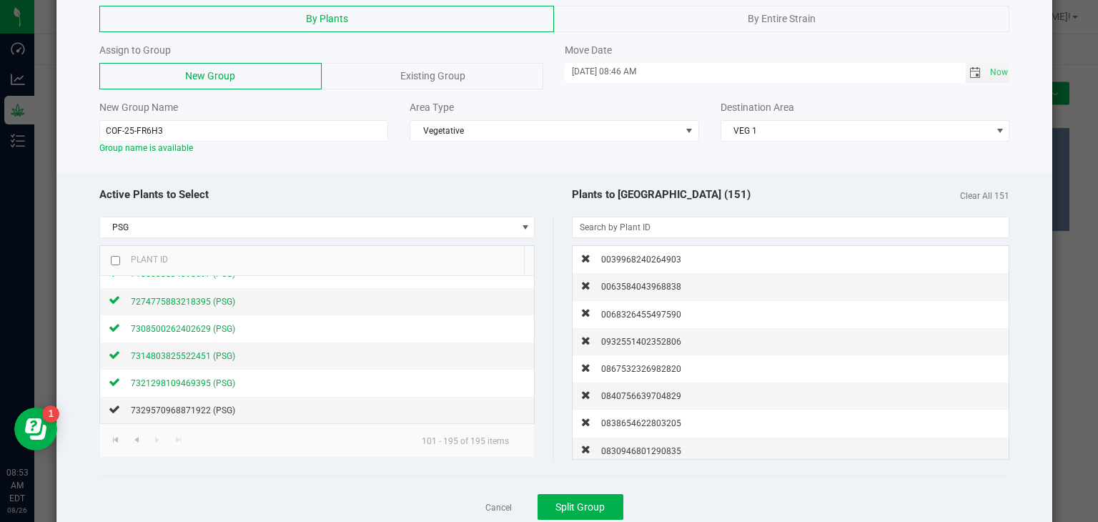
scroll to position [120, 0]
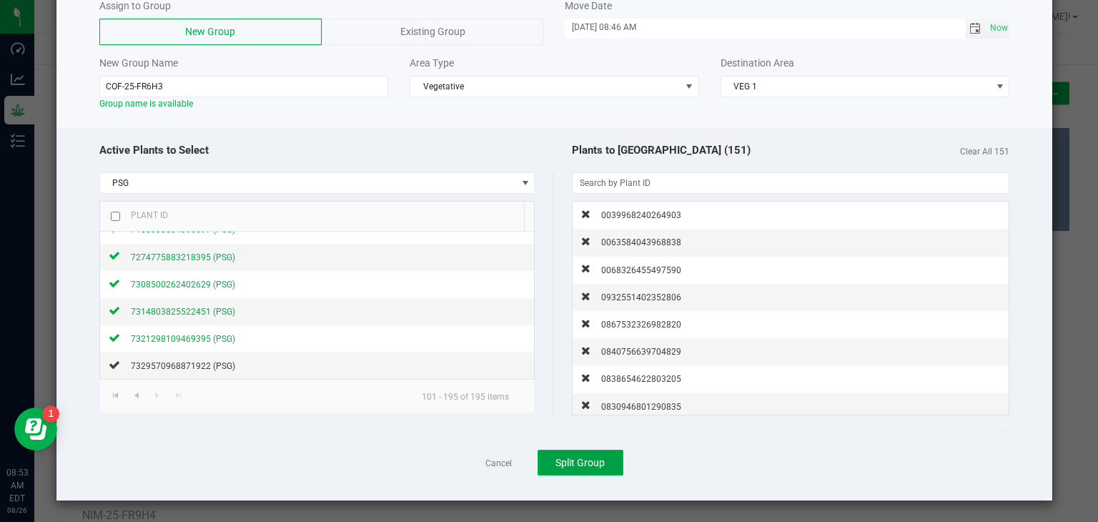
click at [555, 464] on span "Split Group" at bounding box center [579, 462] width 49 height 11
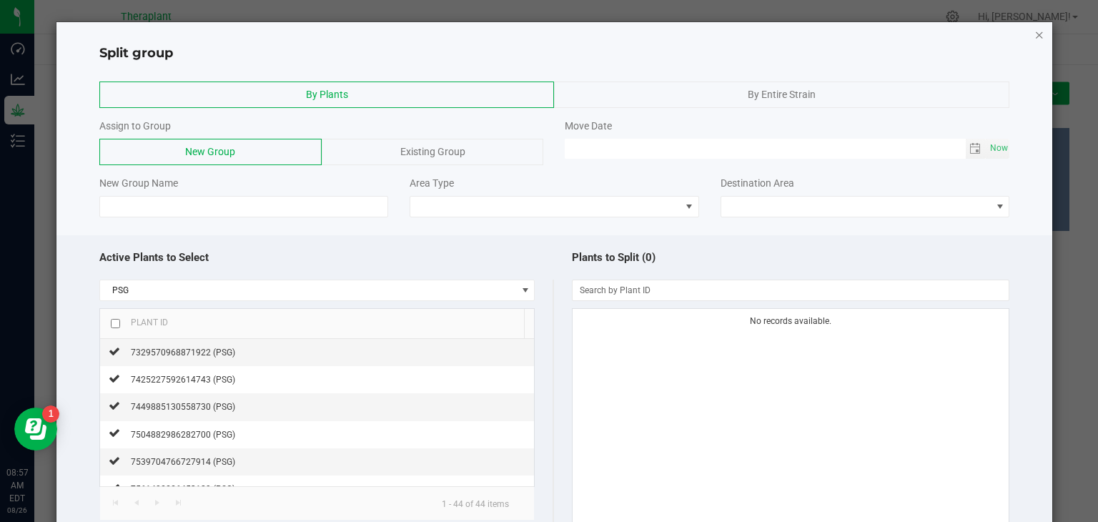
click at [1034, 29] on icon "button" at bounding box center [1039, 34] width 10 height 17
click at [1034, 35] on icon "button" at bounding box center [1039, 34] width 10 height 17
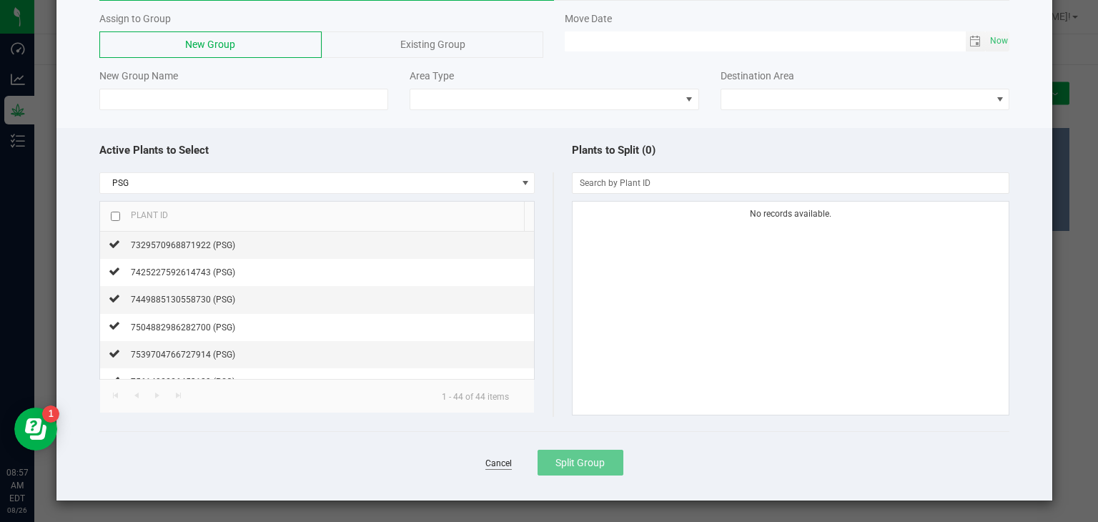
click at [485, 464] on link "Cancel" at bounding box center [498, 464] width 26 height 12
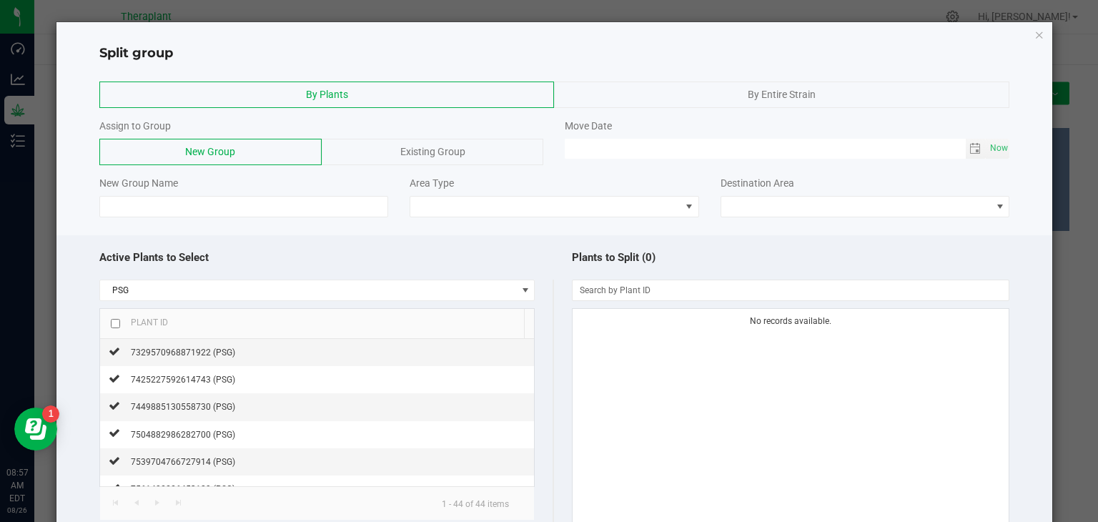
scroll to position [107, 0]
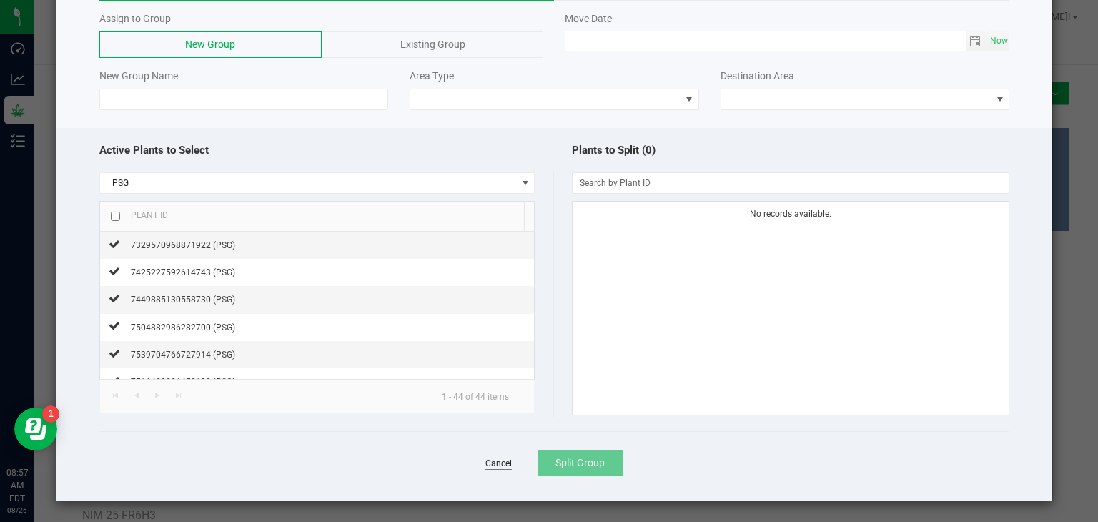
click at [493, 465] on link "Cancel" at bounding box center [498, 464] width 26 height 12
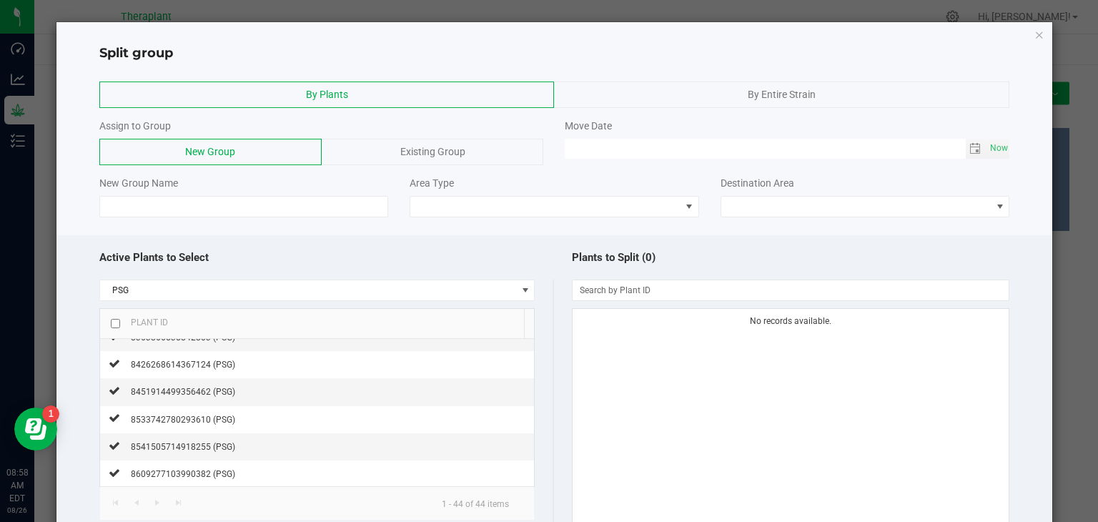
scroll to position [400, 0]
click at [493, 465] on td "8609277103990382 (PSG)" at bounding box center [317, 471] width 435 height 27
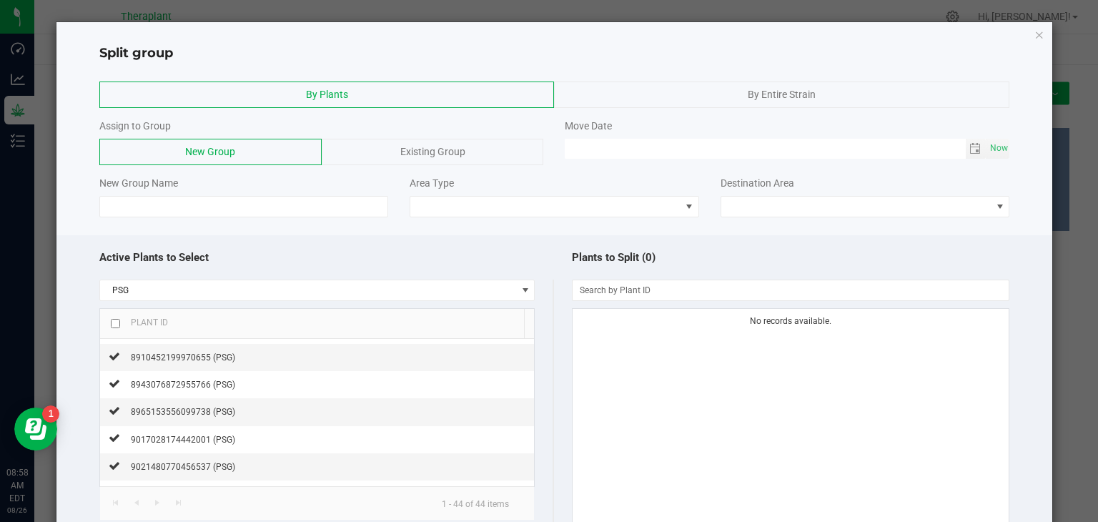
scroll to position [107, 0]
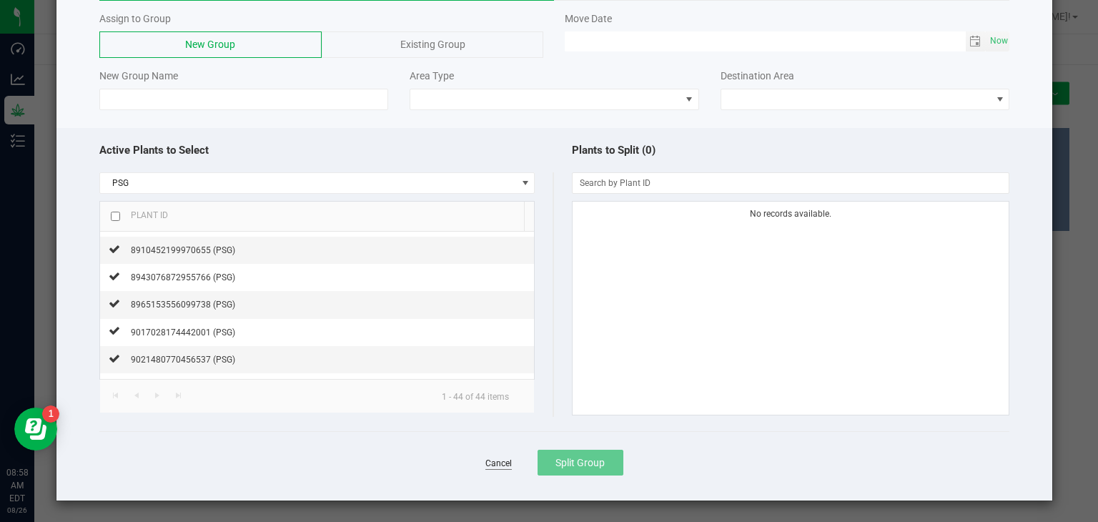
click at [489, 468] on link "Cancel" at bounding box center [498, 464] width 26 height 12
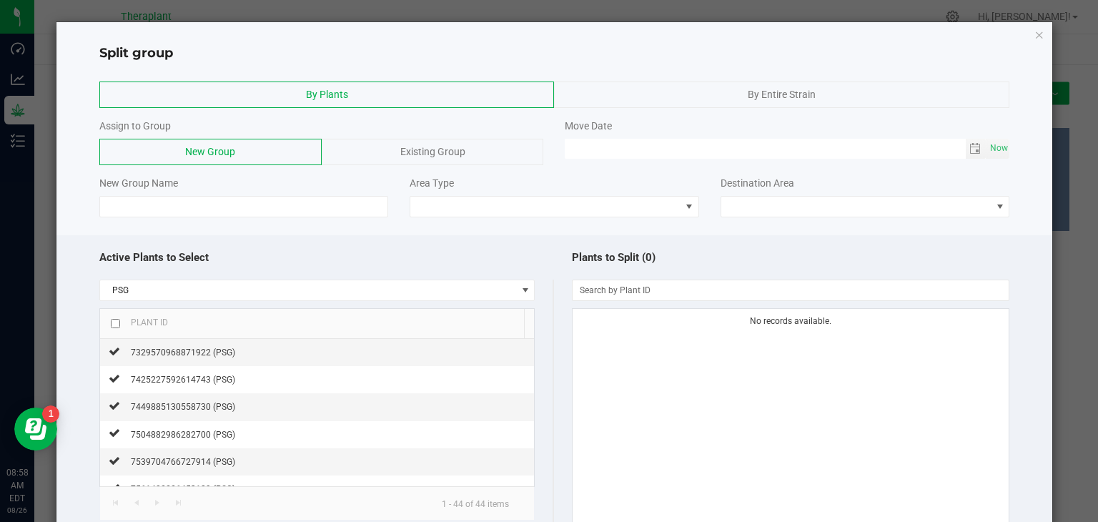
scroll to position [107, 0]
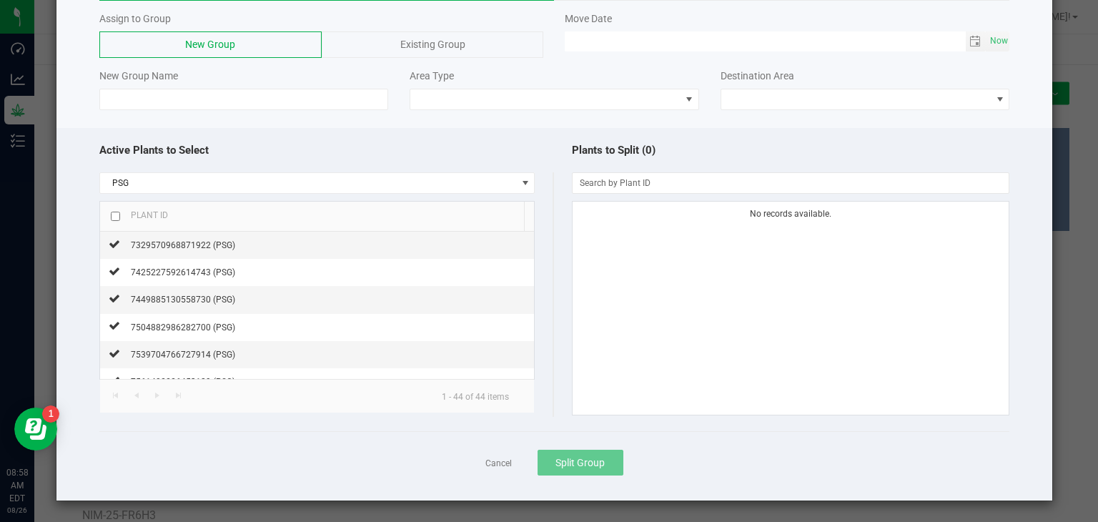
click at [496, 469] on div "Cancel Split Group" at bounding box center [554, 462] width 911 height 62
click at [497, 469] on div "Cancel Split Group" at bounding box center [554, 462] width 911 height 62
click at [503, 464] on link "Cancel" at bounding box center [498, 464] width 26 height 12
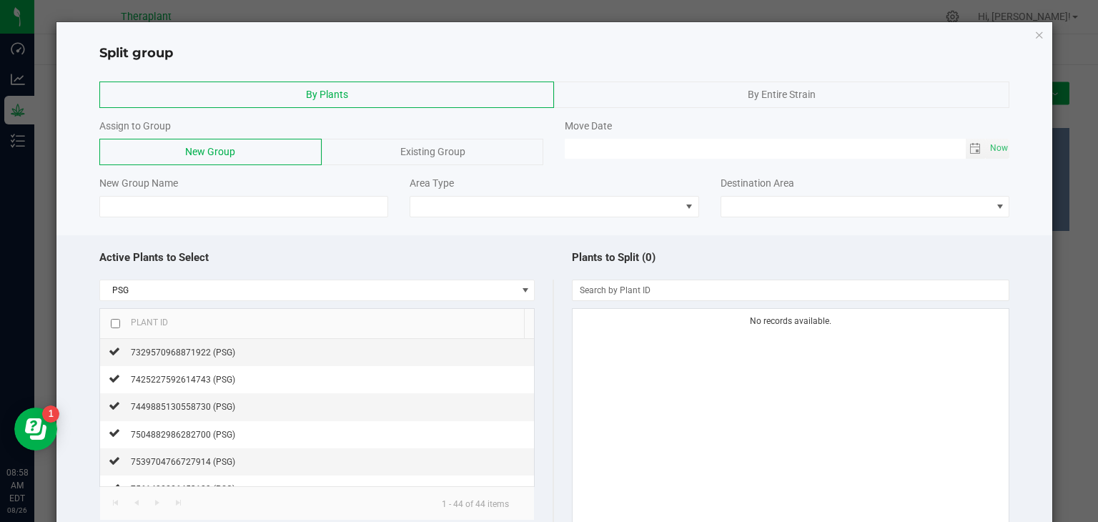
click at [1034, 37] on div "Split group" at bounding box center [554, 48] width 997 height 29
click at [1034, 33] on icon "button" at bounding box center [1039, 34] width 10 height 17
click at [1034, 32] on icon "button" at bounding box center [1039, 34] width 10 height 17
click at [1034, 36] on icon "button" at bounding box center [1039, 34] width 10 height 17
click at [1034, 35] on icon "button" at bounding box center [1039, 34] width 10 height 17
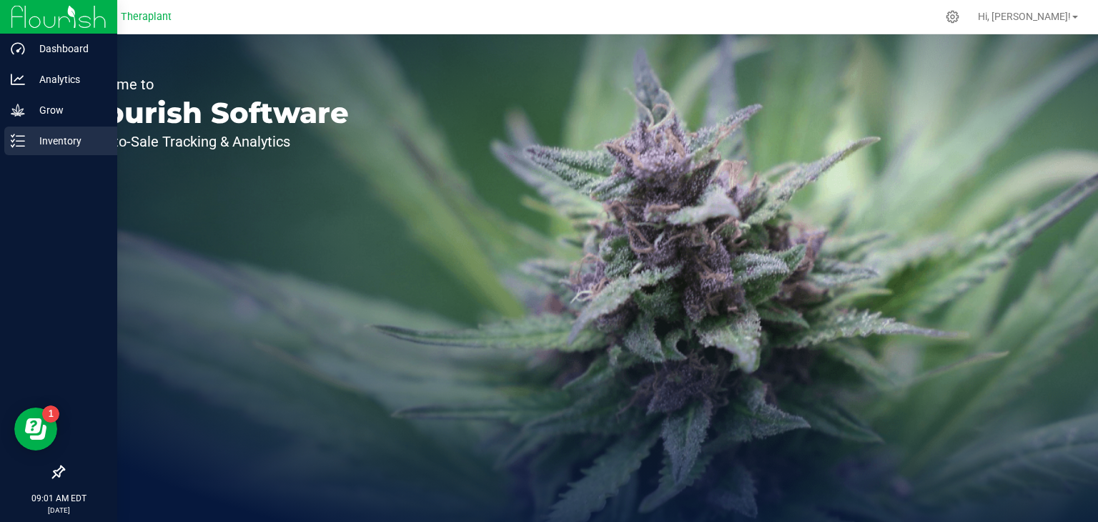
click at [21, 142] on icon at bounding box center [18, 141] width 14 height 14
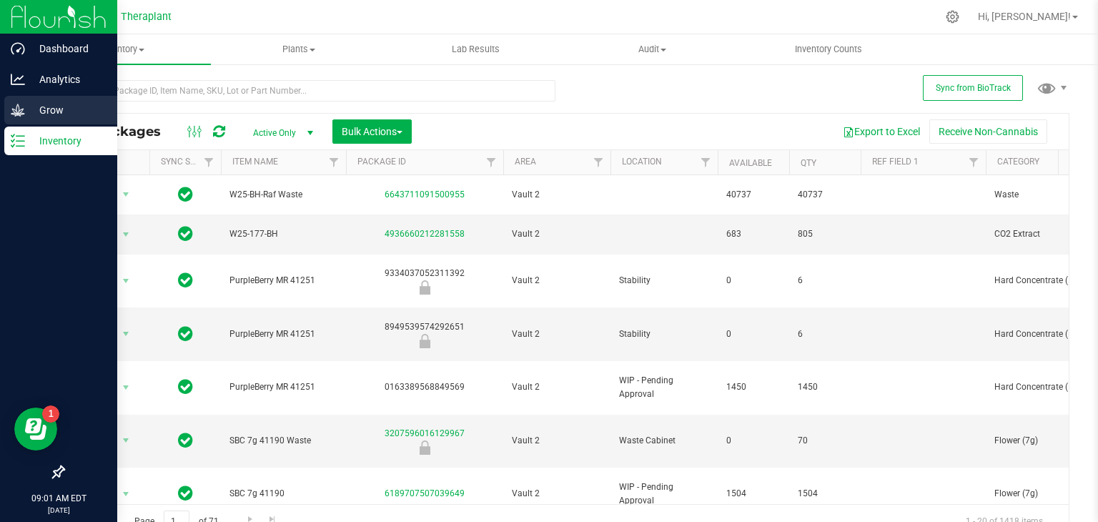
click at [55, 112] on p "Grow" at bounding box center [68, 110] width 86 height 17
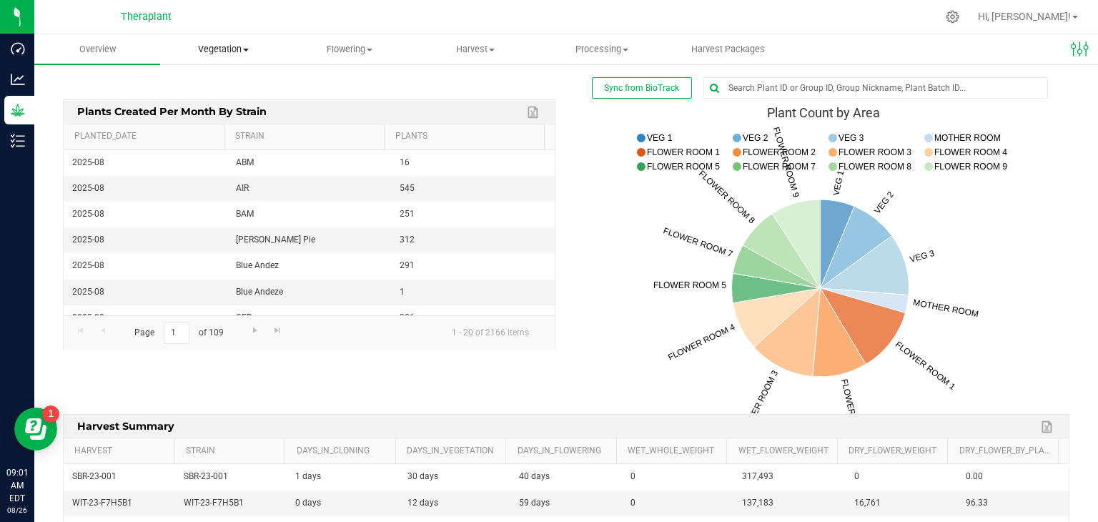
click at [229, 52] on span "Vegetation" at bounding box center [223, 49] width 124 height 13
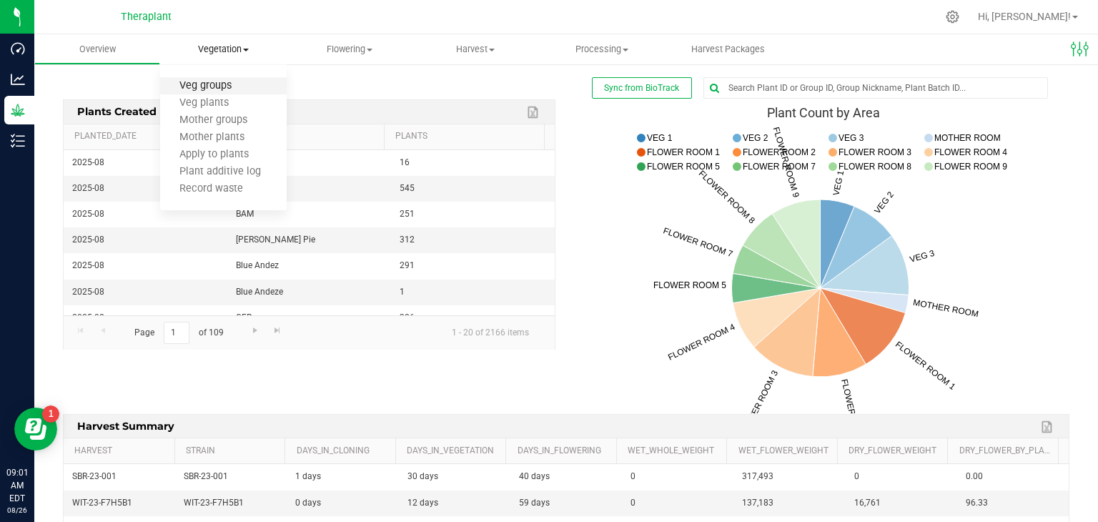
click at [212, 85] on span "Veg groups" at bounding box center [205, 86] width 91 height 12
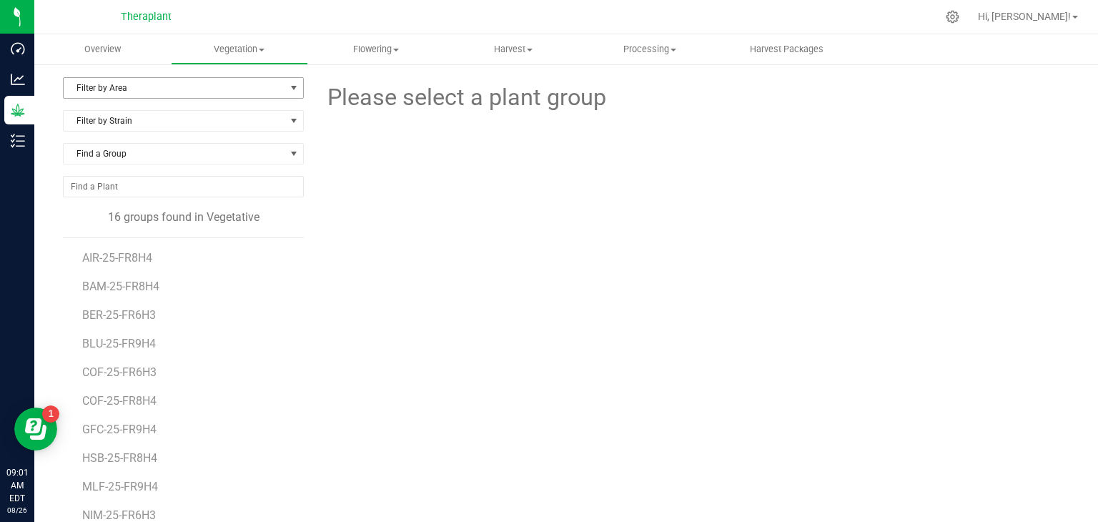
click at [277, 92] on span "Filter by Area" at bounding box center [175, 88] width 222 height 20
click at [103, 129] on li "VEG 1" at bounding box center [182, 133] width 237 height 21
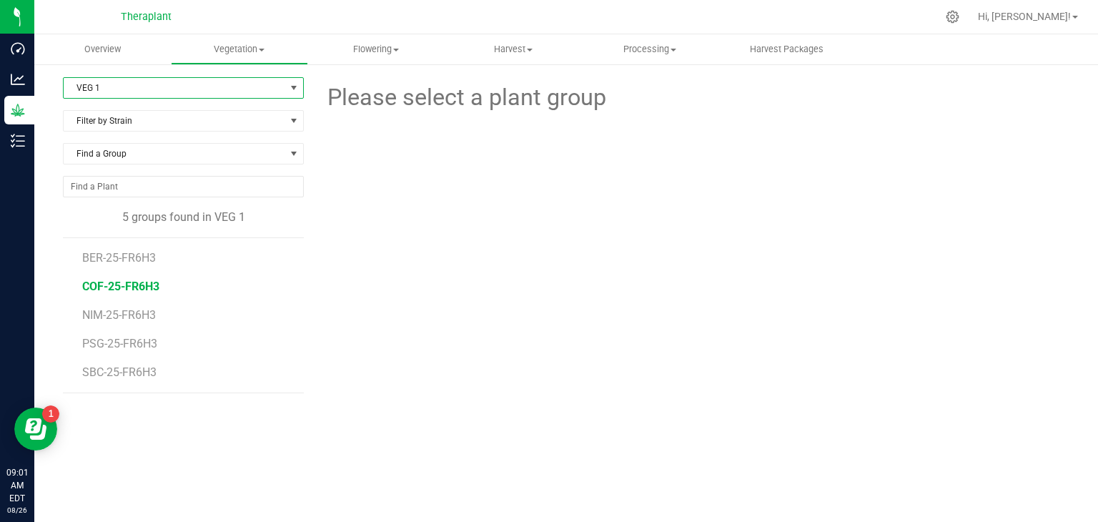
click at [134, 286] on span "COF-25-FR6H3" at bounding box center [120, 287] width 77 height 14
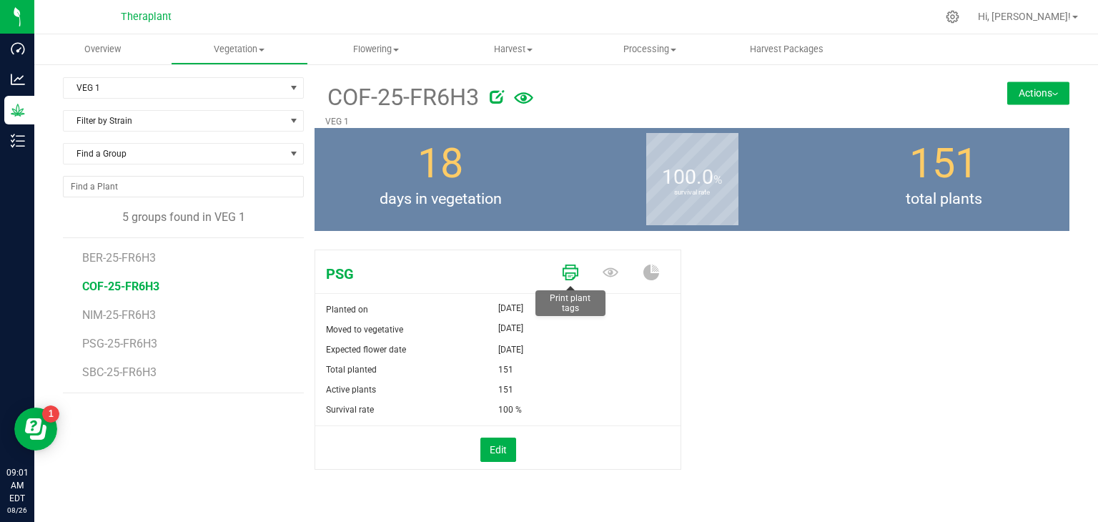
click at [573, 269] on icon at bounding box center [571, 272] width 16 height 16
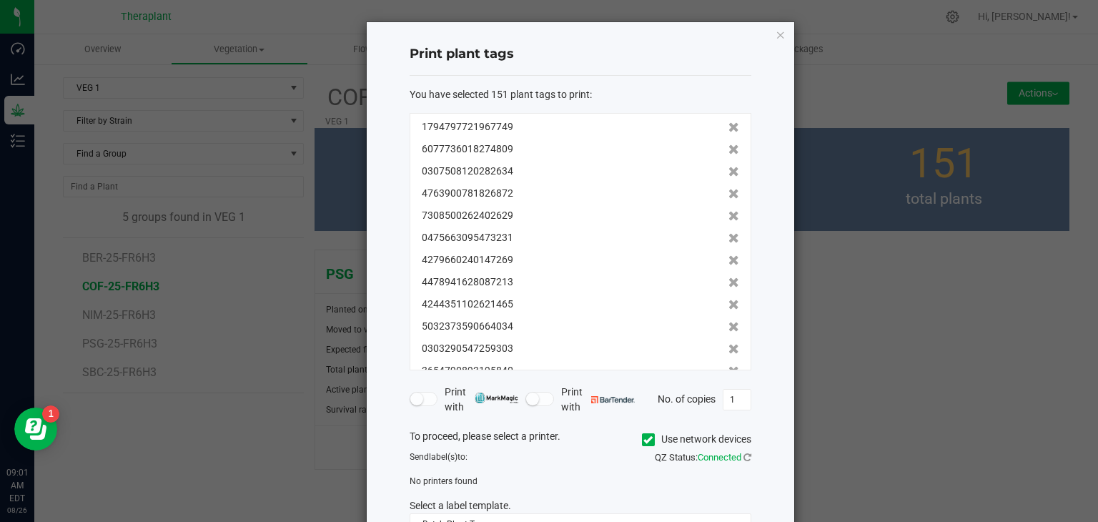
click at [645, 440] on icon at bounding box center [647, 440] width 9 height 0
click at [0, 0] on input "Use network devices" at bounding box center [0, 0] width 0 height 0
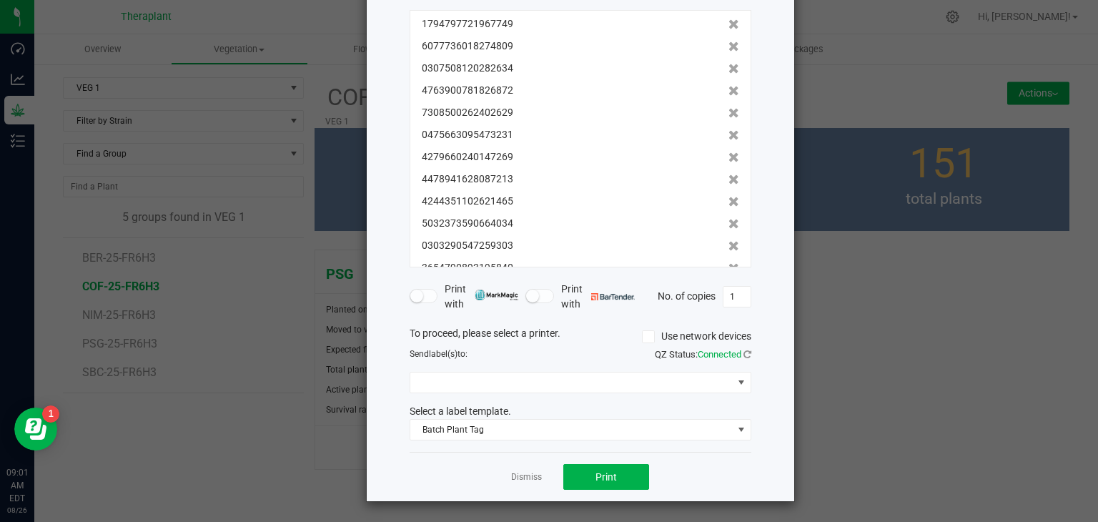
click at [595, 369] on div "To proceed, please select a printer. Use network devices Send label(s) to: QZ S…" at bounding box center [581, 383] width 342 height 115
click at [597, 373] on span at bounding box center [571, 382] width 322 height 20
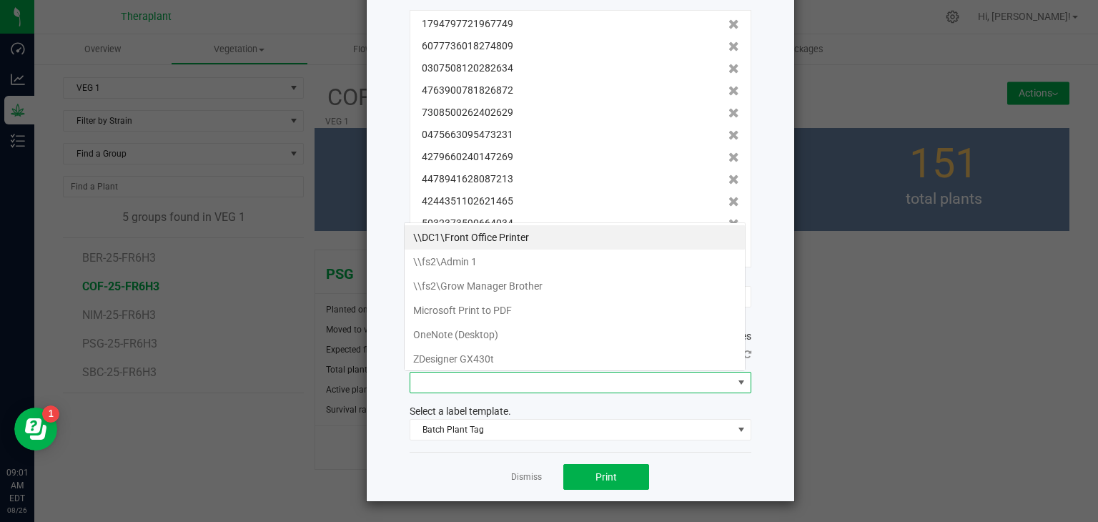
scroll to position [21, 342]
click at [527, 363] on GX430t "ZDesigner GX430t" at bounding box center [575, 359] width 340 height 24
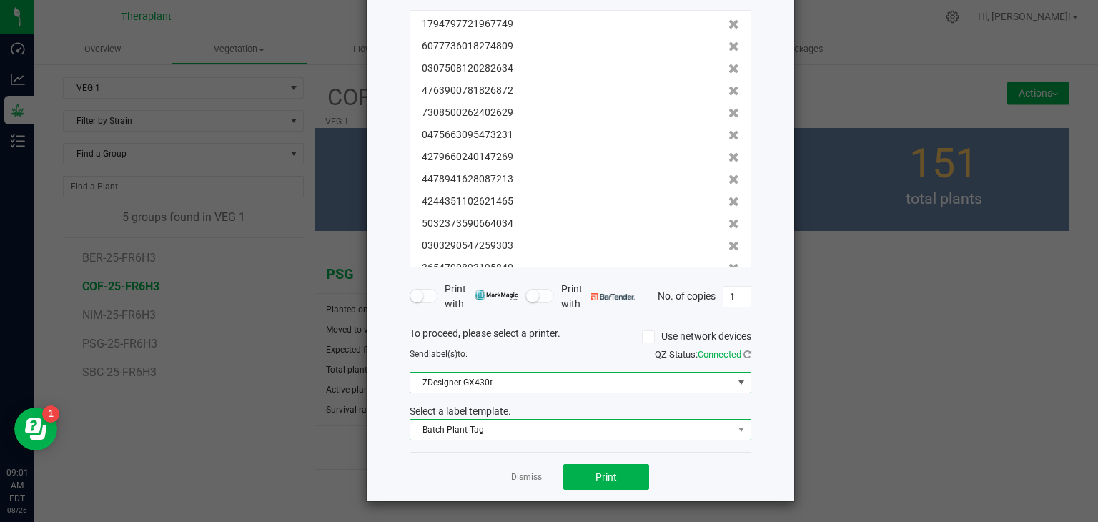
click at [519, 430] on span "Batch Plant Tag" at bounding box center [571, 430] width 322 height 20
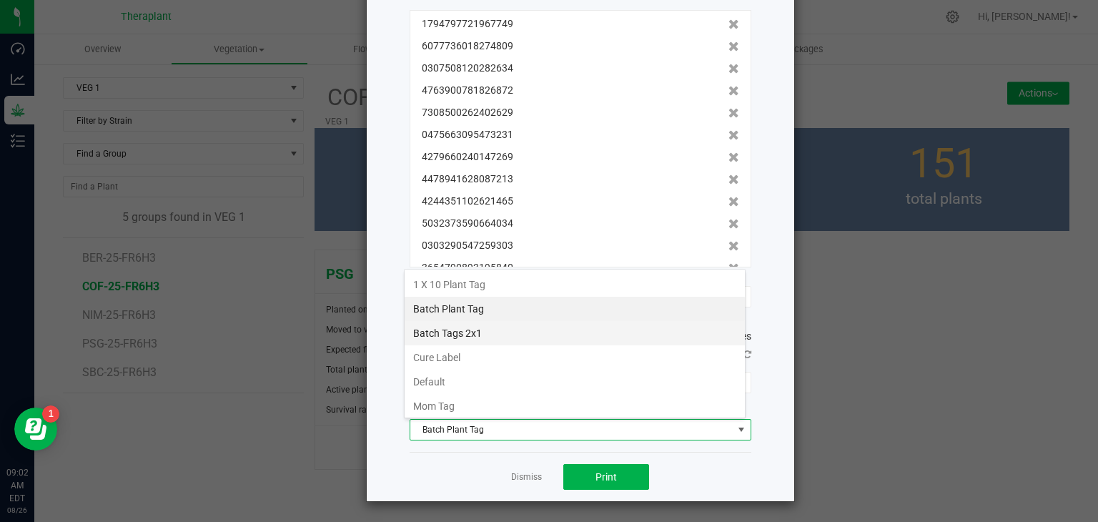
click at [463, 335] on li "Batch Tags 2x1" at bounding box center [575, 333] width 340 height 24
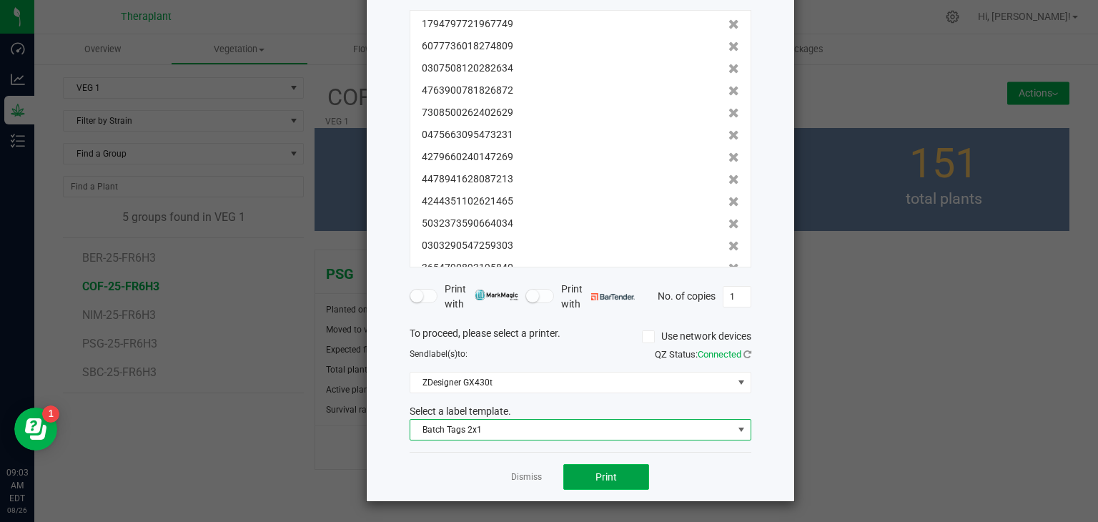
click at [623, 473] on button "Print" at bounding box center [606, 477] width 86 height 26
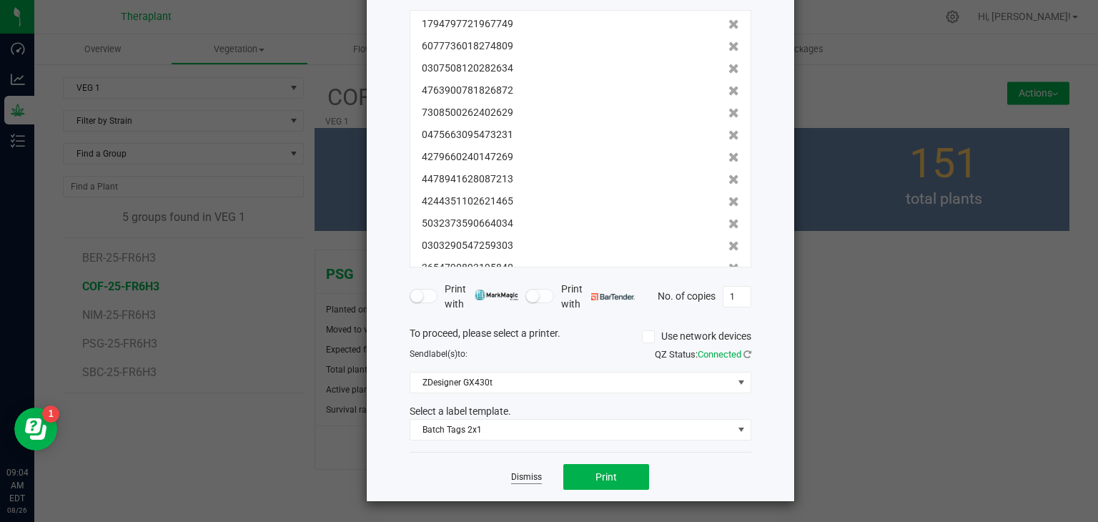
click at [511, 478] on link "Dismiss" at bounding box center [526, 477] width 31 height 12
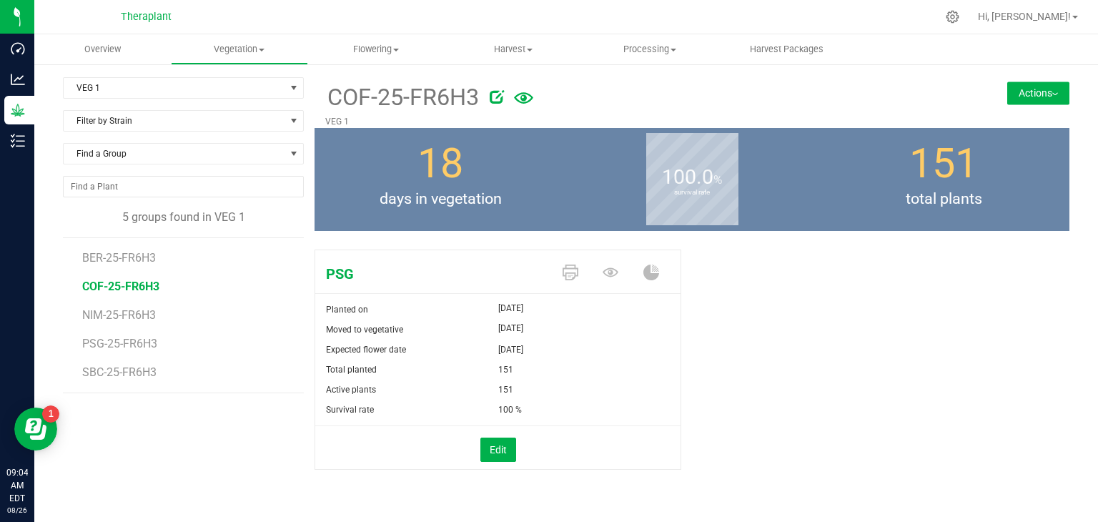
click at [337, 274] on span "PSG" at bounding box center [433, 273] width 237 height 21
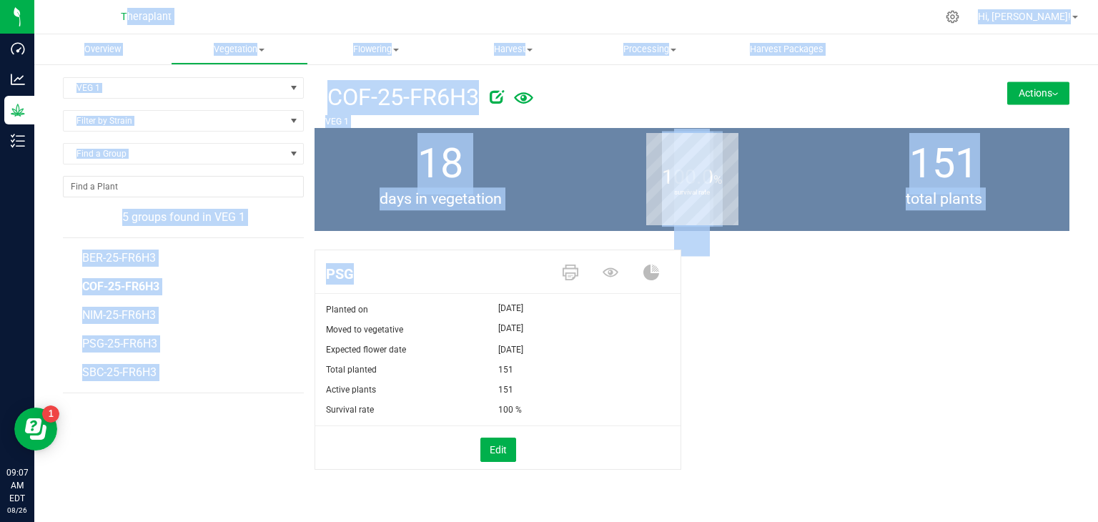
drag, startPoint x: 627, startPoint y: 274, endPoint x: 71, endPoint y: -16, distance: 627.3
click at [71, 0] on html "Dashboard Analytics Grow Inventory 09:07 AM EDT 08/26/2025 08/26 Theraplant Hi,…" at bounding box center [549, 261] width 1098 height 522
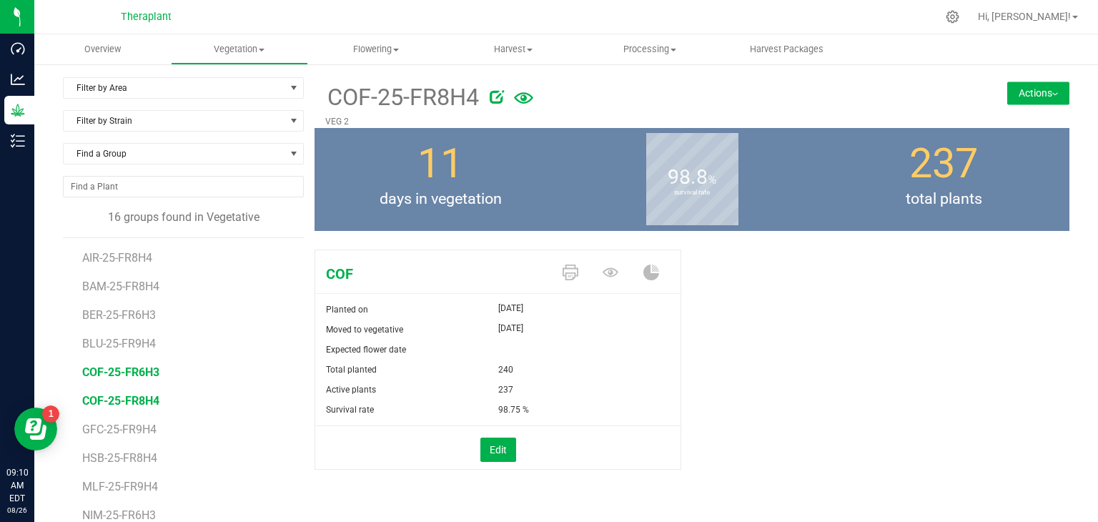
click at [140, 375] on span "COF-25-FR6H3" at bounding box center [120, 372] width 77 height 14
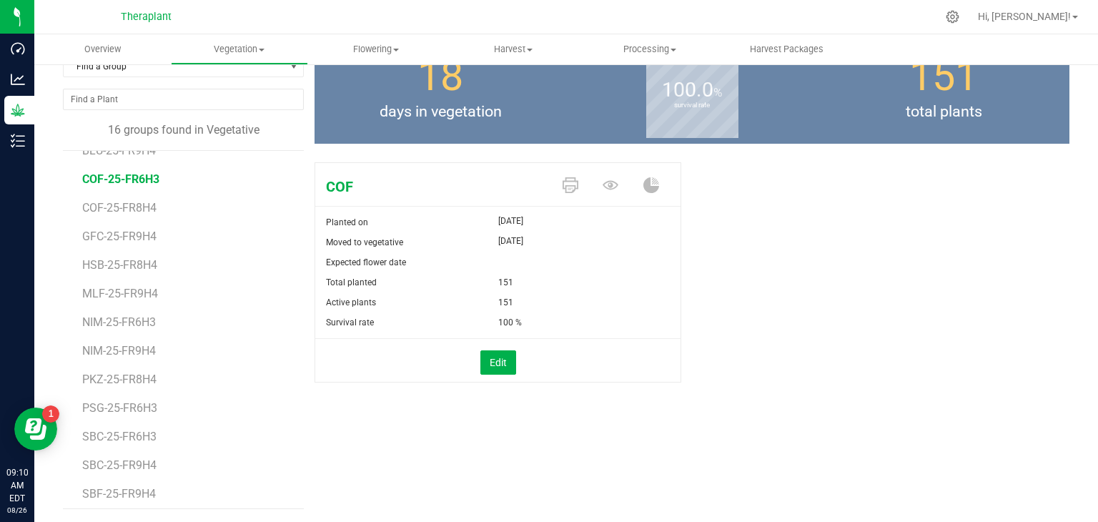
scroll to position [112, 0]
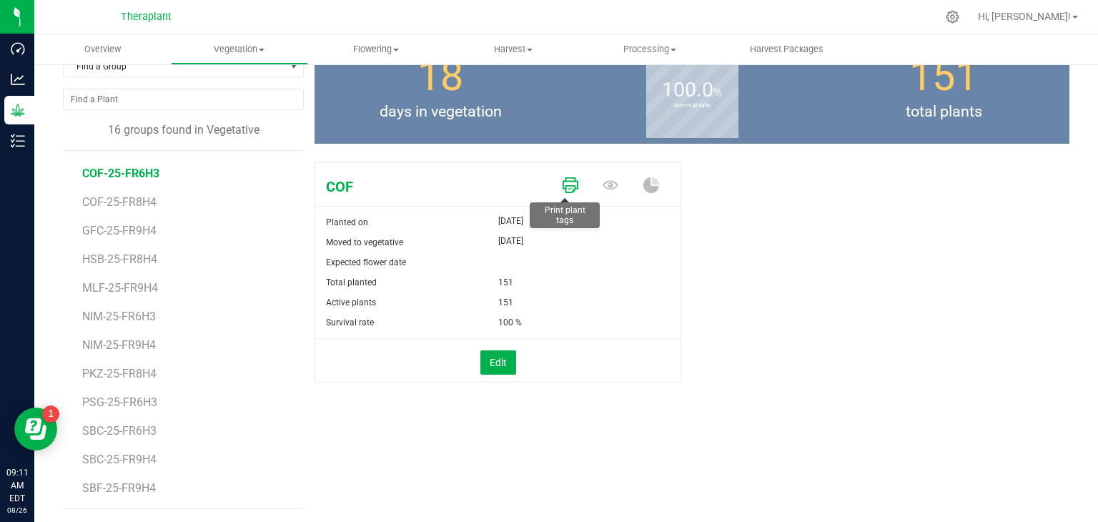
click at [563, 182] on icon at bounding box center [571, 185] width 16 height 16
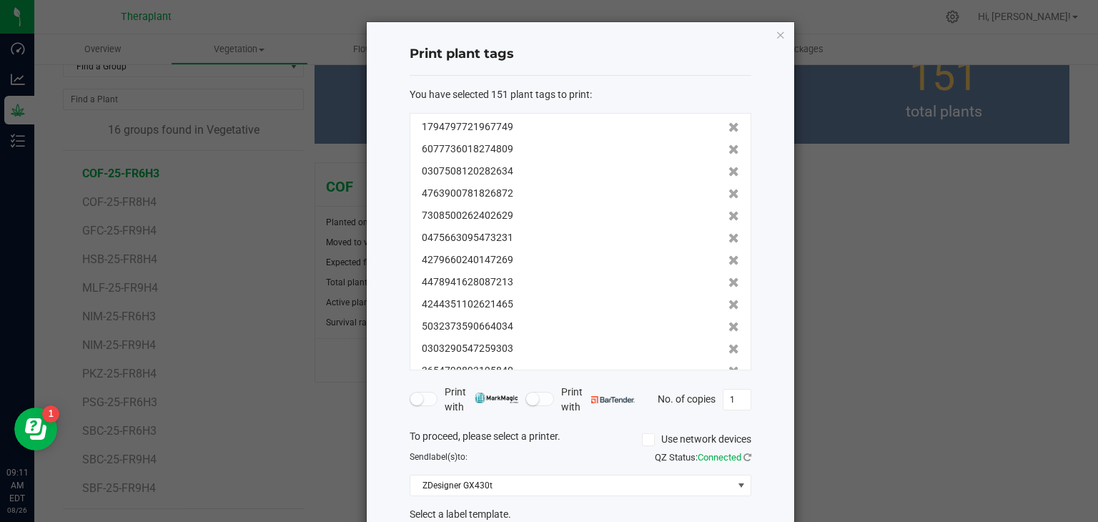
scroll to position [103, 0]
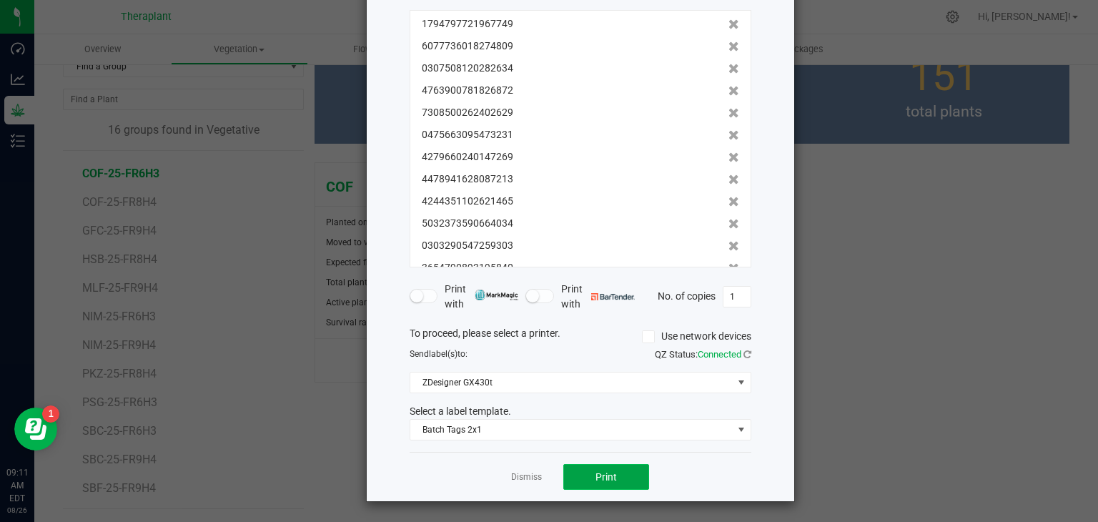
click at [624, 473] on button "Print" at bounding box center [606, 477] width 86 height 26
click at [516, 478] on link "Dismiss" at bounding box center [526, 477] width 31 height 12
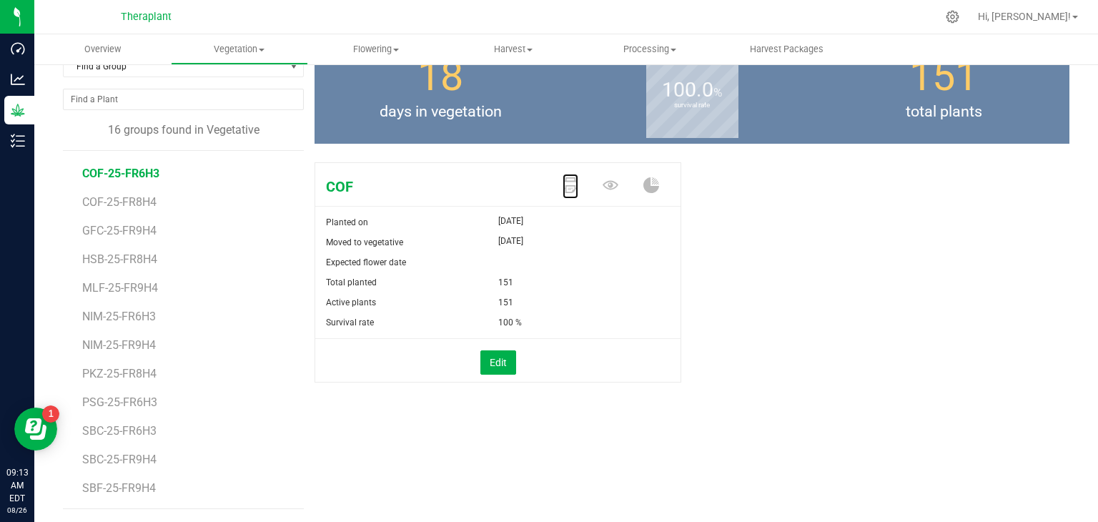
scroll to position [111, 0]
click at [125, 397] on span "PSG-25-FR6H3" at bounding box center [121, 403] width 78 height 14
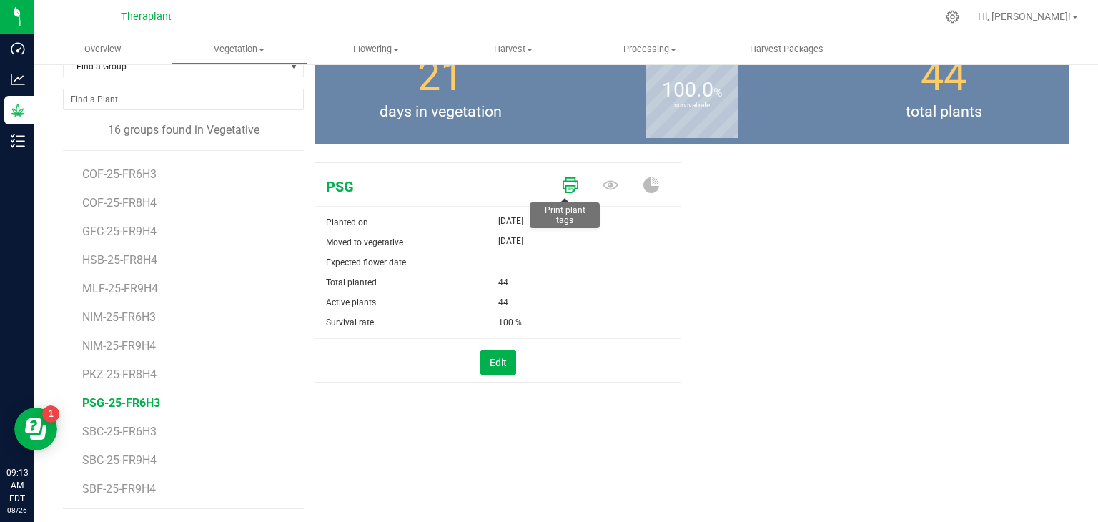
click at [563, 179] on icon at bounding box center [571, 185] width 16 height 16
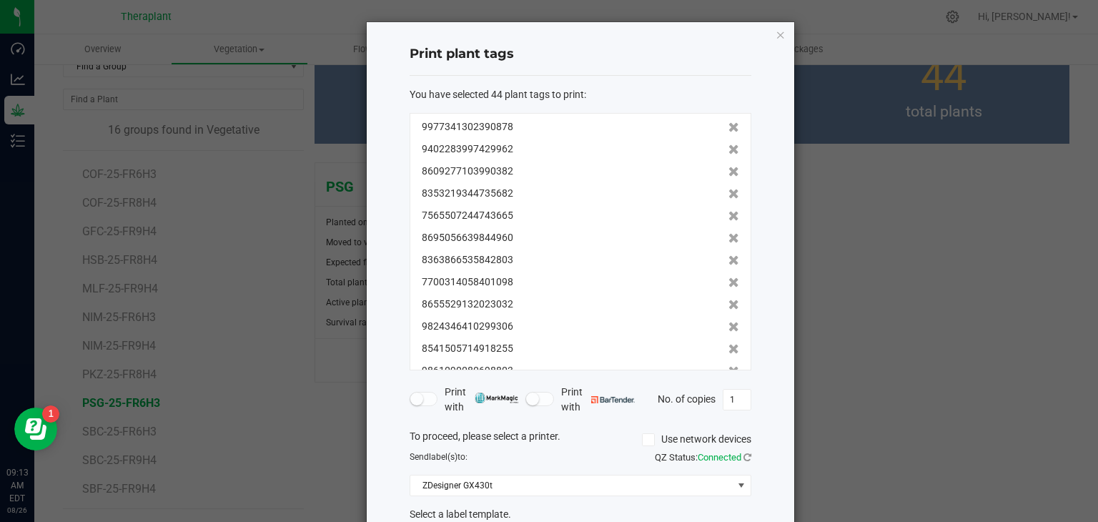
scroll to position [103, 0]
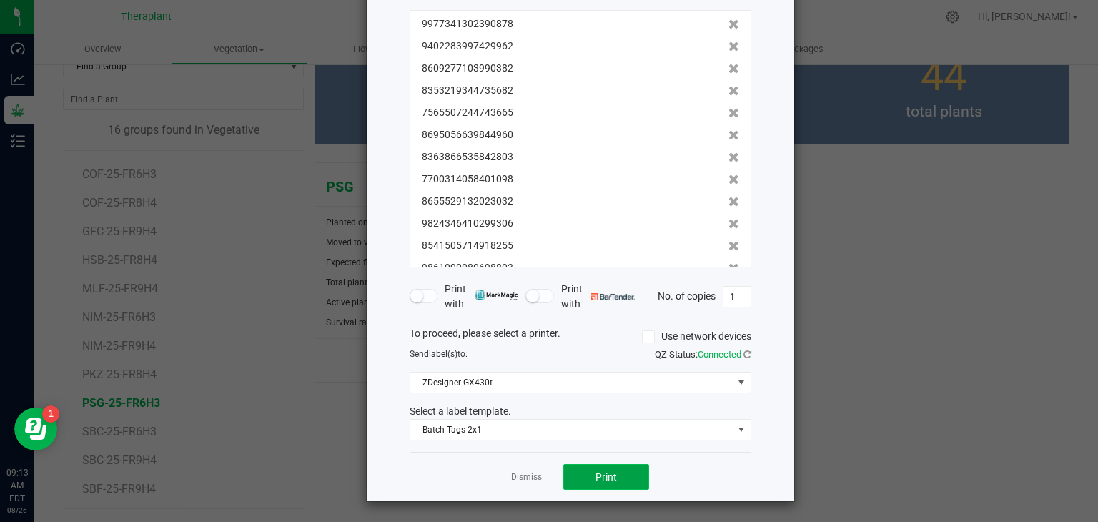
click at [609, 476] on span "Print" at bounding box center [605, 476] width 21 height 11
click at [514, 475] on link "Dismiss" at bounding box center [526, 477] width 31 height 12
